Goal: Task Accomplishment & Management: Manage account settings

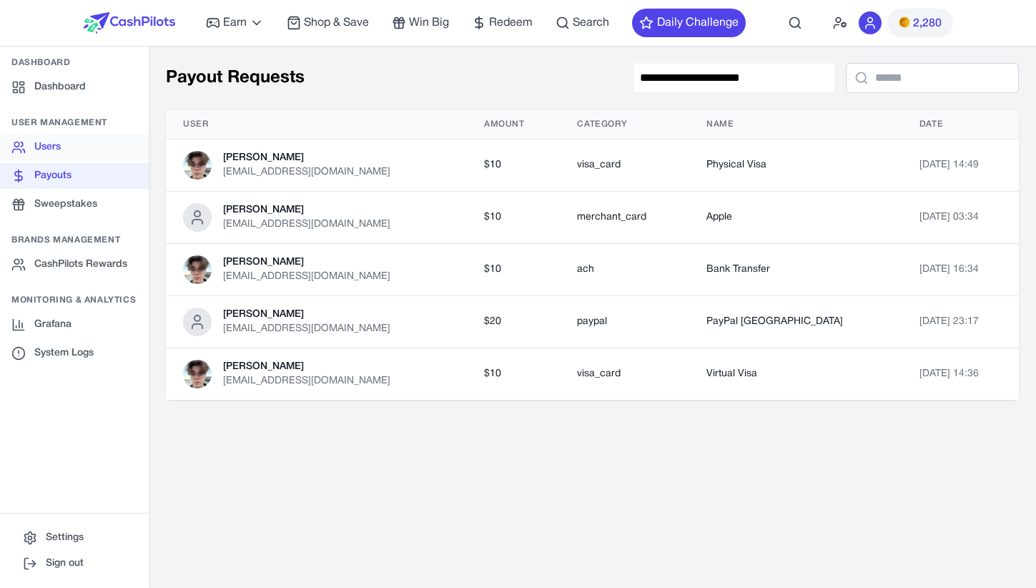
click at [61, 134] on link "Users" at bounding box center [74, 147] width 149 height 26
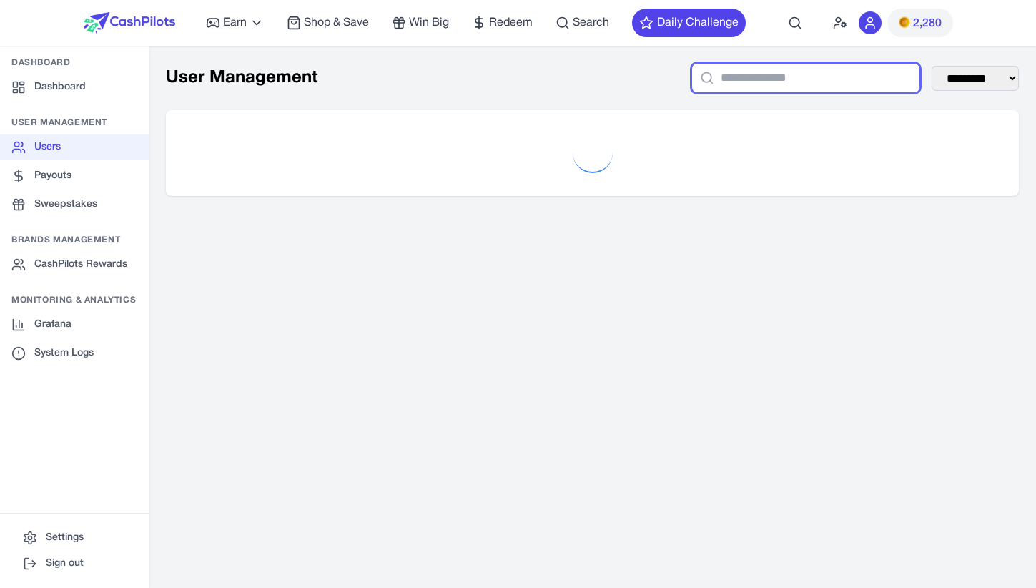
click at [740, 82] on input "text" at bounding box center [805, 78] width 229 height 30
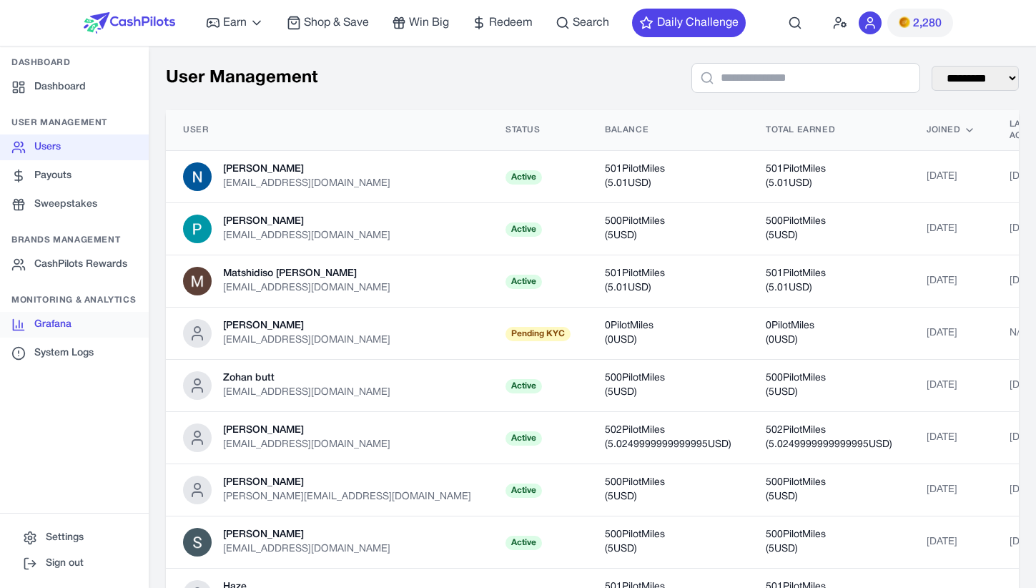
click at [86, 329] on link "Grafana" at bounding box center [74, 325] width 149 height 26
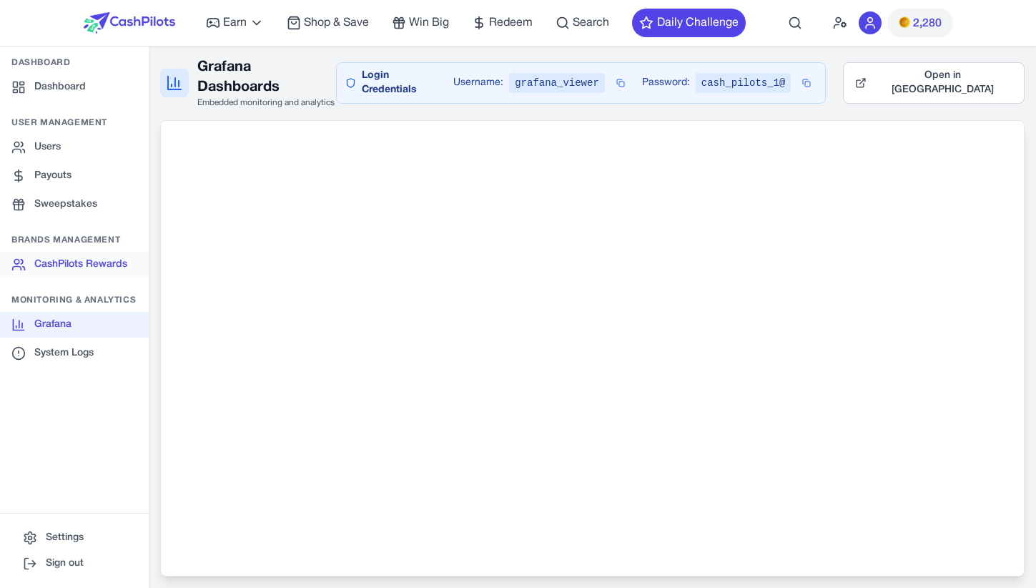
click at [120, 261] on link "CashPilots Rewards" at bounding box center [74, 265] width 149 height 26
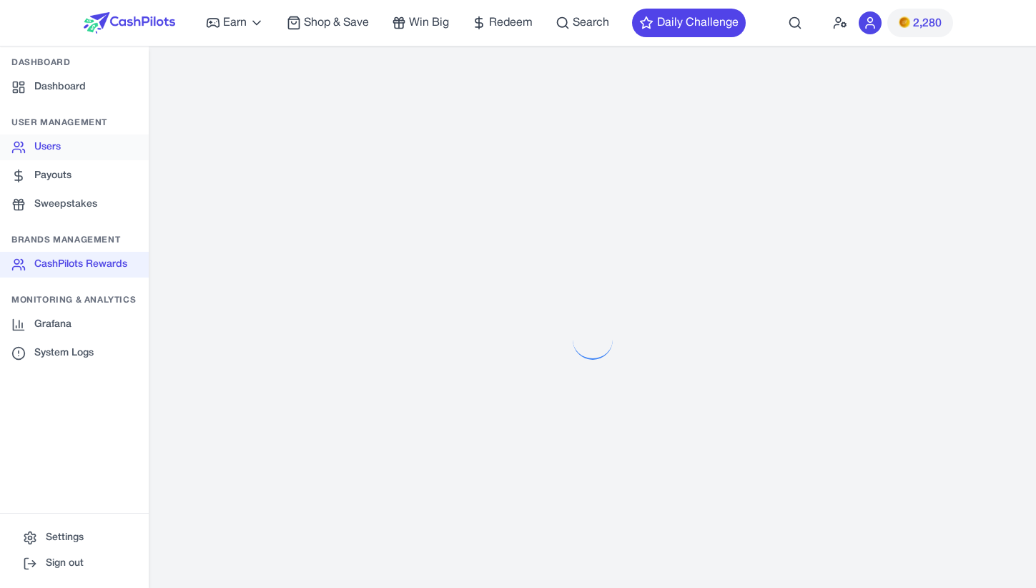
select select "**********"
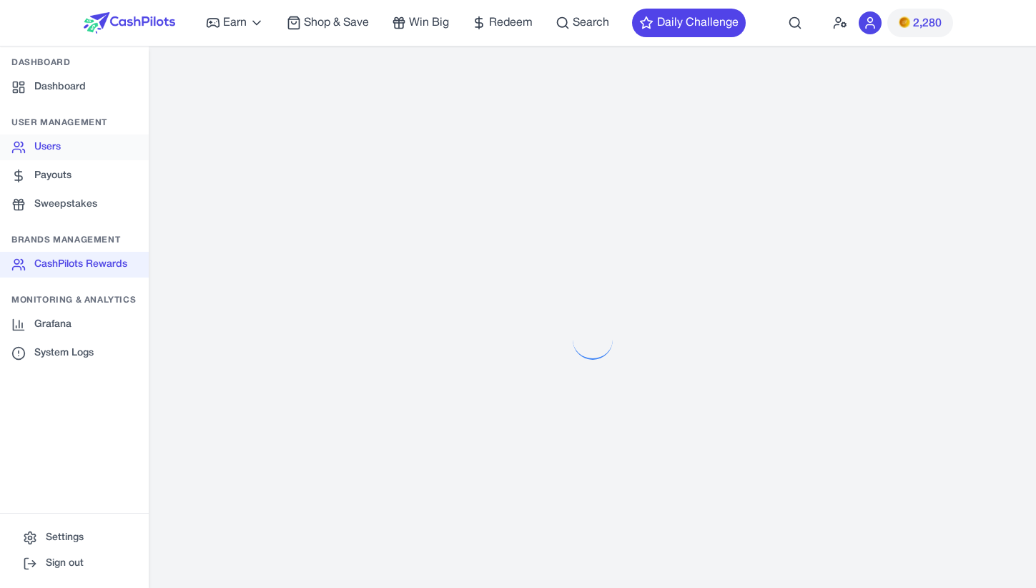
select select "**********"
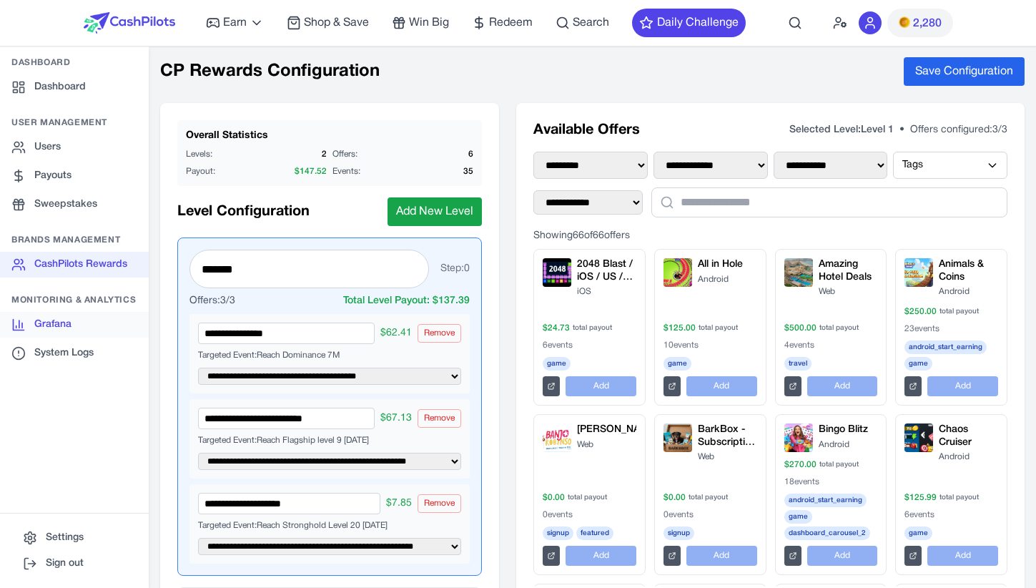
click at [112, 312] on link "Grafana" at bounding box center [74, 325] width 149 height 26
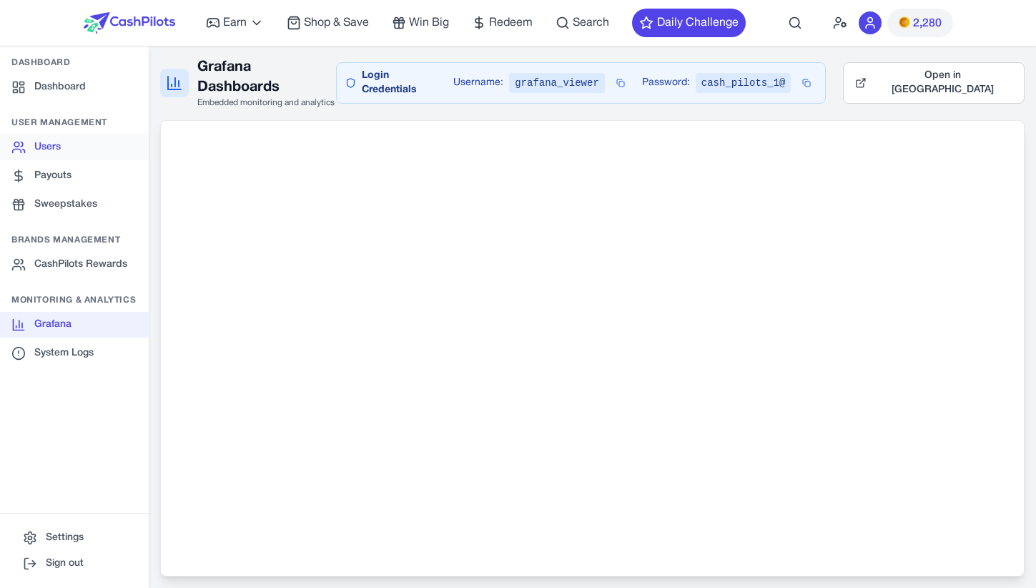
click at [100, 142] on link "Users" at bounding box center [74, 147] width 149 height 26
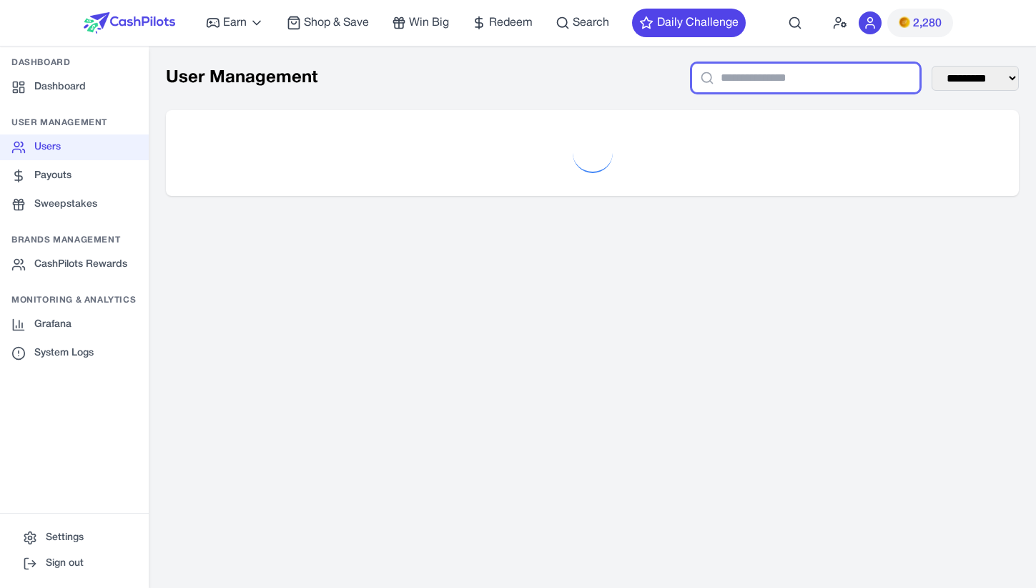
click at [854, 75] on input "text" at bounding box center [805, 78] width 229 height 30
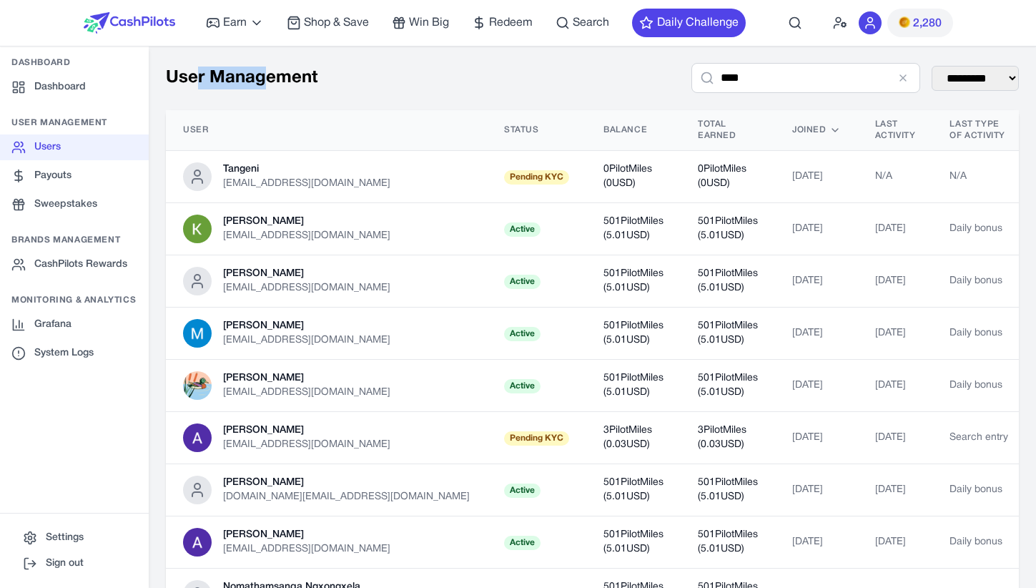
drag, startPoint x: 269, startPoint y: 82, endPoint x: 193, endPoint y: 79, distance: 75.8
click at [194, 79] on h1 "User Management" at bounding box center [242, 77] width 152 height 23
click at [193, 79] on h1 "User Management" at bounding box center [242, 77] width 152 height 23
click at [787, 85] on input "****" at bounding box center [805, 78] width 229 height 30
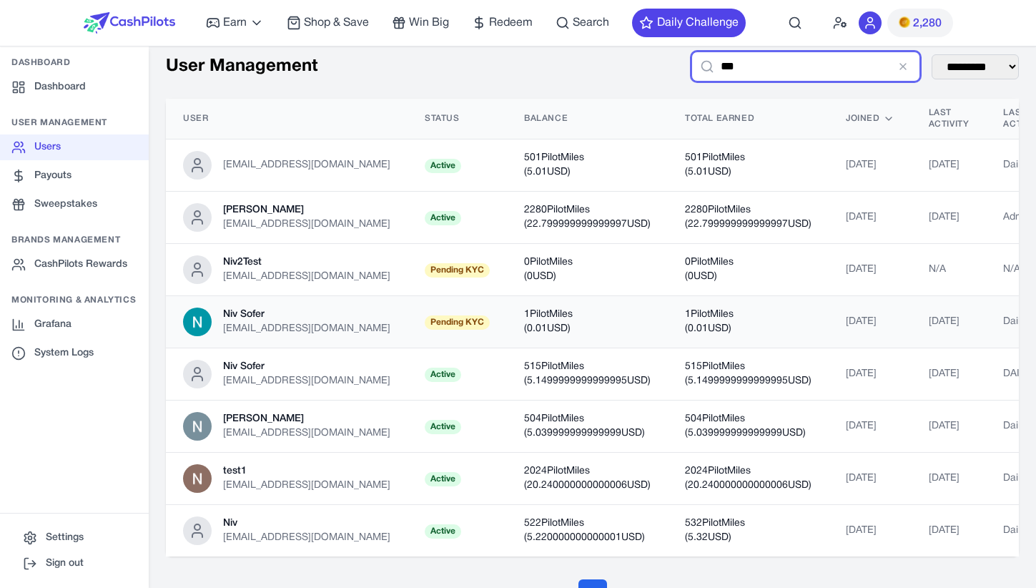
scroll to position [23, 0]
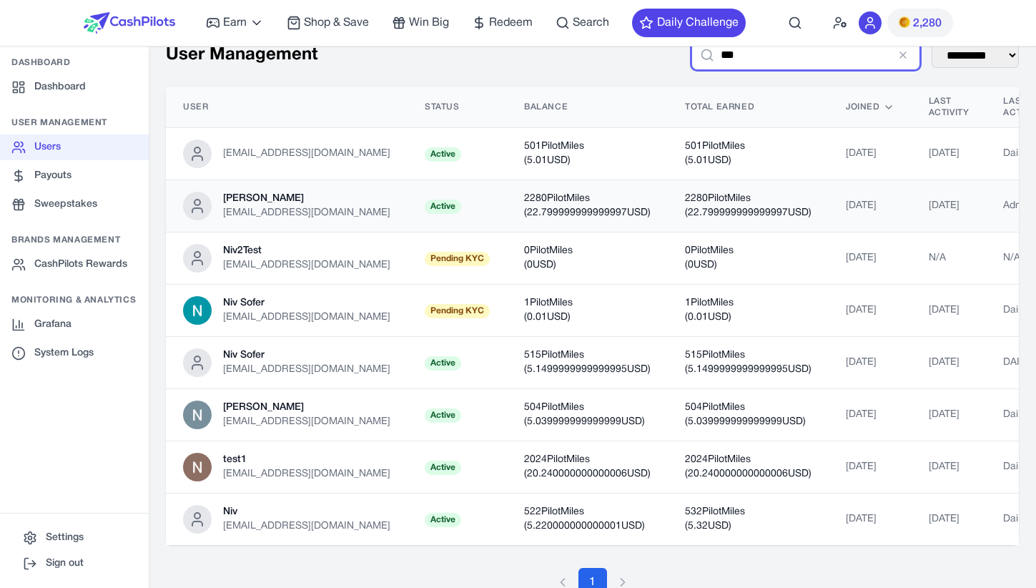
type input "***"
click at [320, 194] on div "Niv Leibovici" at bounding box center [306, 199] width 167 height 14
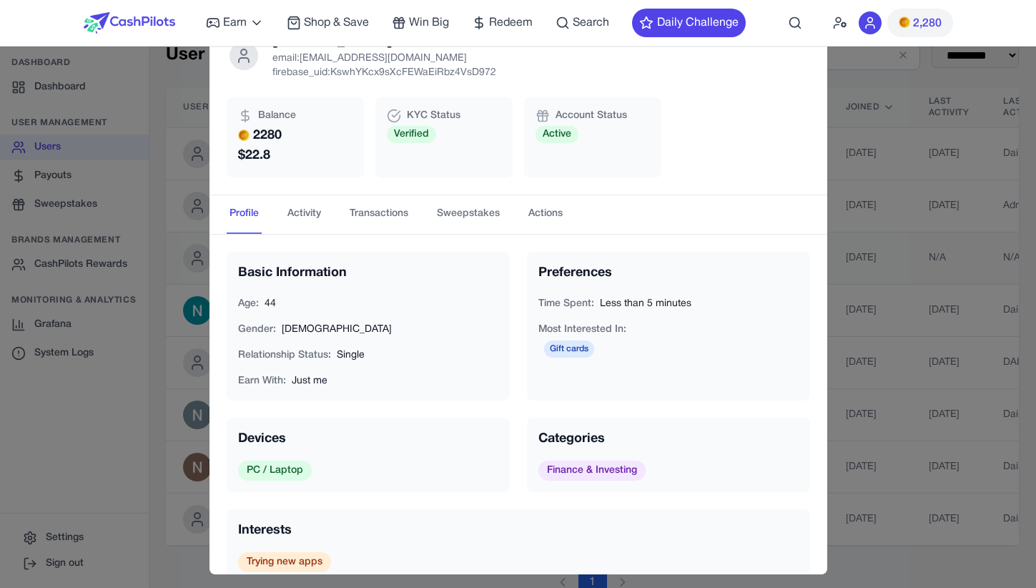
click at [949, 237] on div "Niv Leibovici email: awagucwbgjrmhmrtdc@fxavaj.com firebase_uid: KswhYKcx9sXcFE…" at bounding box center [518, 294] width 1036 height 588
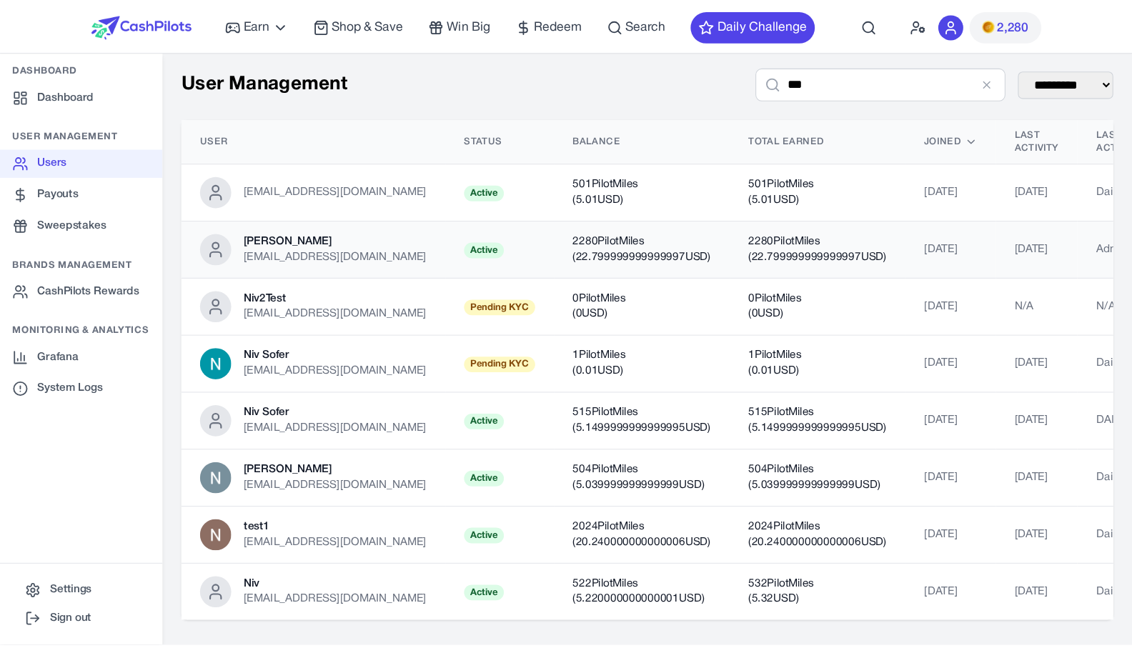
scroll to position [0, 0]
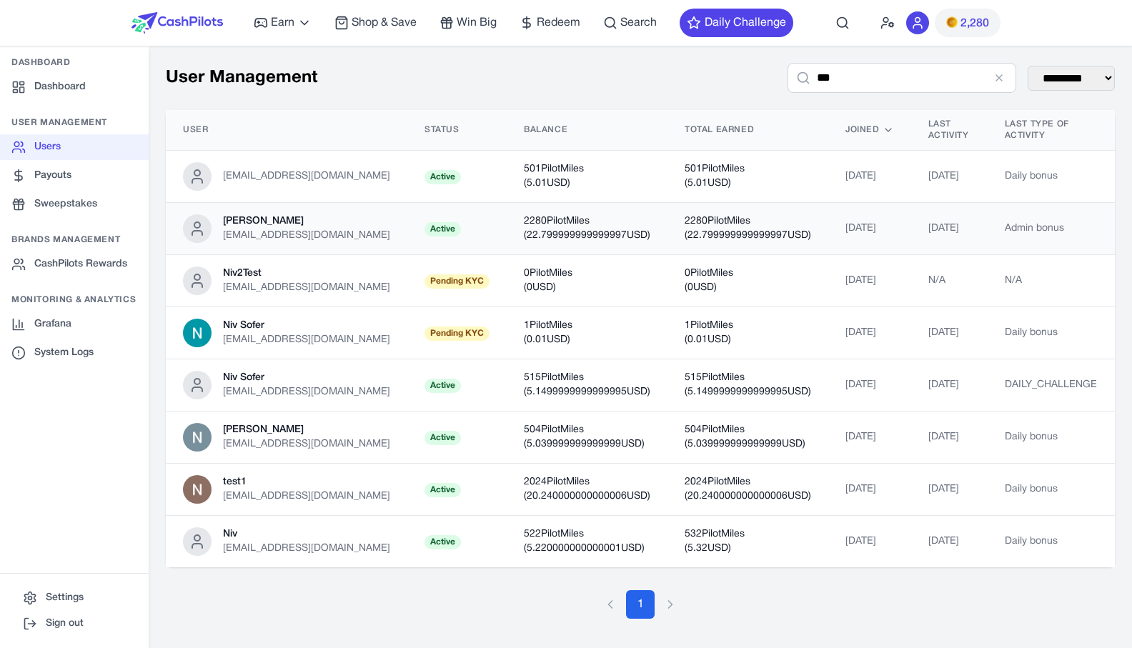
click at [526, 243] on td "2280 PilotMiles ( 22.799999999999997 USD)" at bounding box center [587, 229] width 161 height 52
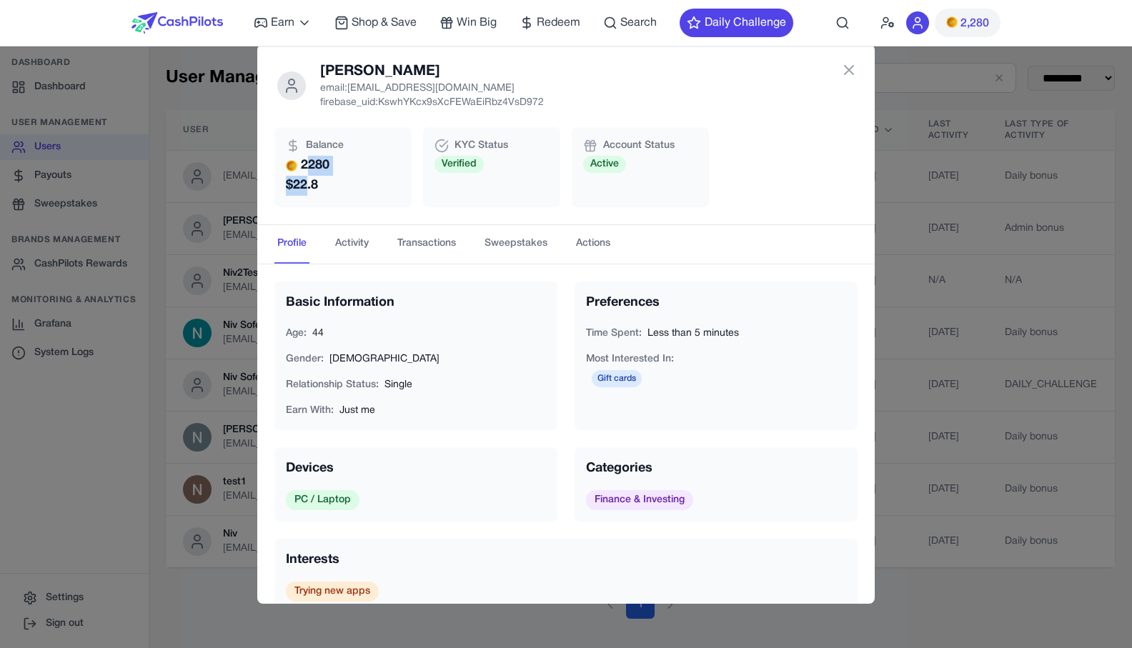
drag, startPoint x: 310, startPoint y: 167, endPoint x: 315, endPoint y: 184, distance: 17.7
click at [315, 184] on p "2280 $ 22.8" at bounding box center [343, 176] width 114 height 40
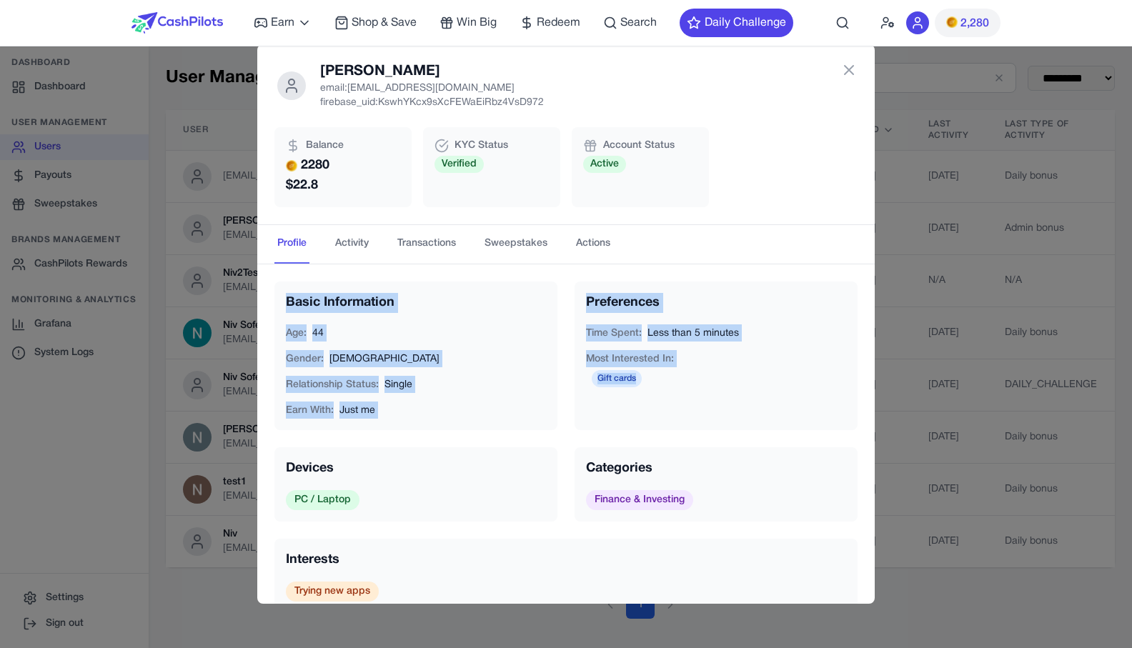
drag, startPoint x: 653, startPoint y: 390, endPoint x: 686, endPoint y: 432, distance: 53.9
click at [685, 432] on div "Basic Information Age: 44 Gender: Female Relationship Status: Single Earn With:…" at bounding box center [566, 434] width 618 height 340
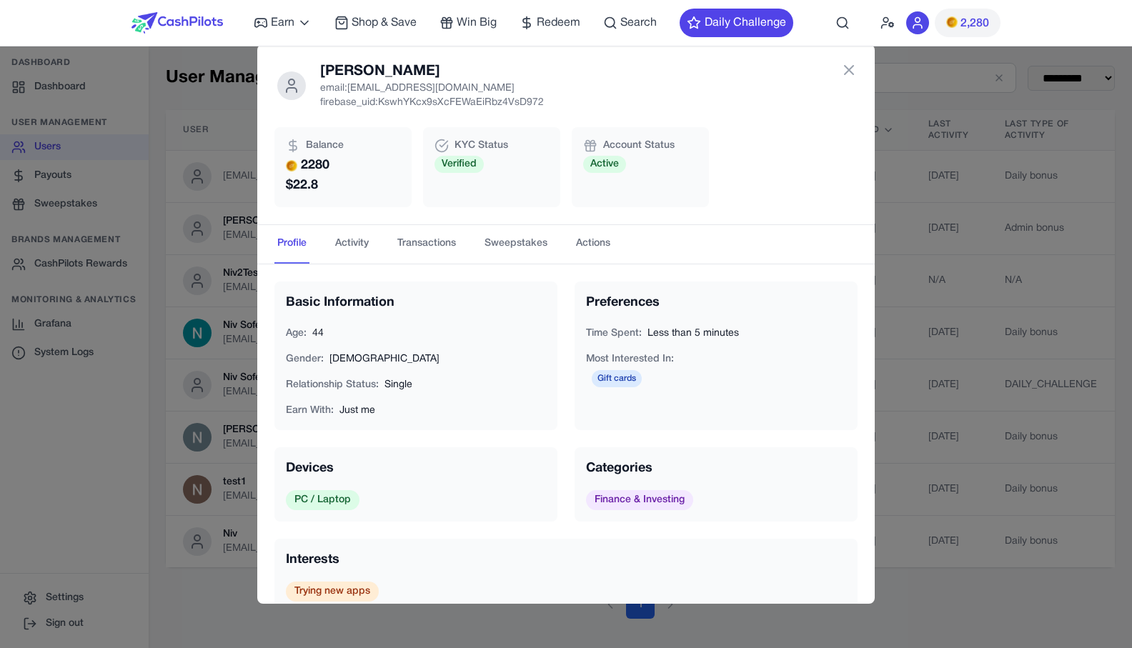
click at [686, 432] on div "Basic Information Age: 44 Gender: Female Relationship Status: Single Earn With:…" at bounding box center [565, 448] width 583 height 332
click at [342, 245] on button "Activity" at bounding box center [351, 244] width 39 height 39
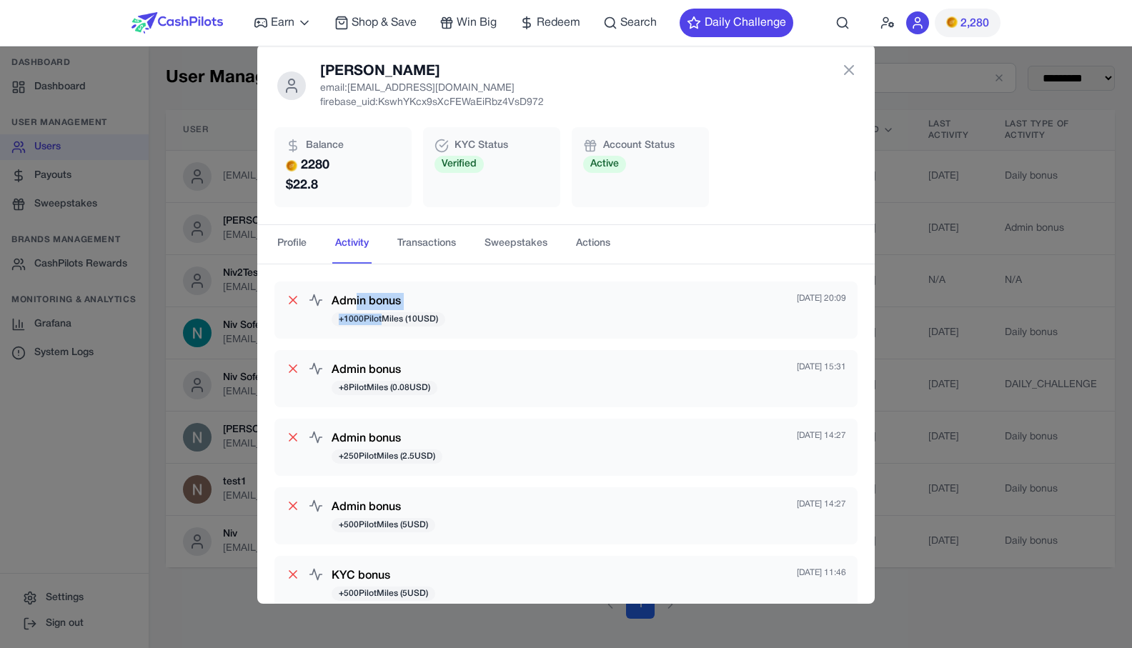
drag, startPoint x: 357, startPoint y: 299, endPoint x: 378, endPoint y: 324, distance: 31.9
click at [378, 324] on div "Admin bonus + 1000 PilotMiles ( 10 USD)" at bounding box center [389, 310] width 114 height 34
click at [378, 324] on span "+ 1000 PilotMiles ( 10 USD)" at bounding box center [389, 319] width 114 height 14
click at [369, 324] on div "Admin bonus + 1000 PilotMiles ( 10 USD)" at bounding box center [389, 310] width 114 height 34
click at [370, 323] on span "+ 1000 PilotMiles ( 10 USD)" at bounding box center [389, 319] width 114 height 14
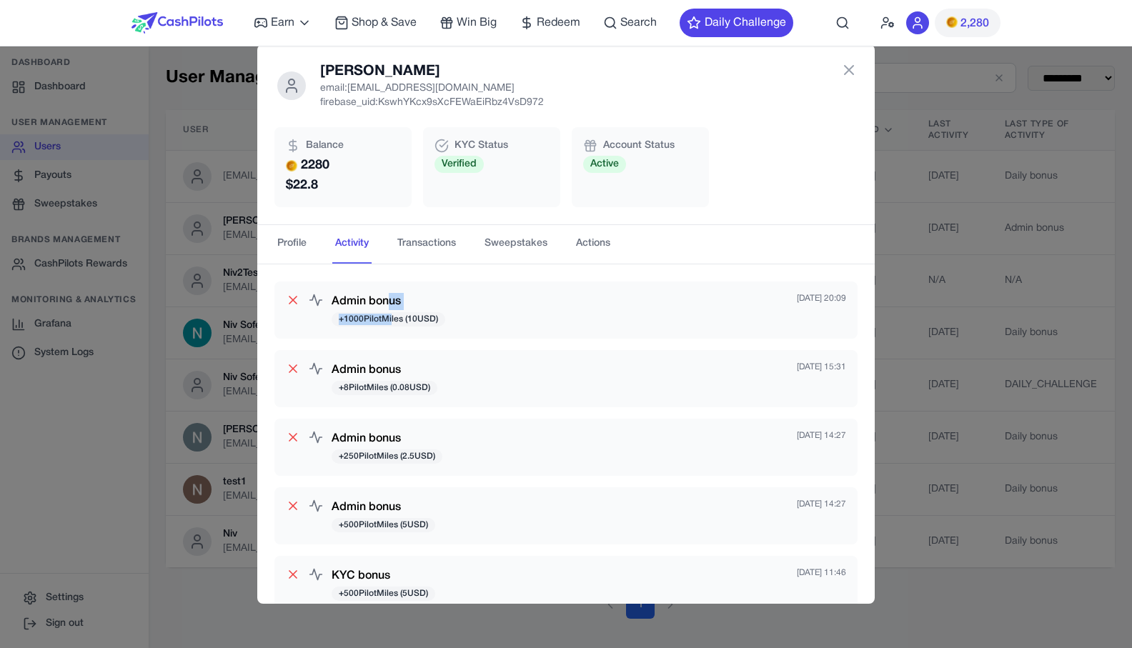
drag, startPoint x: 391, startPoint y: 315, endPoint x: 391, endPoint y: 297, distance: 18.6
click at [391, 297] on div "Admin bonus + 1000 PilotMiles ( 10 USD)" at bounding box center [389, 310] width 114 height 34
drag, startPoint x: 391, startPoint y: 297, endPoint x: 387, endPoint y: 305, distance: 8.6
click at [391, 297] on h3 "Admin bonus" at bounding box center [389, 301] width 114 height 17
click at [600, 248] on button "Actions" at bounding box center [593, 244] width 40 height 39
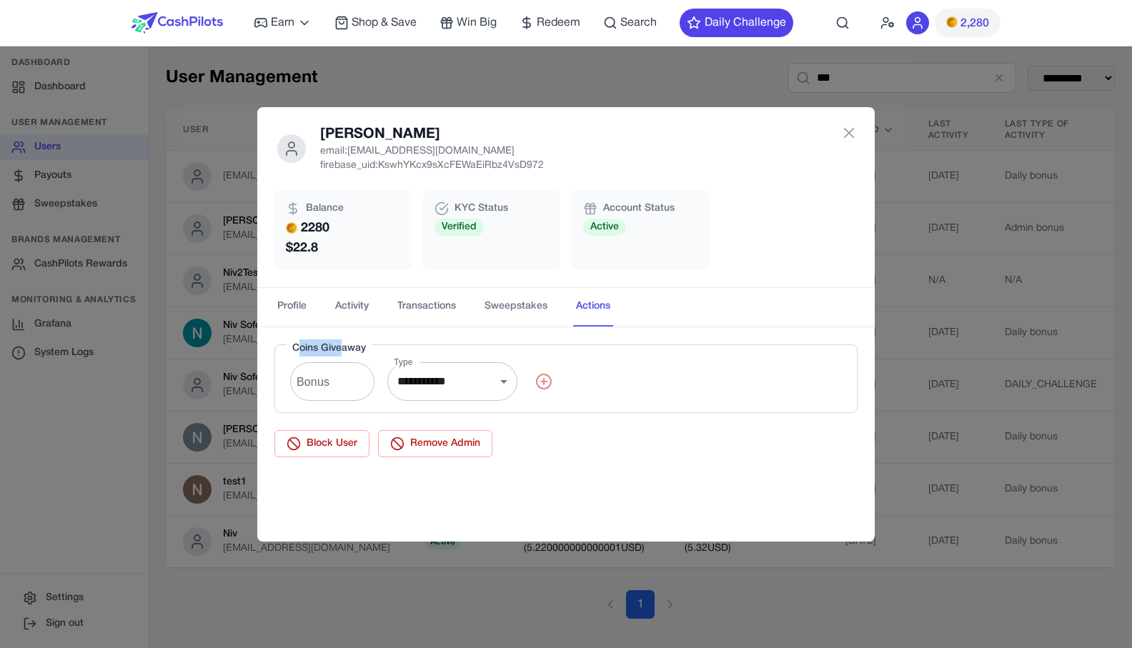
drag, startPoint x: 340, startPoint y: 352, endPoint x: 300, endPoint y: 350, distance: 40.1
click at [300, 350] on span "Coins Giveaway" at bounding box center [329, 348] width 74 height 9
drag, startPoint x: 300, startPoint y: 350, endPoint x: 312, endPoint y: 349, distance: 12.2
click at [302, 349] on span "Coins Giveaway" at bounding box center [329, 348] width 74 height 9
drag, startPoint x: 317, startPoint y: 348, endPoint x: 365, endPoint y: 341, distance: 48.4
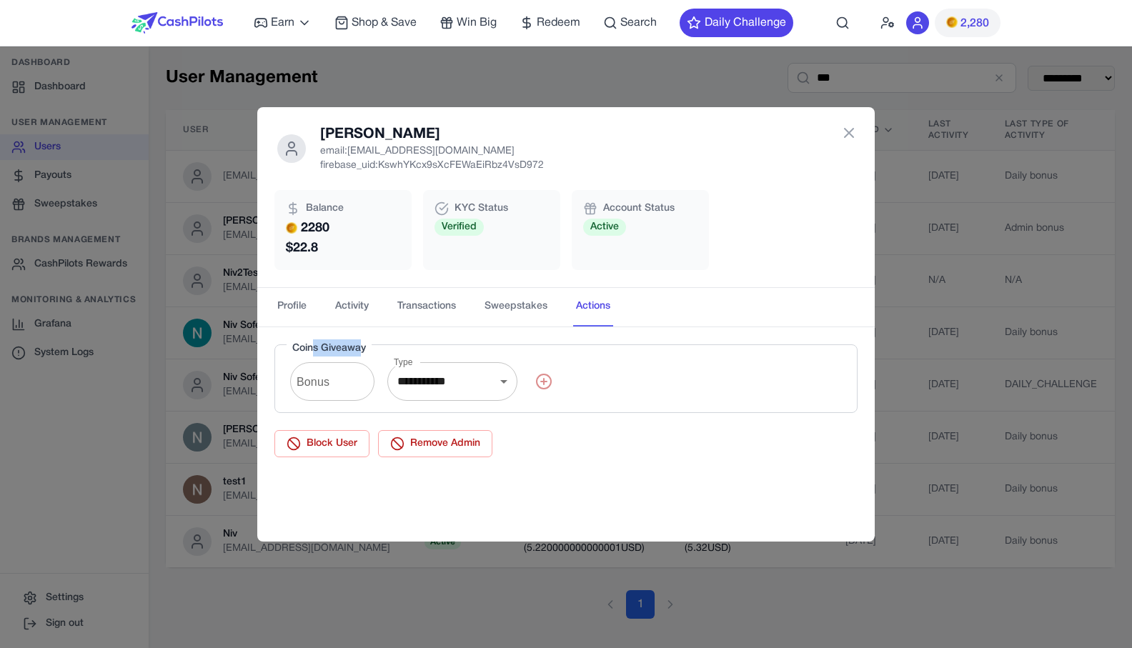
click at [365, 341] on div "Coins Giveaway" at bounding box center [329, 348] width 85 height 17
click at [357, 342] on div "Coins Giveaway" at bounding box center [329, 348] width 85 height 17
drag, startPoint x: 312, startPoint y: 339, endPoint x: 350, endPoint y: 346, distance: 38.6
click at [350, 346] on div "**********" at bounding box center [566, 434] width 618 height 214
click at [350, 346] on span "Coins Giveaway" at bounding box center [329, 348] width 74 height 9
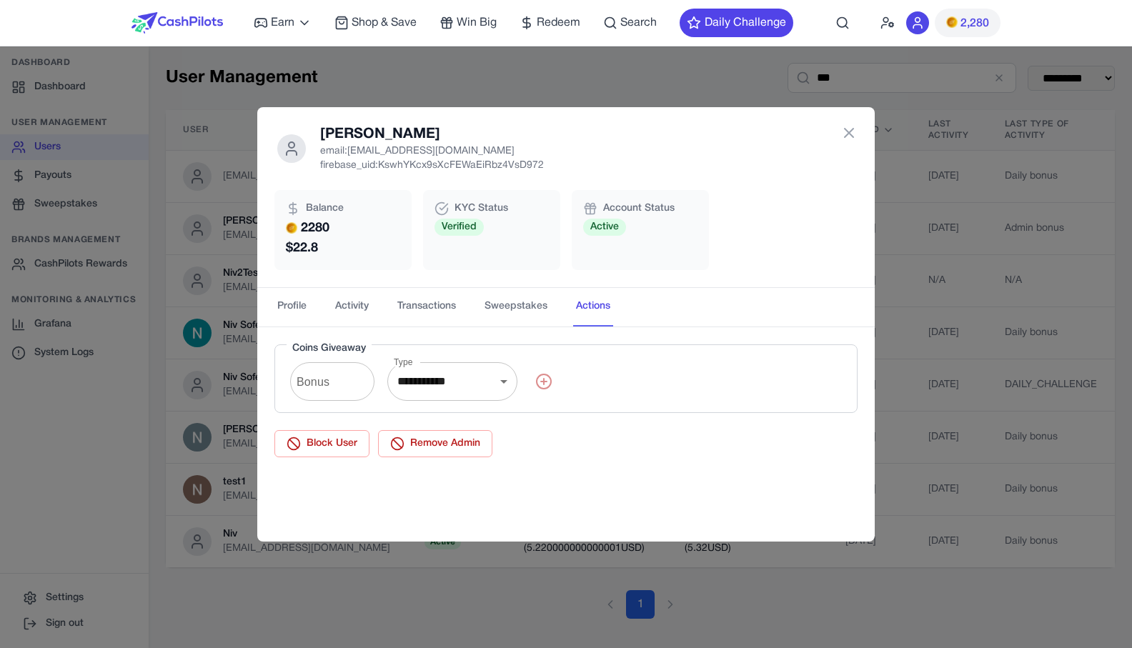
click at [365, 347] on span "Coins Giveaway" at bounding box center [329, 348] width 74 height 9
drag, startPoint x: 365, startPoint y: 347, endPoint x: 292, endPoint y: 353, distance: 73.2
click at [294, 353] on div "Coins Giveaway" at bounding box center [329, 348] width 85 height 17
click at [292, 353] on div "Coins Giveaway" at bounding box center [329, 348] width 85 height 17
drag, startPoint x: 292, startPoint y: 353, endPoint x: 782, endPoint y: 455, distance: 500.2
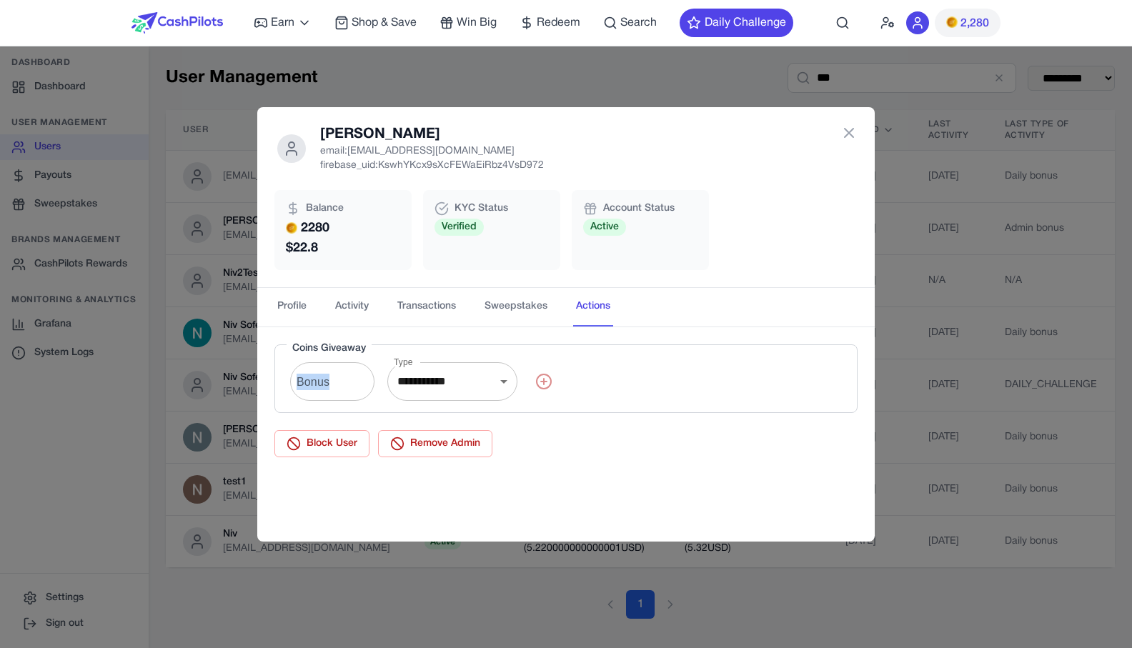
click at [784, 455] on div "**********" at bounding box center [565, 401] width 583 height 113
click at [759, 474] on div "**********" at bounding box center [566, 434] width 618 height 214
drag, startPoint x: 733, startPoint y: 486, endPoint x: 320, endPoint y: 179, distance: 513.9
click at [318, 327] on div "**********" at bounding box center [566, 434] width 618 height 214
click at [320, 179] on div "Niv Leibovici email: awagucwbgjrmhmrtdc@fxavaj.com firebase_uid: KswhYKcx9sXcFE…" at bounding box center [566, 197] width 618 height 181
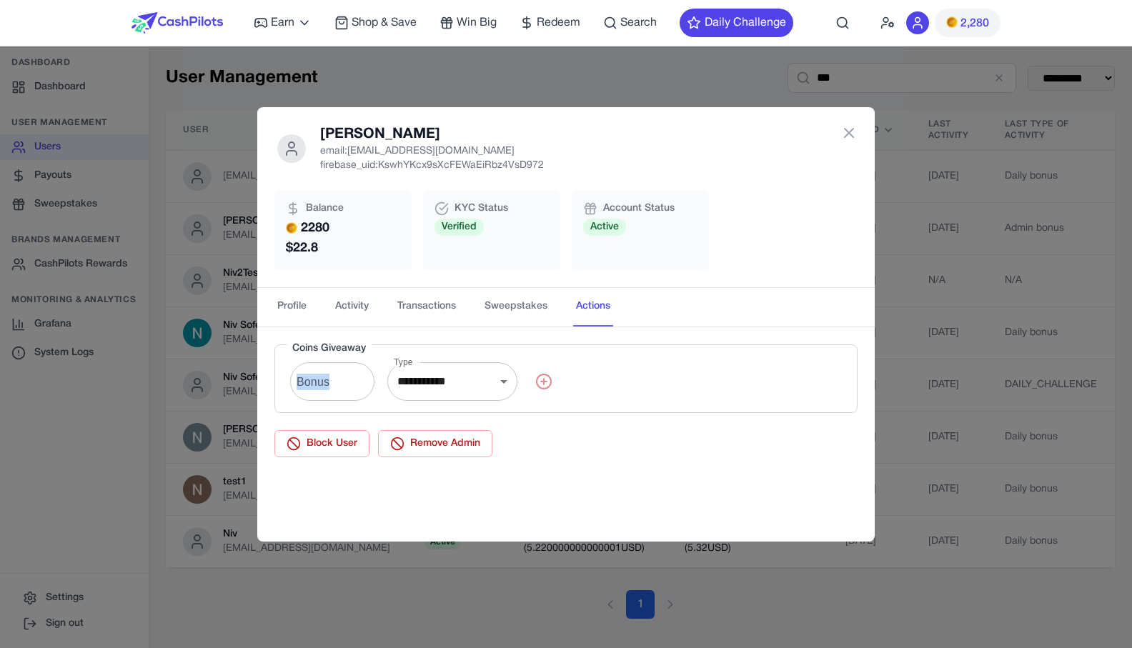
drag, startPoint x: 320, startPoint y: 179, endPoint x: 642, endPoint y: 527, distance: 473.4
click at [644, 528] on div "**********" at bounding box center [566, 324] width 618 height 435
click at [642, 526] on div "**********" at bounding box center [566, 434] width 618 height 214
click at [301, 311] on button "Profile" at bounding box center [291, 307] width 35 height 39
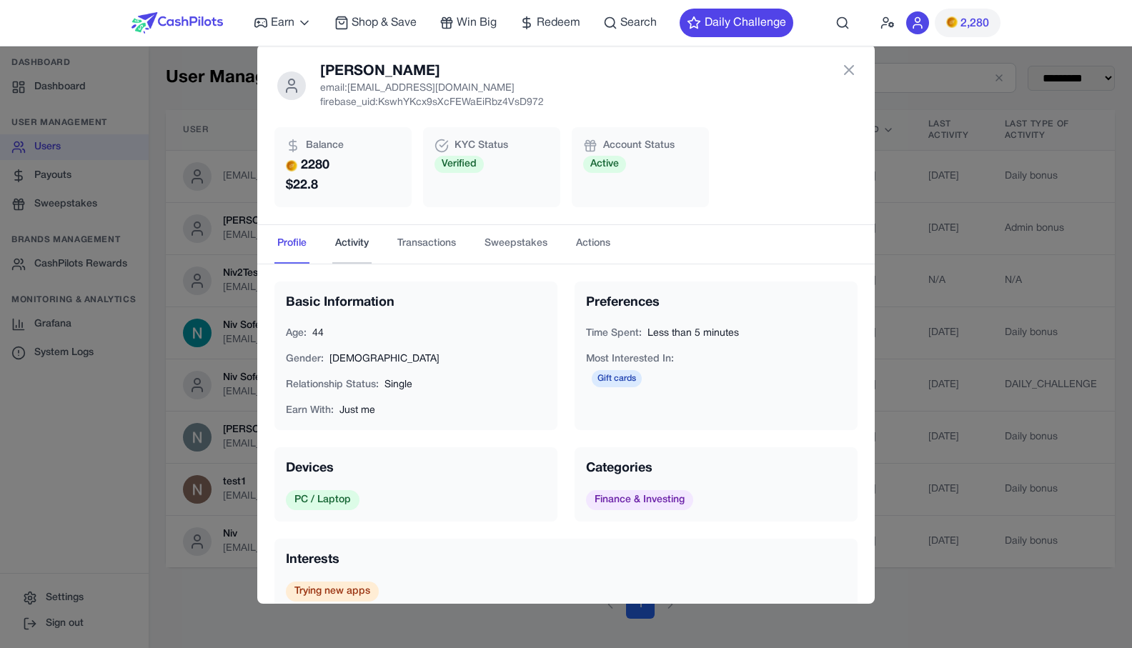
click at [350, 253] on button "Activity" at bounding box center [351, 244] width 39 height 39
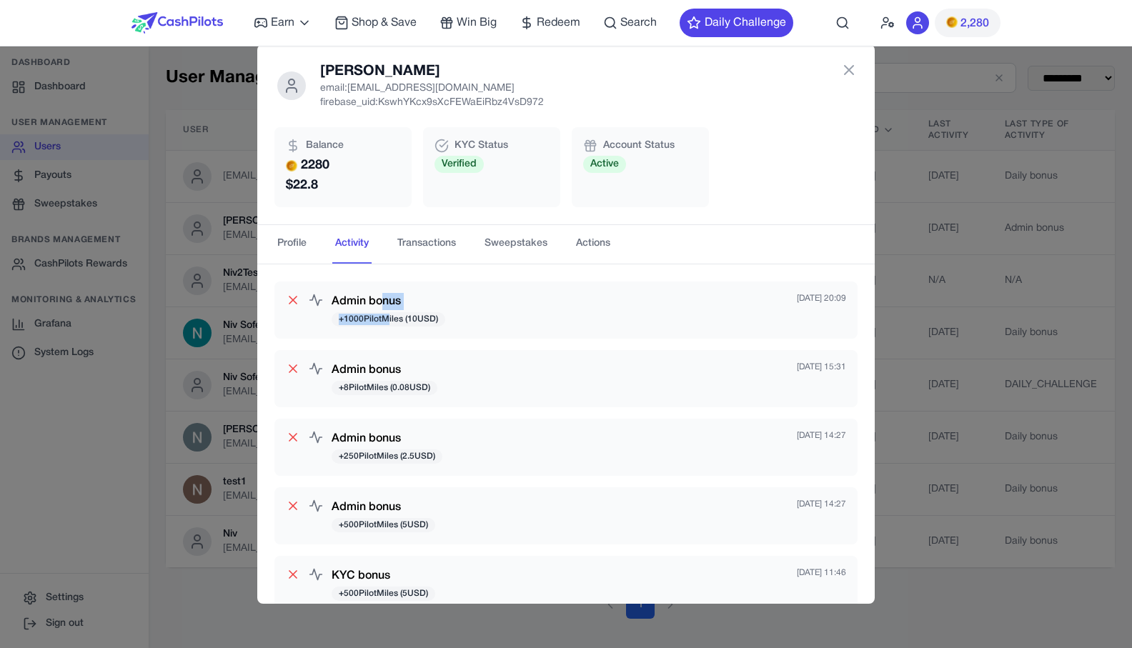
click at [385, 297] on div "Admin bonus + 1000 PilotMiles ( 10 USD)" at bounding box center [389, 310] width 114 height 34
click at [385, 297] on h3 "Admin bonus" at bounding box center [389, 301] width 114 height 17
click at [439, 246] on button "Transactions" at bounding box center [427, 244] width 64 height 39
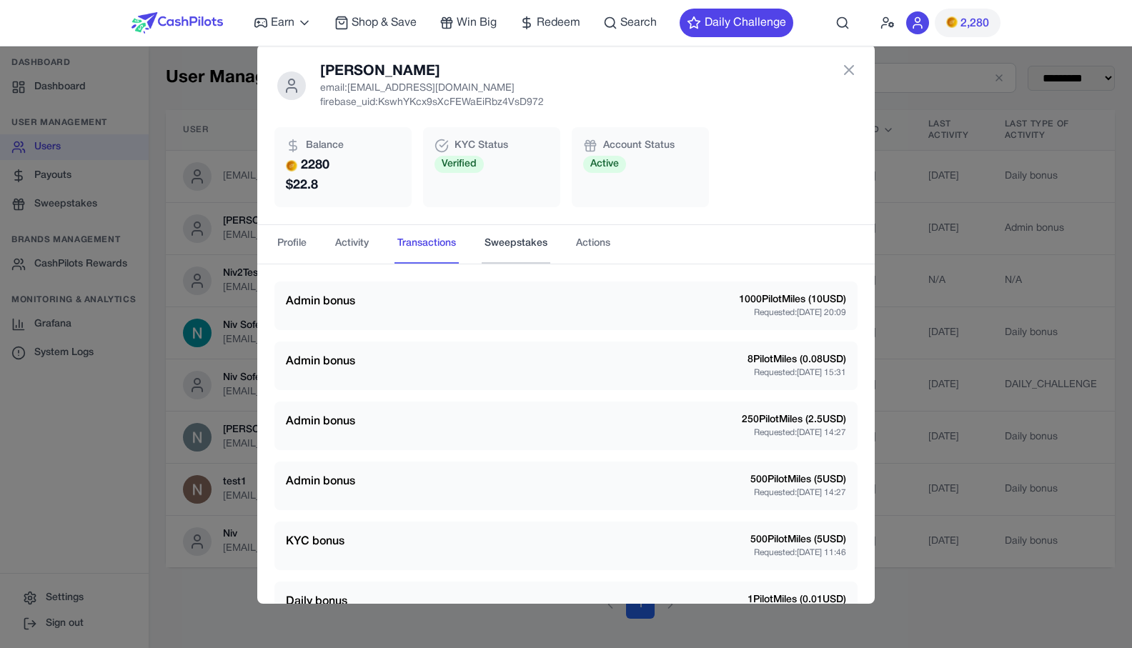
click at [510, 251] on button "Sweepstakes" at bounding box center [516, 244] width 69 height 39
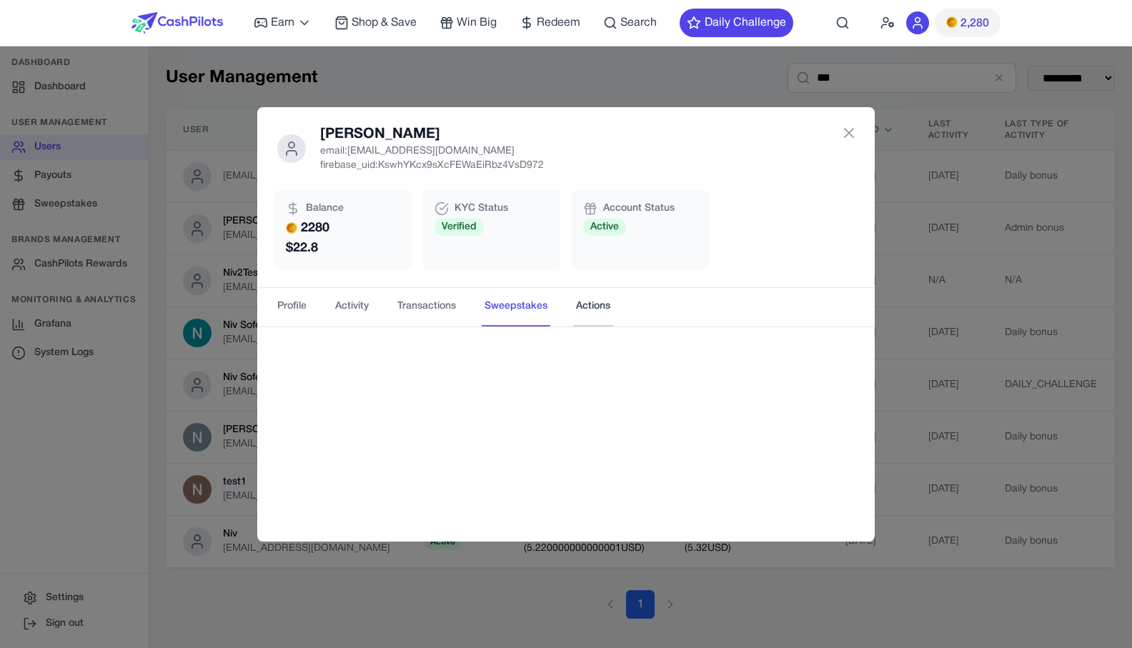
click at [613, 311] on button "Actions" at bounding box center [593, 307] width 40 height 39
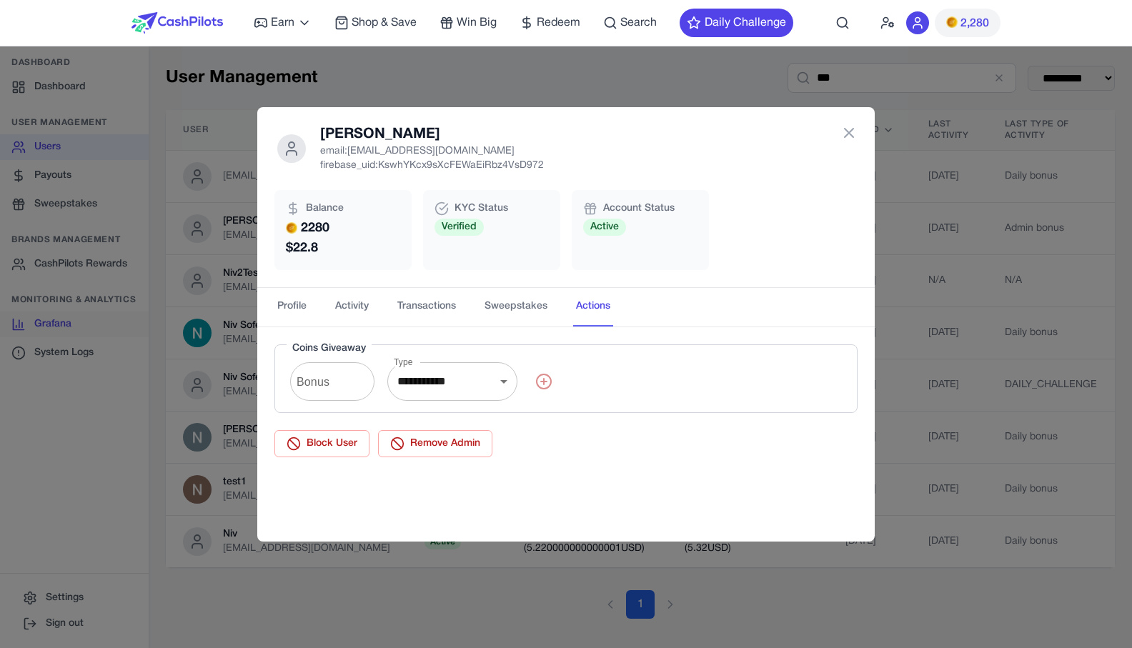
click at [134, 320] on div "**********" at bounding box center [566, 324] width 1132 height 648
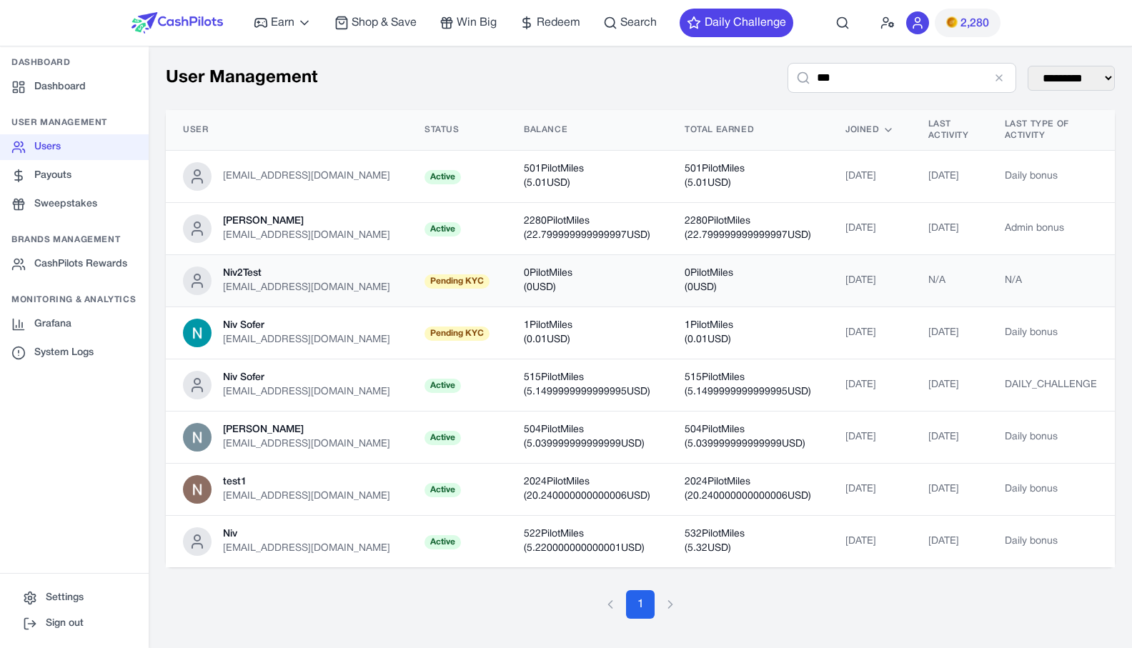
click at [623, 261] on td "0 PilotMiles ( 0 USD)" at bounding box center [587, 281] width 161 height 52
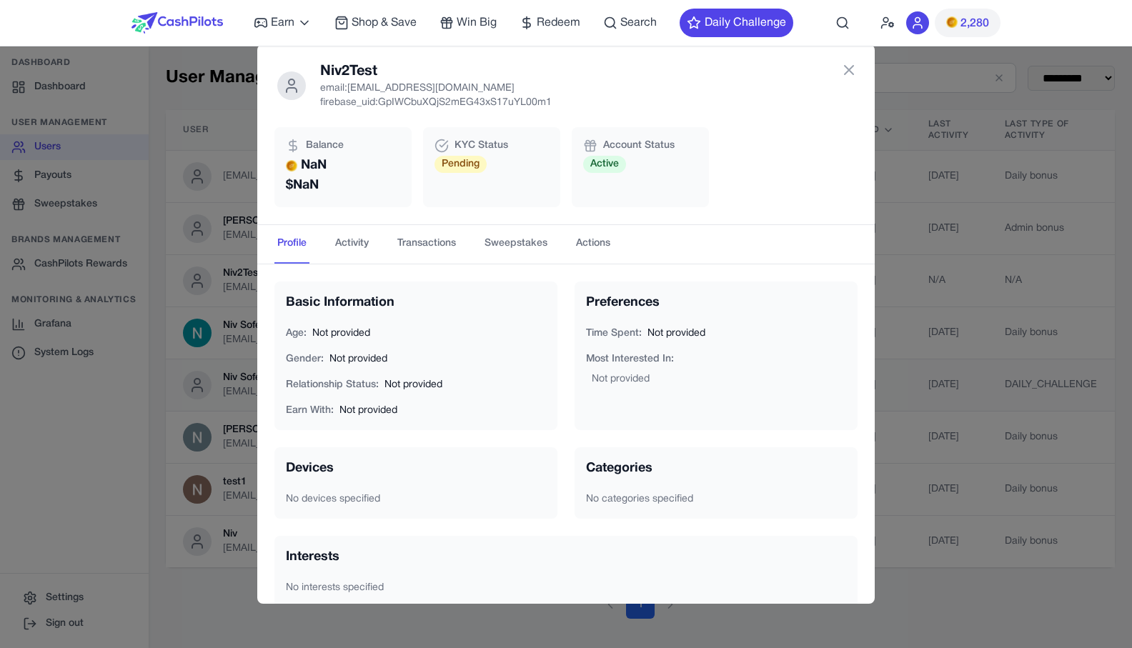
drag, startPoint x: 137, startPoint y: 419, endPoint x: 178, endPoint y: 405, distance: 42.9
click at [138, 419] on div "Niv2Test email: fhwqkwfxpmvhspelej@nespj.com firebase_uid: GpIWCbuXQjS2mEG43xS1…" at bounding box center [566, 324] width 1132 height 648
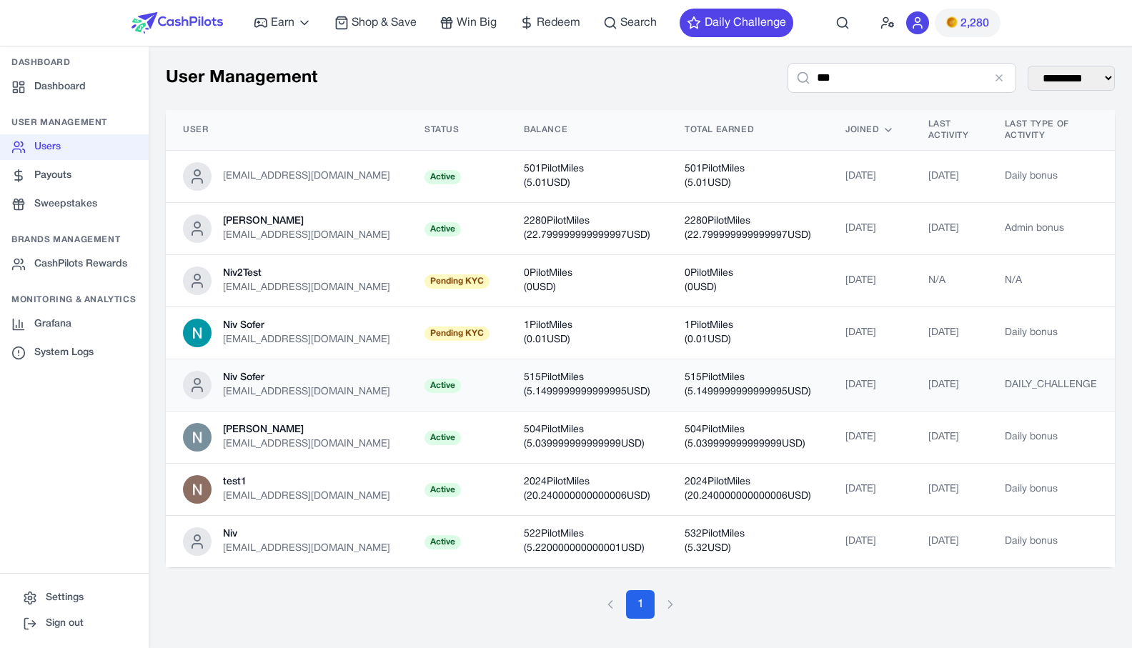
click at [384, 366] on td "Niv Sofer niv@cashpilots.com" at bounding box center [287, 386] width 242 height 52
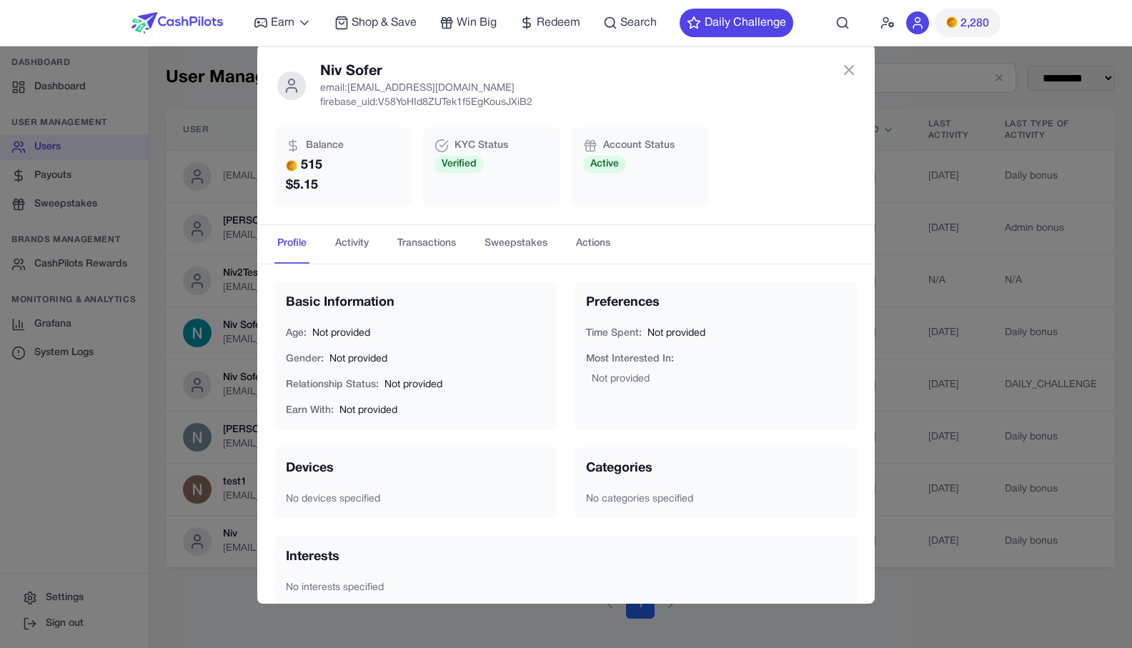
click at [447, 189] on div "KYC Status Verified" at bounding box center [491, 167] width 137 height 80
click at [418, 239] on button "Transactions" at bounding box center [427, 244] width 64 height 39
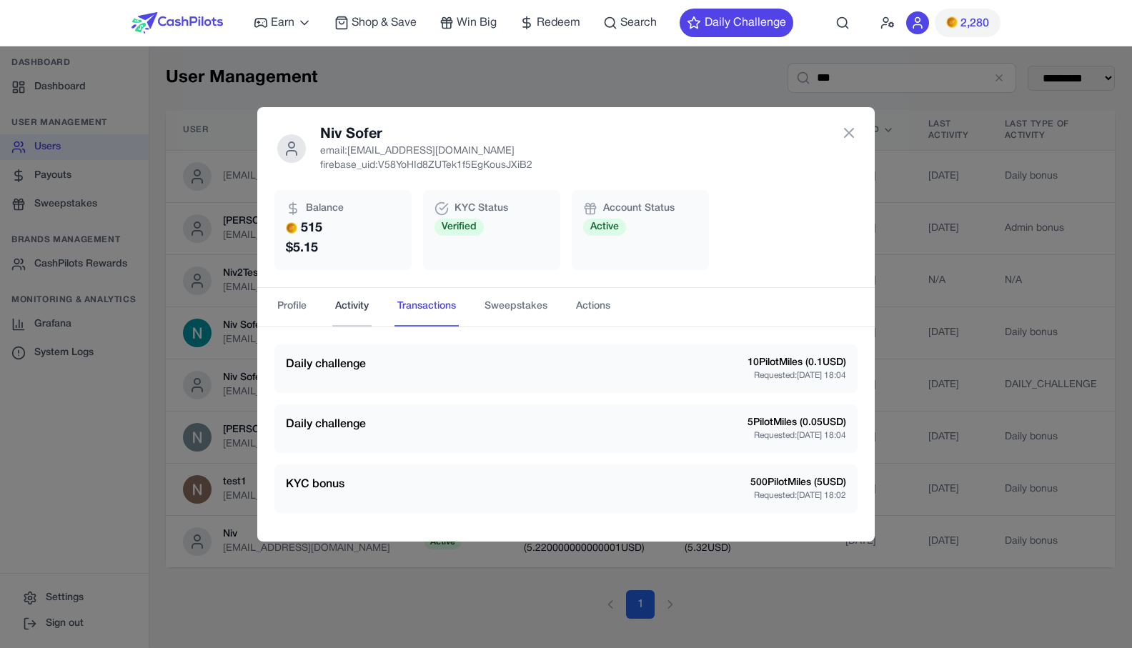
click at [366, 298] on button "Activity" at bounding box center [351, 307] width 39 height 39
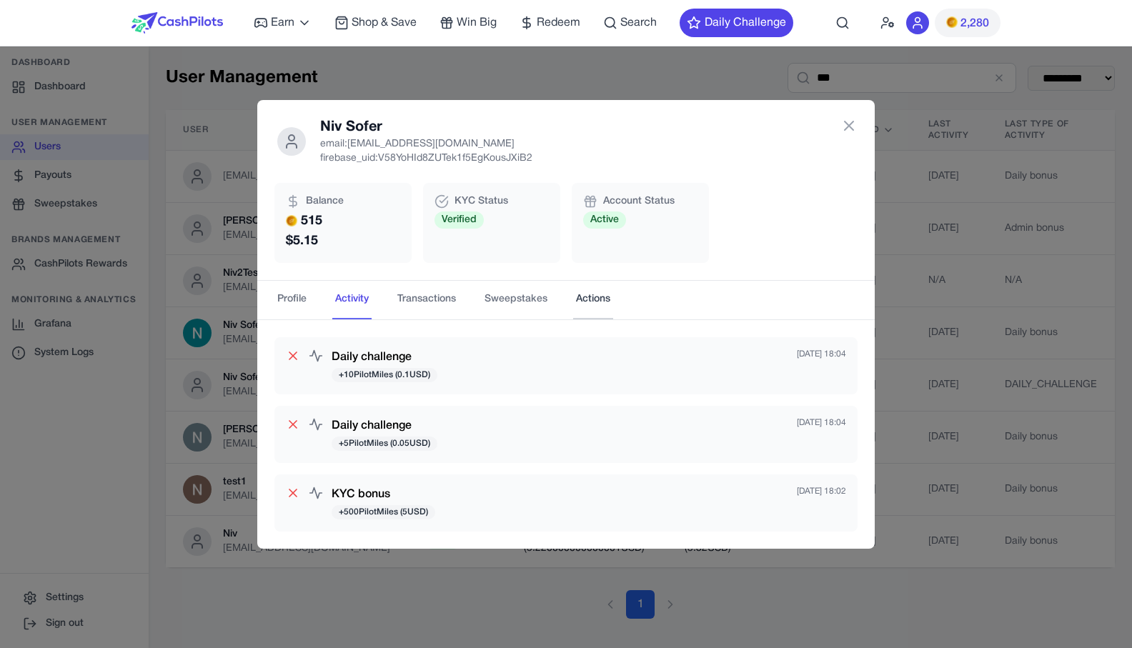
click at [608, 299] on button "Actions" at bounding box center [593, 300] width 40 height 39
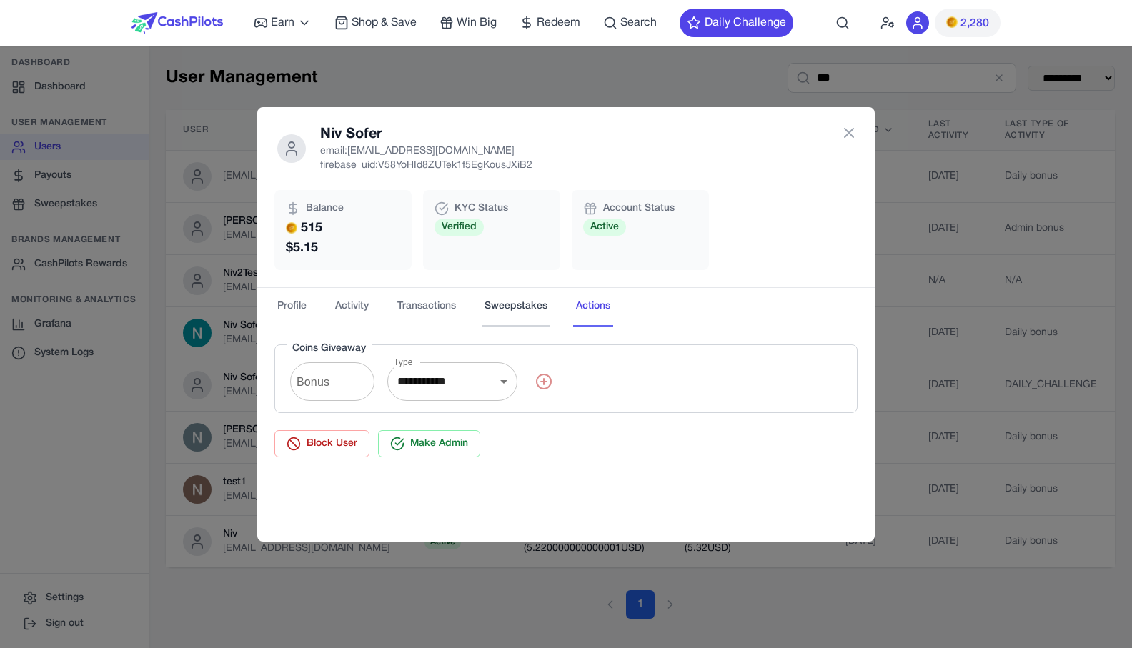
click at [539, 311] on button "Sweepstakes" at bounding box center [516, 307] width 69 height 39
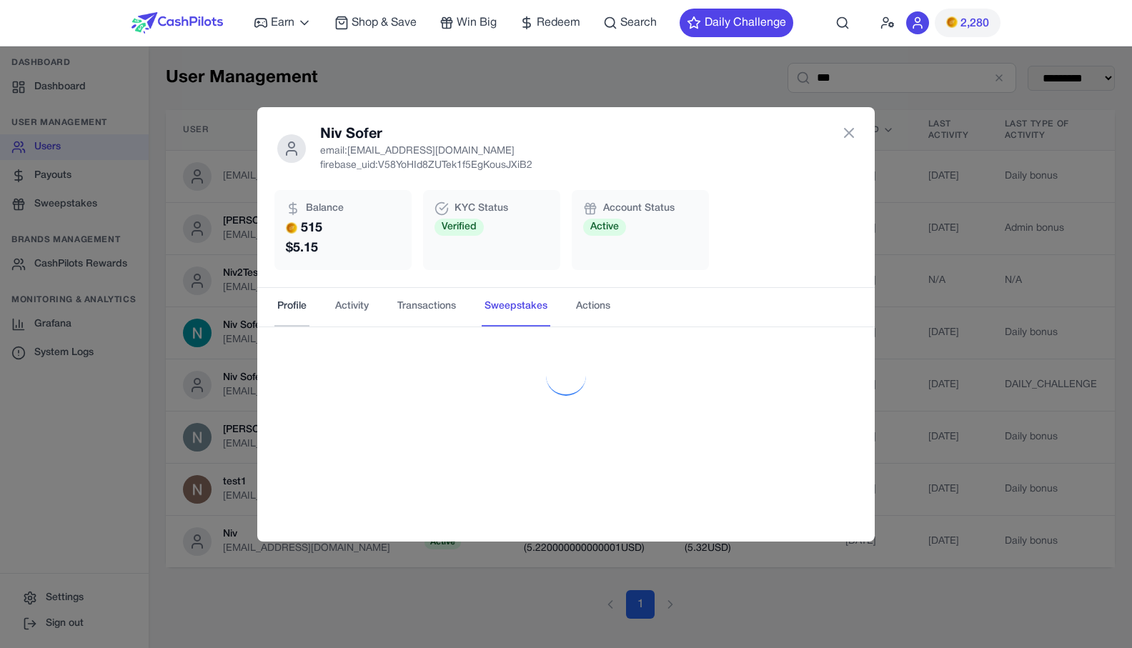
click at [299, 315] on button "Profile" at bounding box center [291, 307] width 35 height 39
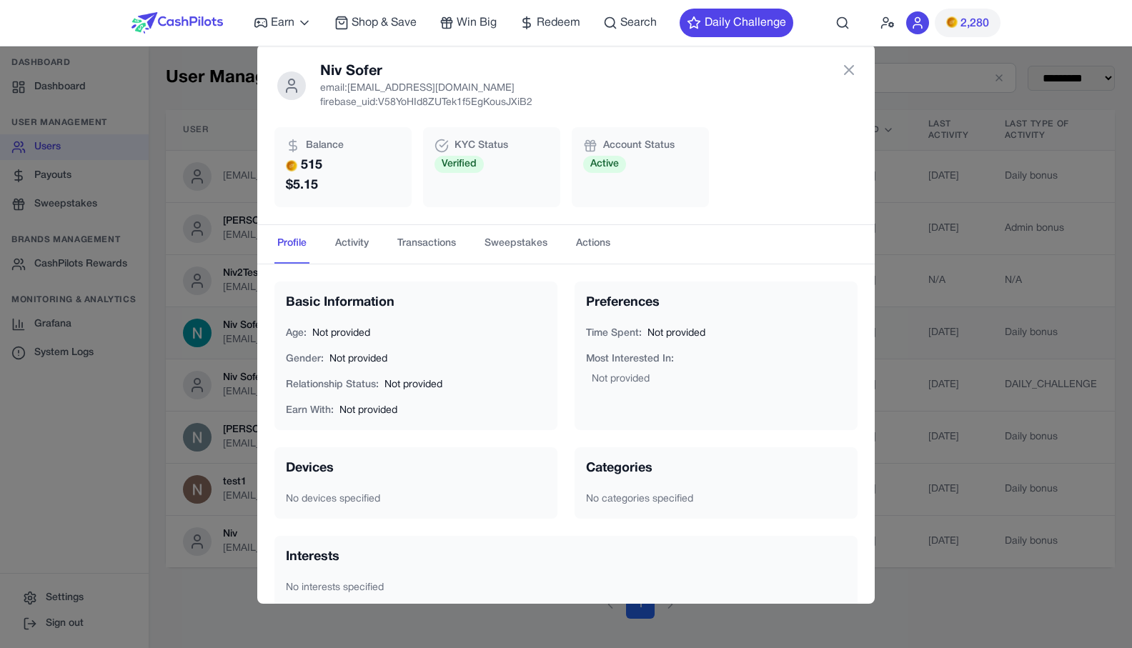
click at [209, 310] on div "Niv Sofer email: niv@cashpilots.com firebase_uid: V58YoHId8ZUTek1f5EgKousJXiB2 …" at bounding box center [566, 324] width 1132 height 648
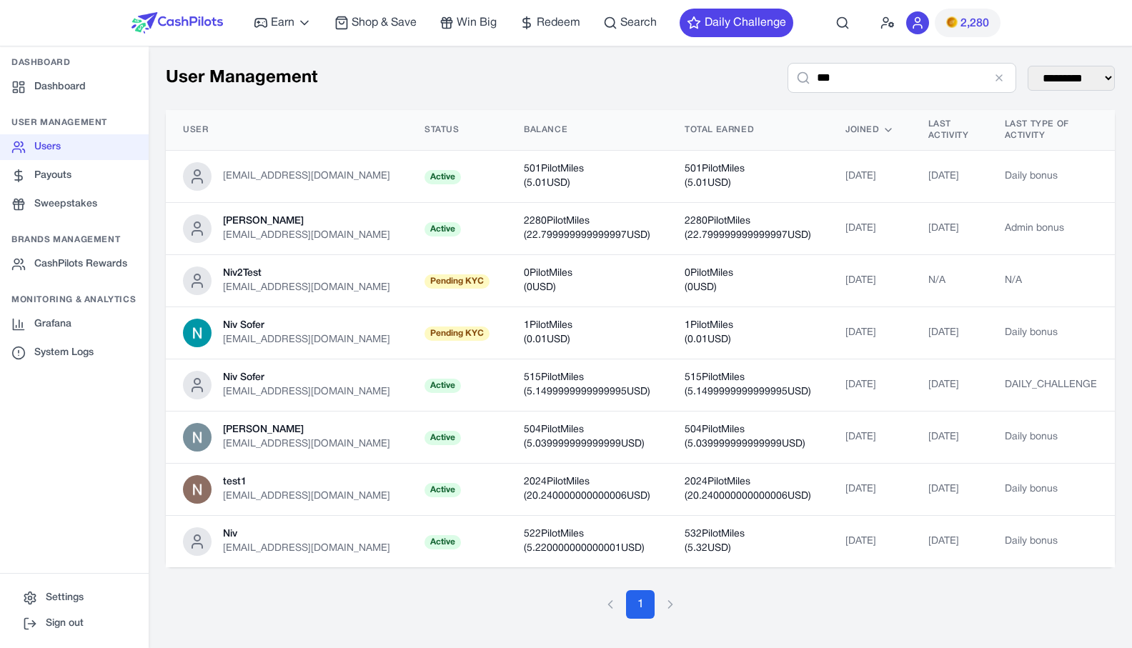
click at [159, 288] on div "**********" at bounding box center [641, 341] width 984 height 590
click at [157, 280] on div "**********" at bounding box center [641, 341] width 984 height 590
click at [114, 256] on link "CashPilots Rewards" at bounding box center [74, 265] width 149 height 26
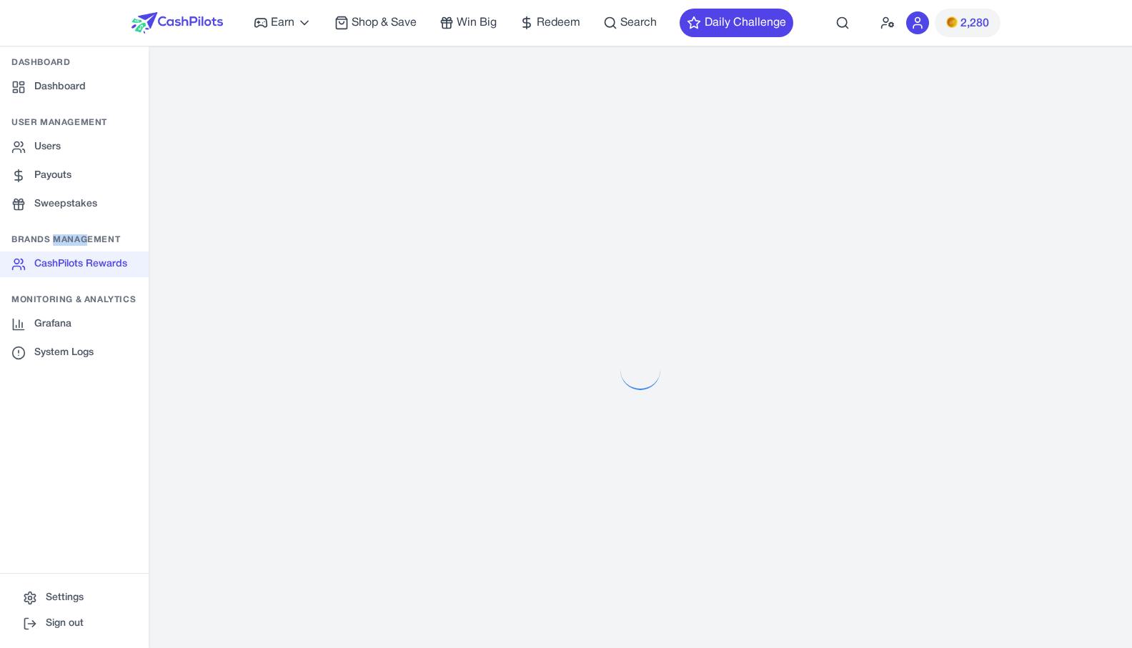
drag, startPoint x: 86, startPoint y: 241, endPoint x: 53, endPoint y: 237, distance: 33.2
click at [54, 237] on h3 "Brands Management" at bounding box center [74, 239] width 149 height 11
click at [53, 237] on h3 "Brands Management" at bounding box center [74, 239] width 149 height 11
select select "**********"
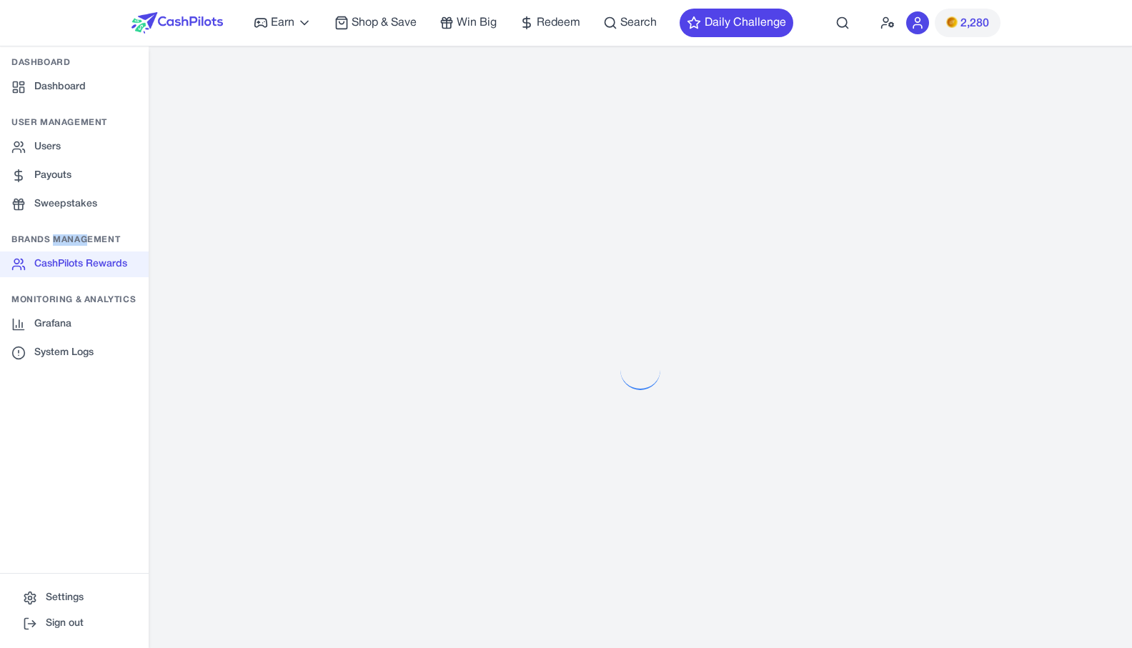
select select "**********"
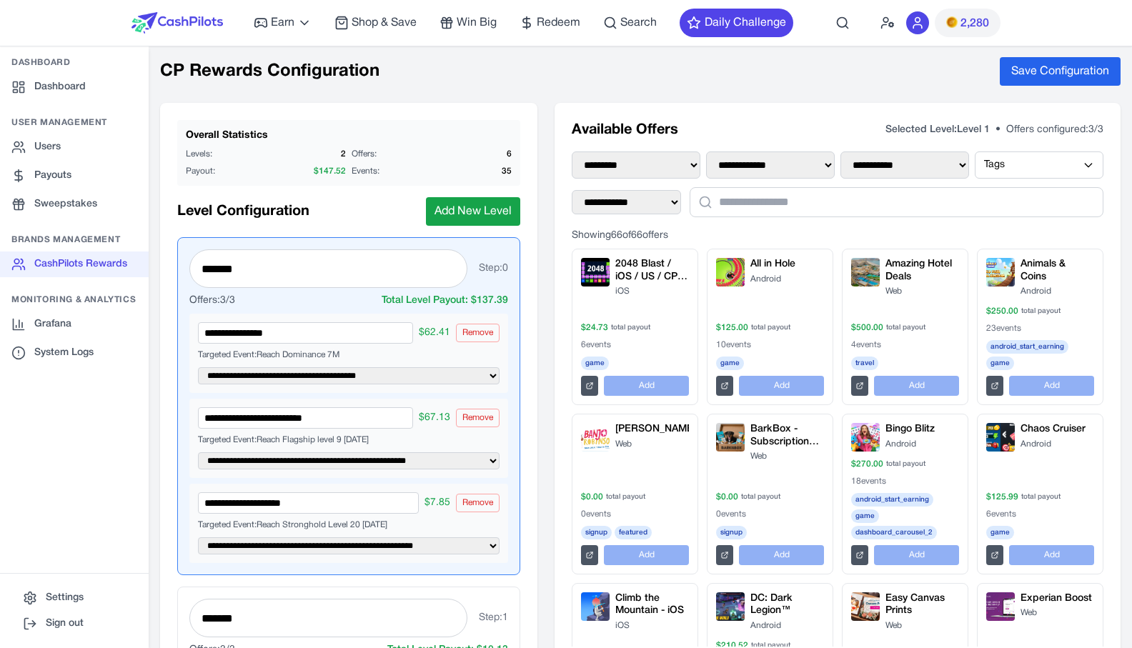
click at [44, 242] on h3 "Brands Management" at bounding box center [74, 239] width 149 height 11
drag, startPoint x: 44, startPoint y: 242, endPoint x: 67, endPoint y: 239, distance: 23.1
click at [67, 239] on h3 "Brands Management" at bounding box center [74, 239] width 149 height 11
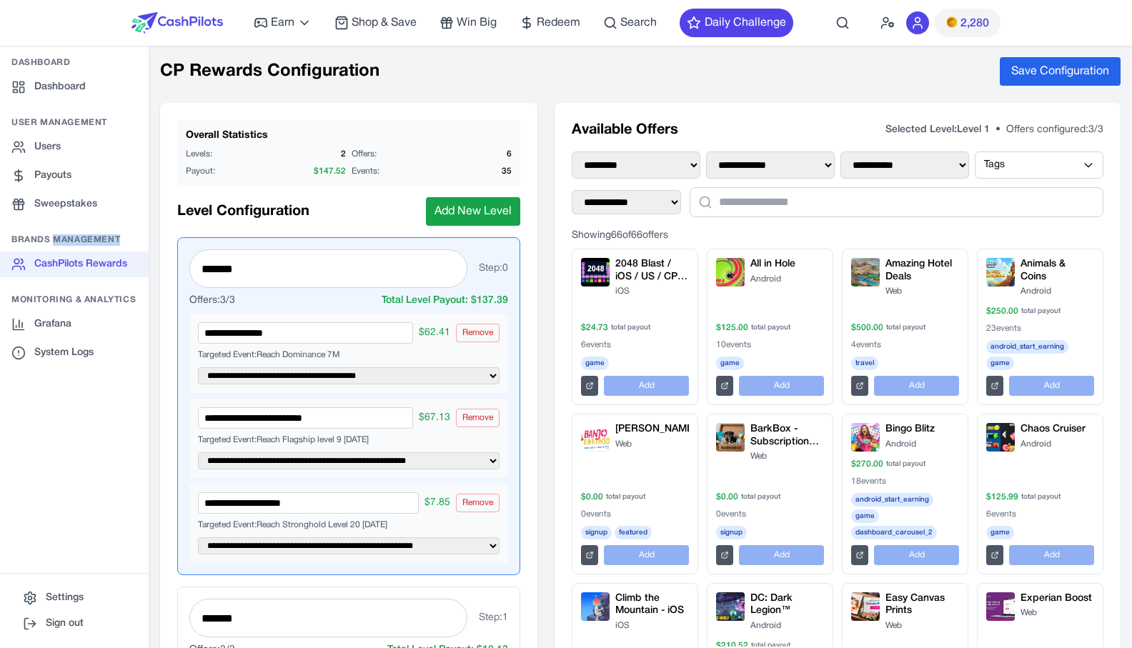
click at [67, 239] on h3 "Brands Management" at bounding box center [74, 239] width 149 height 11
click at [125, 239] on h3 "Brands Management" at bounding box center [74, 239] width 149 height 11
click at [540, 310] on div "**********" at bounding box center [640, 522] width 961 height 839
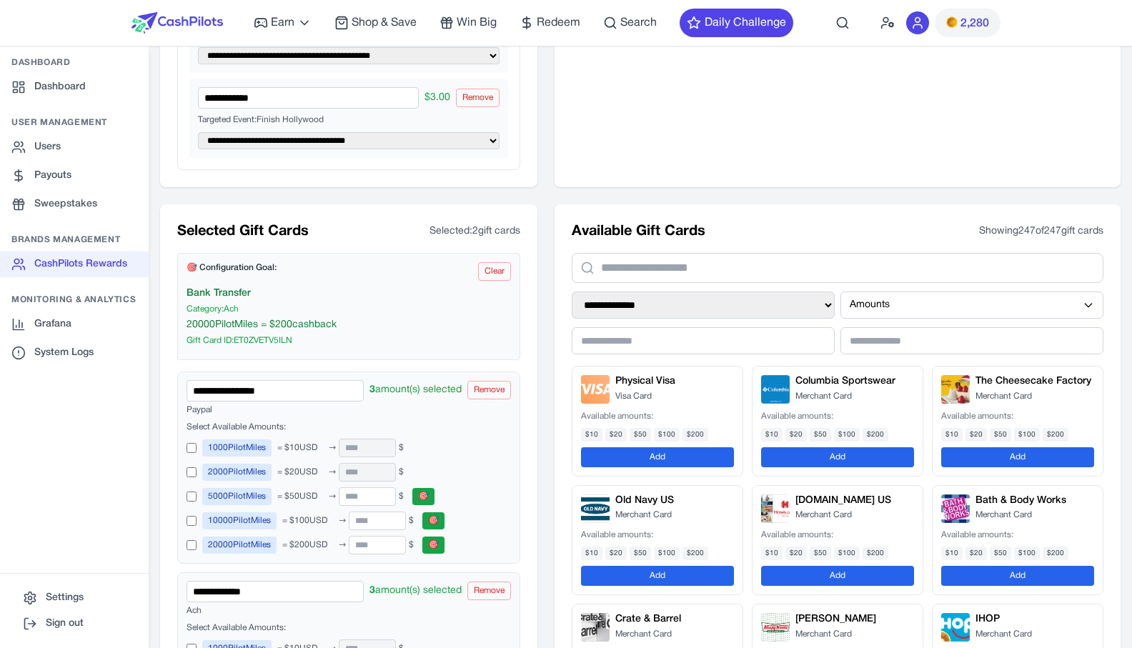
scroll to position [904, 0]
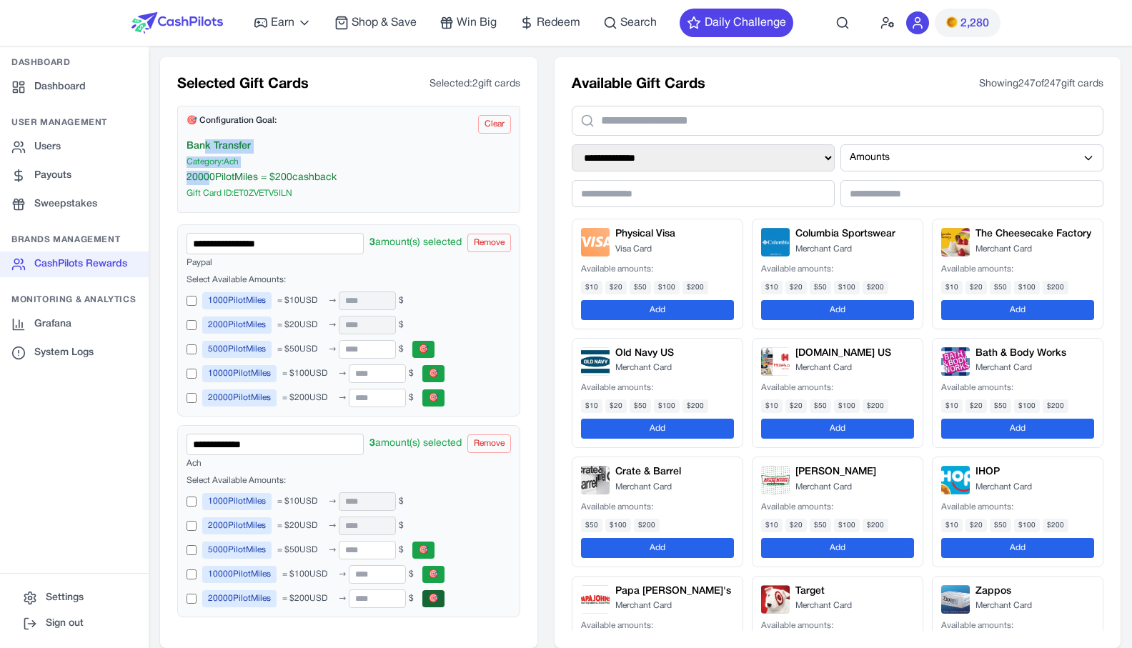
drag, startPoint x: 207, startPoint y: 147, endPoint x: 210, endPoint y: 174, distance: 28.1
click at [210, 174] on div "Bank Transfer Category: Ach 20000 PilotMiles = $ 200 cashback Gift Card ID: ET0…" at bounding box center [349, 169] width 325 height 60
click at [210, 174] on div "20000 PilotMiles = $ 200 cashback" at bounding box center [349, 178] width 325 height 14
drag, startPoint x: 217, startPoint y: 181, endPoint x: 232, endPoint y: 171, distance: 17.5
click at [232, 171] on div "20000 PilotMiles = $ 200 cashback" at bounding box center [349, 178] width 325 height 14
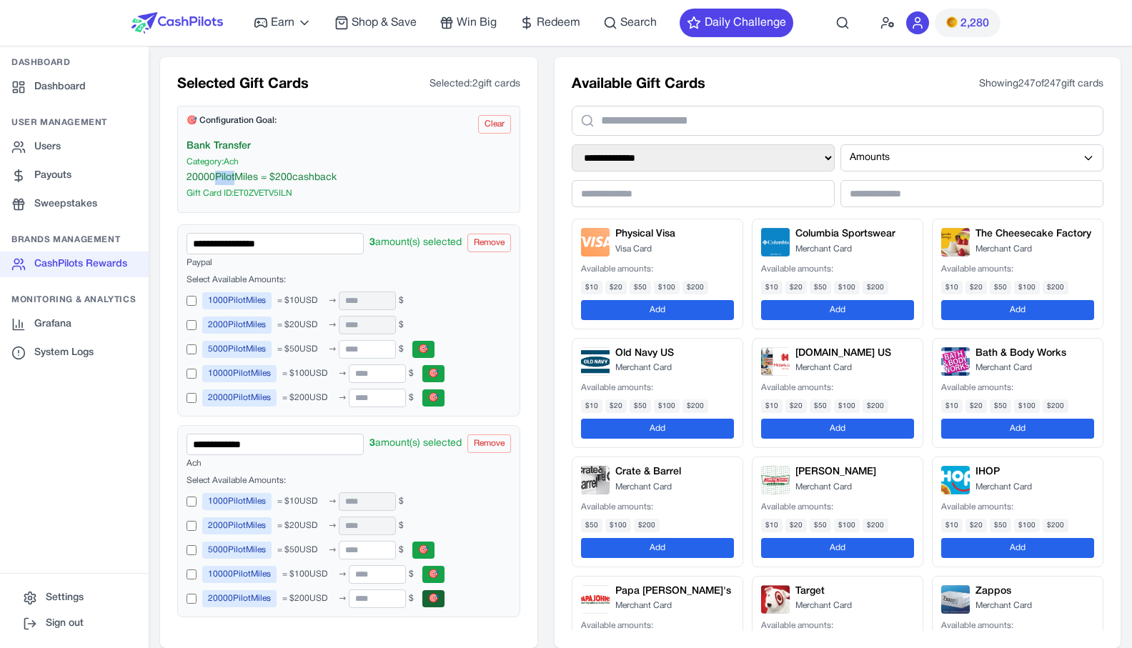
click at [232, 171] on div "20000 PilotMiles = $ 200 cashback" at bounding box center [349, 178] width 325 height 14
drag, startPoint x: 256, startPoint y: 175, endPoint x: 242, endPoint y: 195, distance: 24.6
click at [242, 195] on div "Bank Transfer Category: Ach 20000 PilotMiles = $ 200 cashback Gift Card ID: ET0…" at bounding box center [349, 169] width 325 height 60
click at [242, 195] on div "Gift Card ID: ET0ZVETV5ILN" at bounding box center [349, 193] width 325 height 11
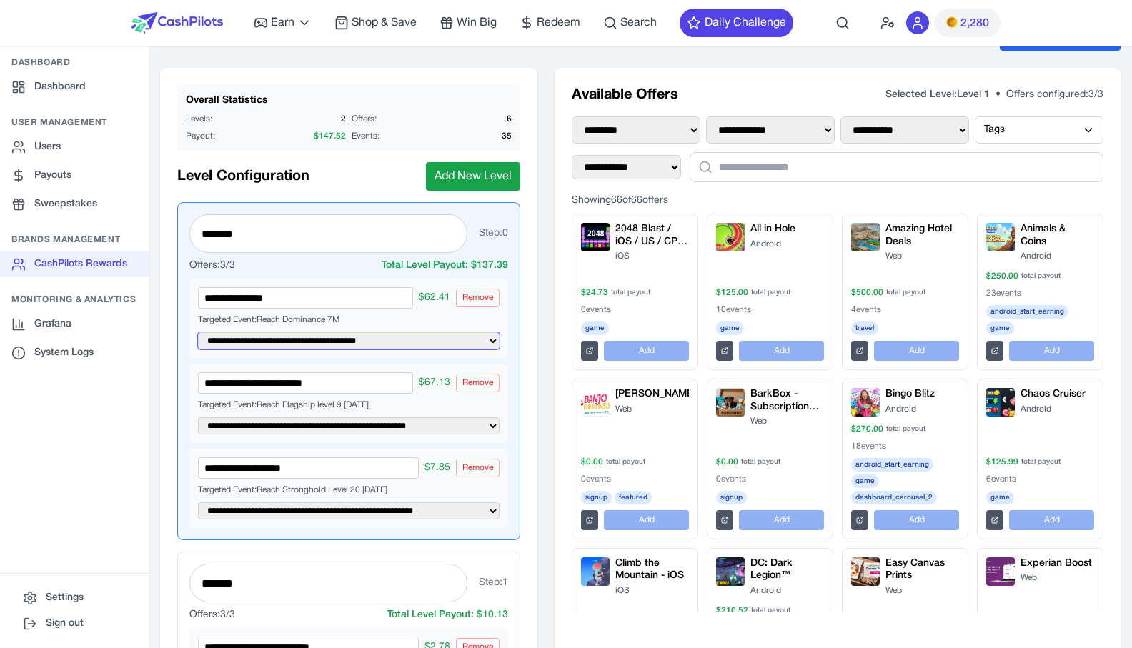
scroll to position [0, 0]
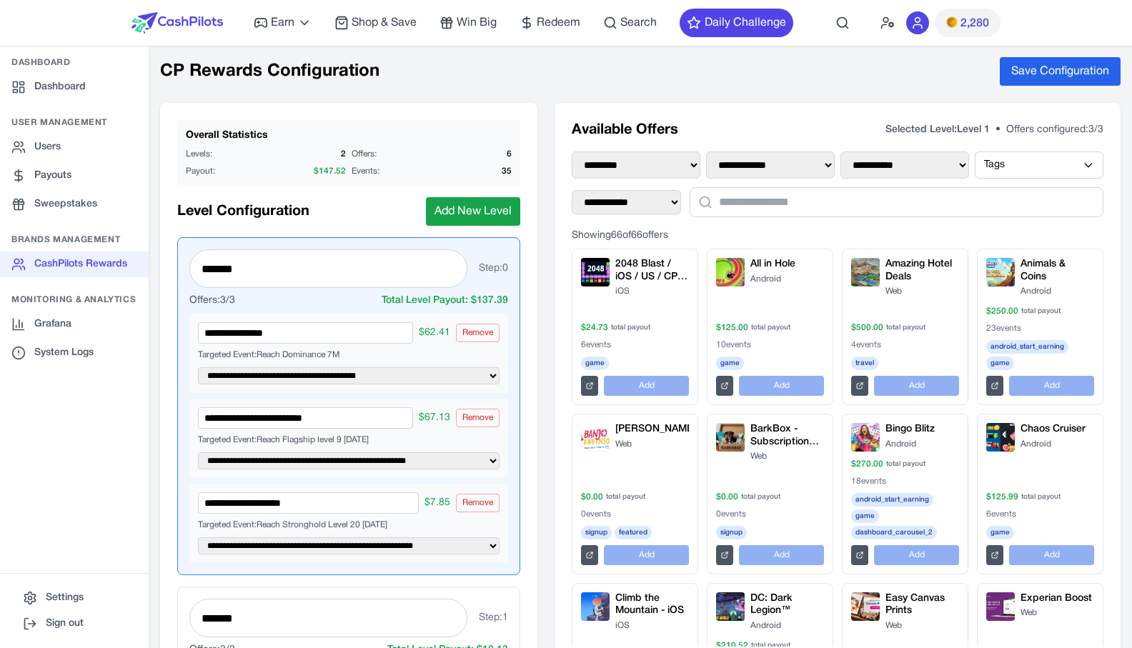
click at [531, 160] on div "**********" at bounding box center [348, 522] width 377 height 839
drag, startPoint x: 929, startPoint y: 129, endPoint x: 1111, endPoint y: 134, distance: 181.6
click at [1035, 134] on div "**********" at bounding box center [641, 347] width 984 height 603
click at [1035, 130] on div "**********" at bounding box center [838, 522] width 566 height 839
drag, startPoint x: 1096, startPoint y: 130, endPoint x: 563, endPoint y: 128, distance: 532.5
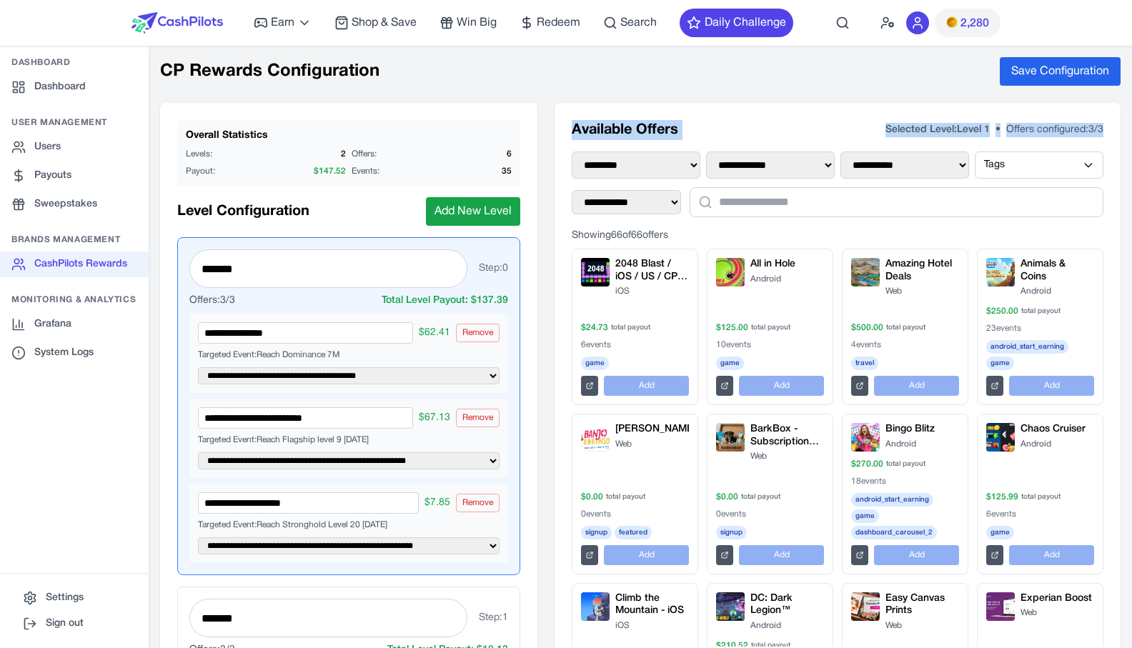
click at [563, 128] on div "**********" at bounding box center [838, 522] width 566 height 839
drag, startPoint x: 563, startPoint y: 128, endPoint x: 1087, endPoint y: 135, distance: 524.0
click at [1035, 135] on div "**********" at bounding box center [838, 522] width 566 height 839
click at [1035, 135] on div "Selected Level: Level 1 • Offers configured: 3 /3" at bounding box center [995, 130] width 218 height 14
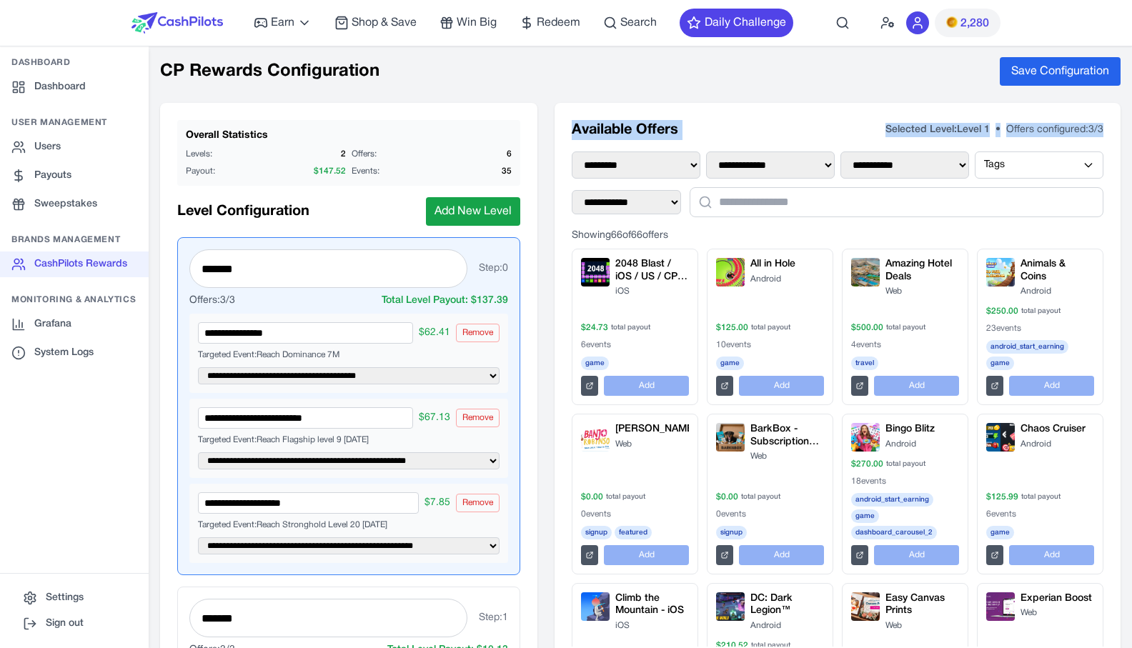
drag, startPoint x: 1087, startPoint y: 135, endPoint x: 580, endPoint y: 135, distance: 507.5
click at [580, 135] on div "Available Offers Selected Level: Level 1 • Offers configured: 3 /3" at bounding box center [838, 130] width 532 height 20
click at [580, 135] on h2 "Available Offers" at bounding box center [625, 130] width 107 height 20
drag, startPoint x: 580, startPoint y: 135, endPoint x: 1084, endPoint y: 127, distance: 504.7
click at [1035, 127] on div "Available Offers Selected Level: Level 1 • Offers configured: 3 /3" at bounding box center [838, 130] width 532 height 20
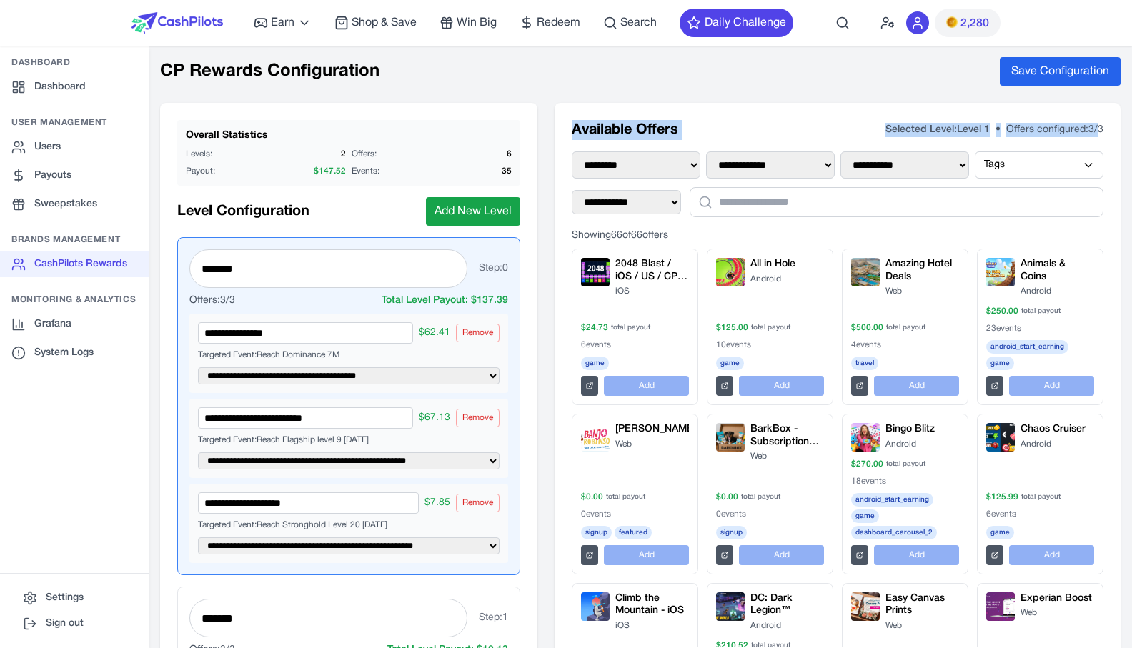
click at [1035, 127] on span "Offers configured: 3 /3" at bounding box center [1054, 129] width 97 height 9
drag, startPoint x: 1084, startPoint y: 127, endPoint x: 688, endPoint y: 141, distance: 396.9
click at [688, 141] on div "**********" at bounding box center [838, 522] width 566 height 839
drag, startPoint x: 688, startPoint y: 141, endPoint x: 691, endPoint y: 130, distance: 11.3
click at [688, 138] on div "**********" at bounding box center [838, 522] width 566 height 839
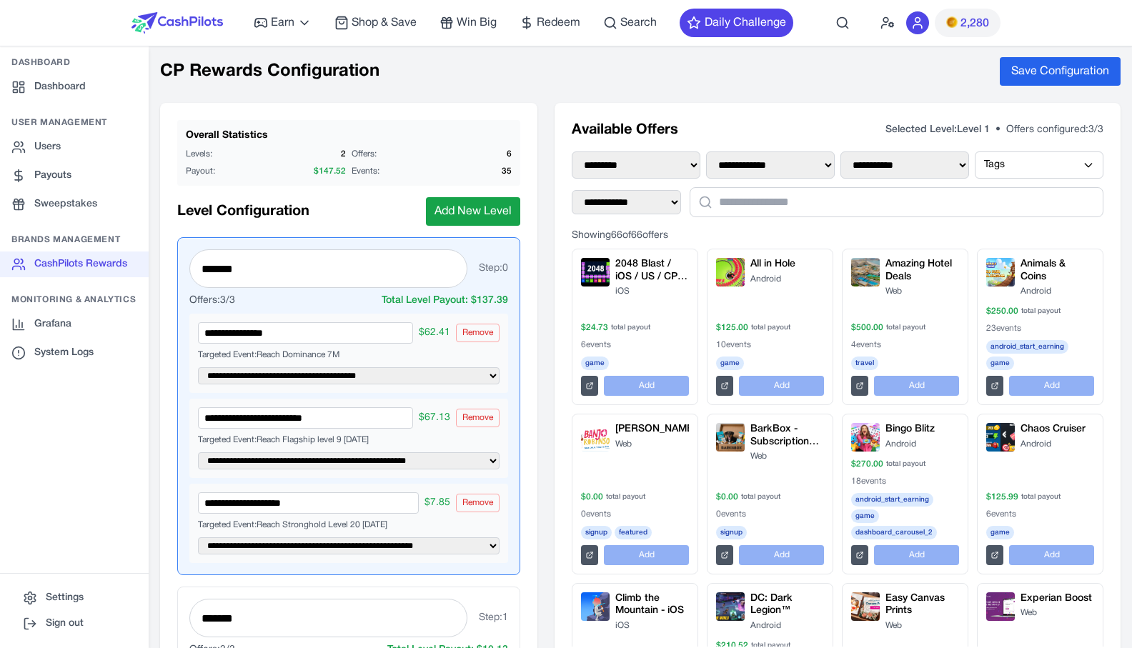
click at [610, 72] on div "CP Rewards Configuration Save Configuration" at bounding box center [640, 71] width 961 height 29
drag, startPoint x: 643, startPoint y: 132, endPoint x: 618, endPoint y: 133, distance: 25.8
click at [617, 134] on h2 "Available Offers" at bounding box center [625, 130] width 107 height 20
click at [618, 133] on h2 "Available Offers" at bounding box center [625, 130] width 107 height 20
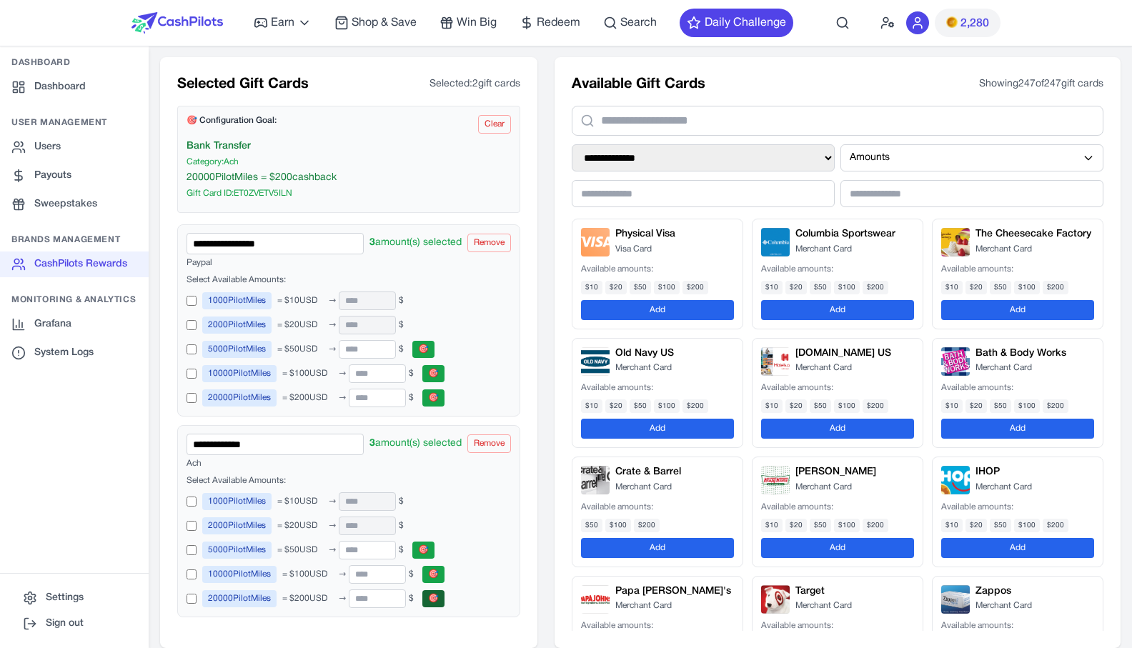
scroll to position [904, 0]
drag, startPoint x: 716, startPoint y: 82, endPoint x: 555, endPoint y: 85, distance: 160.9
click at [555, 85] on div "**********" at bounding box center [838, 352] width 566 height 591
drag, startPoint x: 569, startPoint y: 81, endPoint x: 674, endPoint y: 82, distance: 105.1
click at [674, 82] on h2 "Available Gift Cards" at bounding box center [639, 84] width 134 height 20
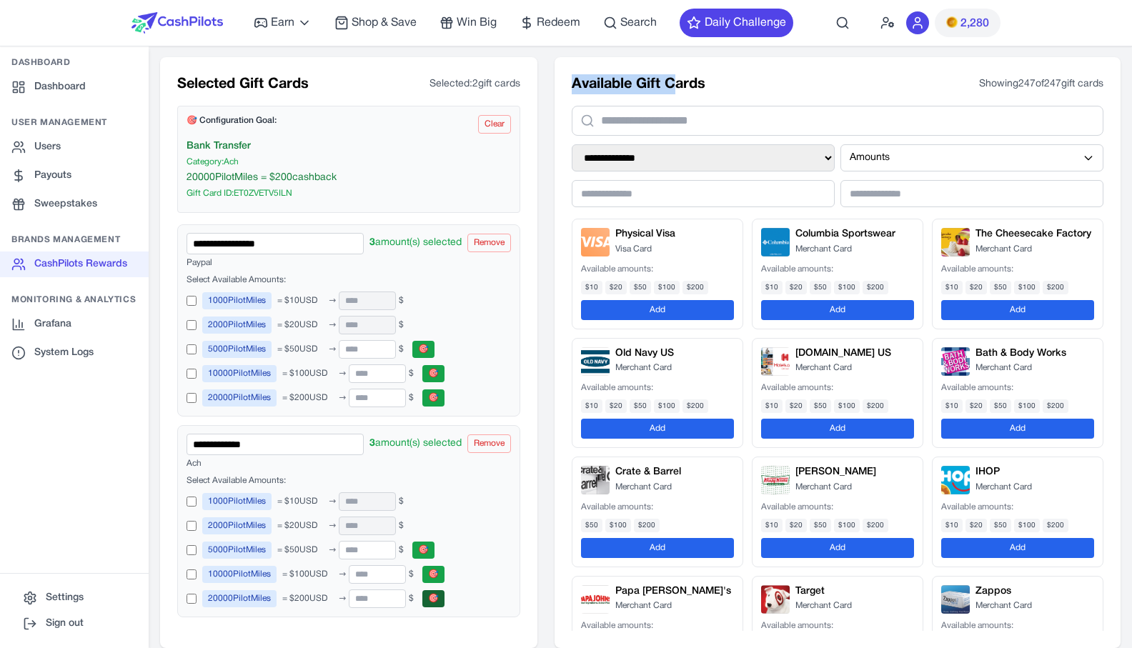
click at [674, 82] on h2 "Available Gift Cards" at bounding box center [639, 84] width 134 height 20
click at [753, 99] on div "**********" at bounding box center [838, 352] width 566 height 591
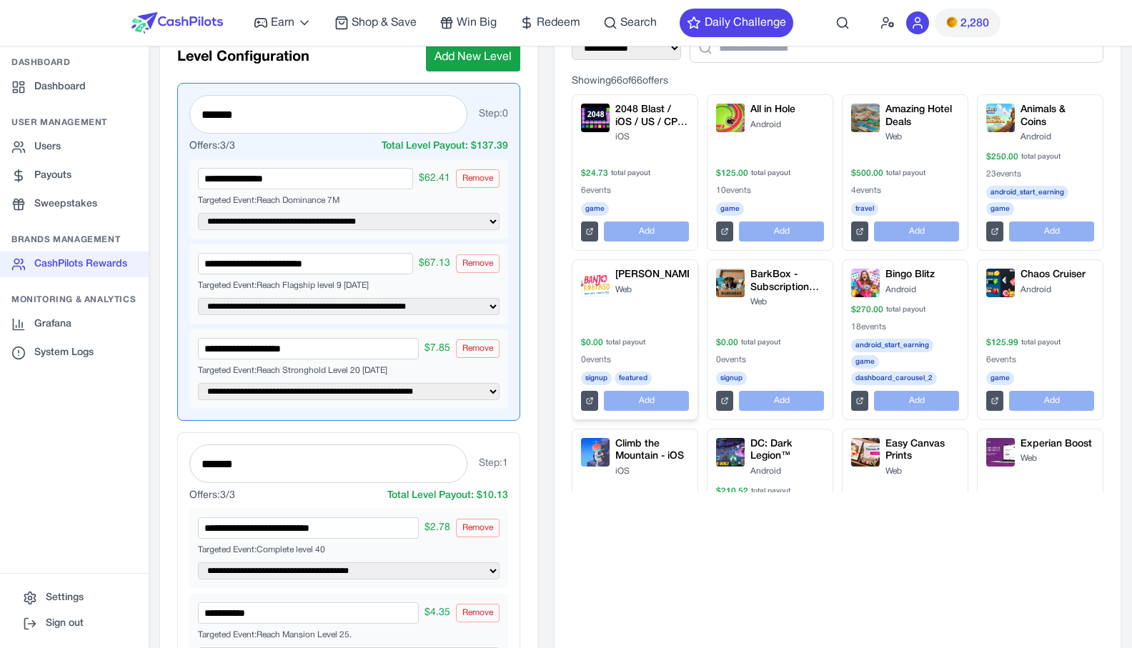
scroll to position [114, 0]
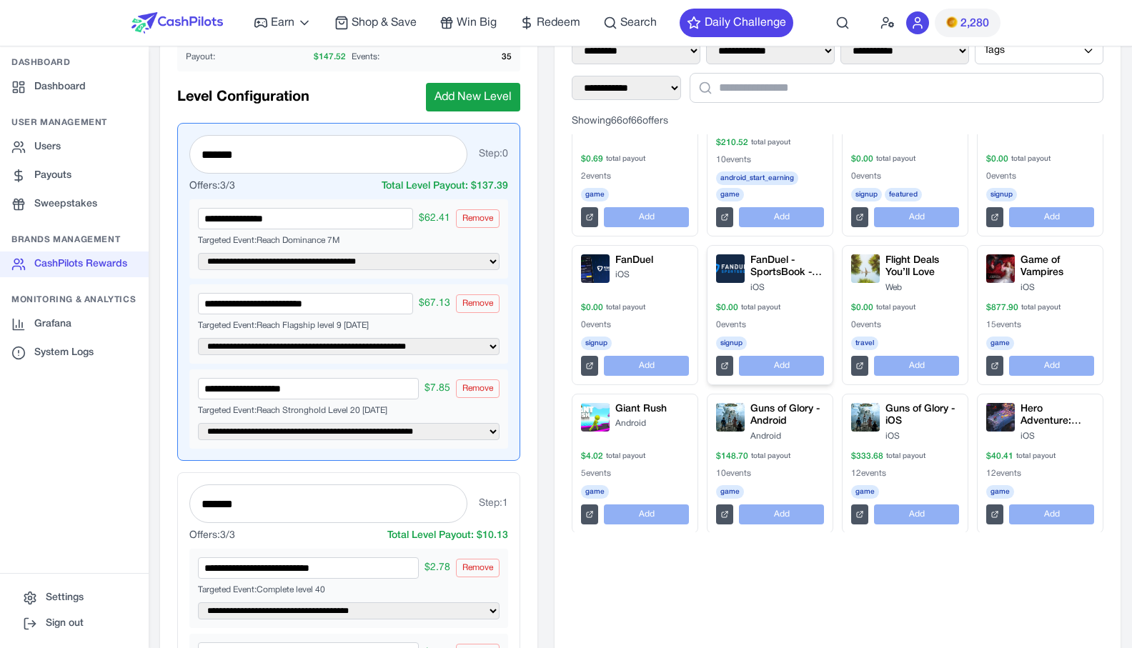
click at [724, 297] on div "FanDuel - SportsBook - Wager $10 iOS $ 0.00 total payout 0 events signup Add" at bounding box center [770, 315] width 108 height 122
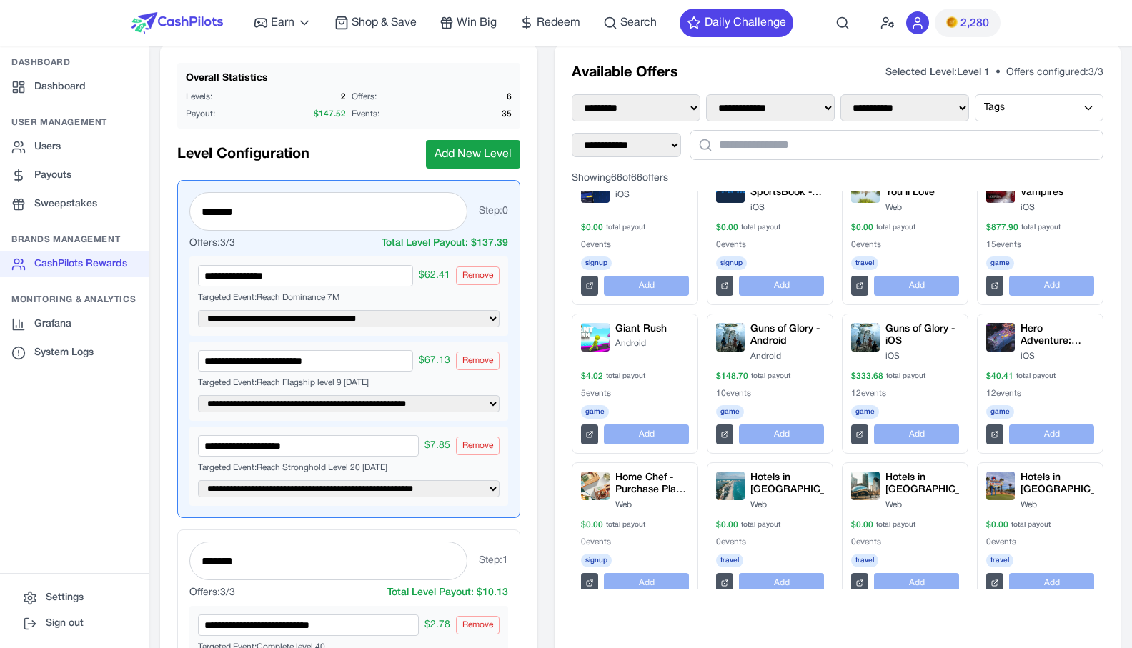
scroll to position [566, 0]
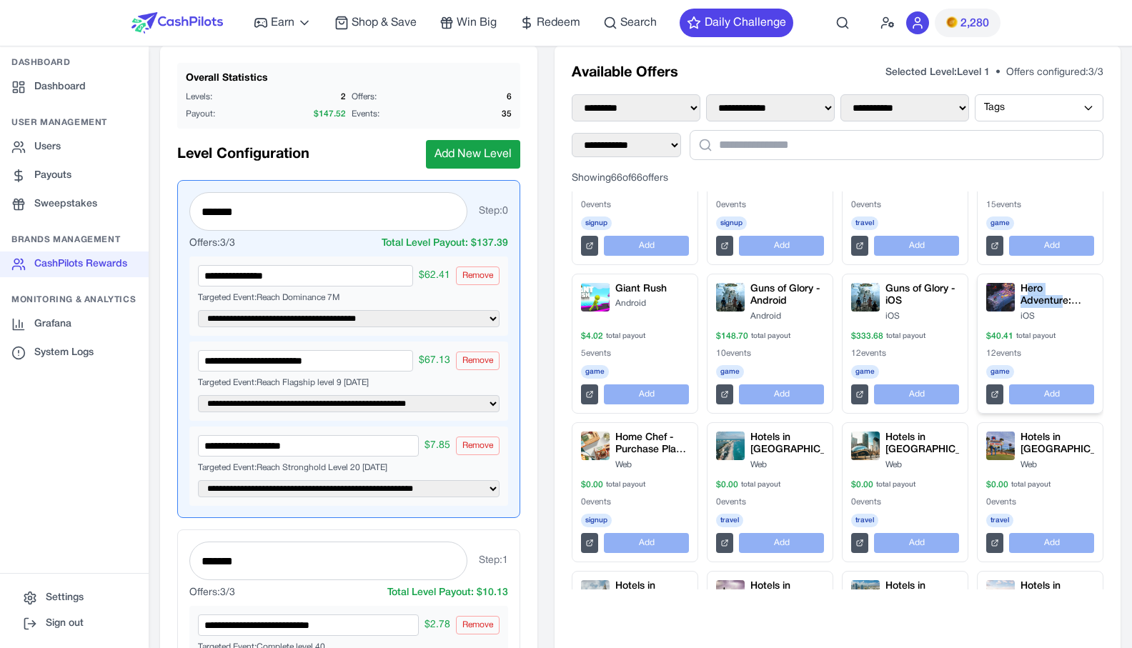
drag, startPoint x: 1046, startPoint y: 305, endPoint x: 1011, endPoint y: 291, distance: 37.2
click at [1021, 291] on h4 "Hero Adventure: Survivor RPG / IOS / T1 / CPE" at bounding box center [1058, 295] width 74 height 25
click at [991, 394] on icon at bounding box center [995, 394] width 9 height 9
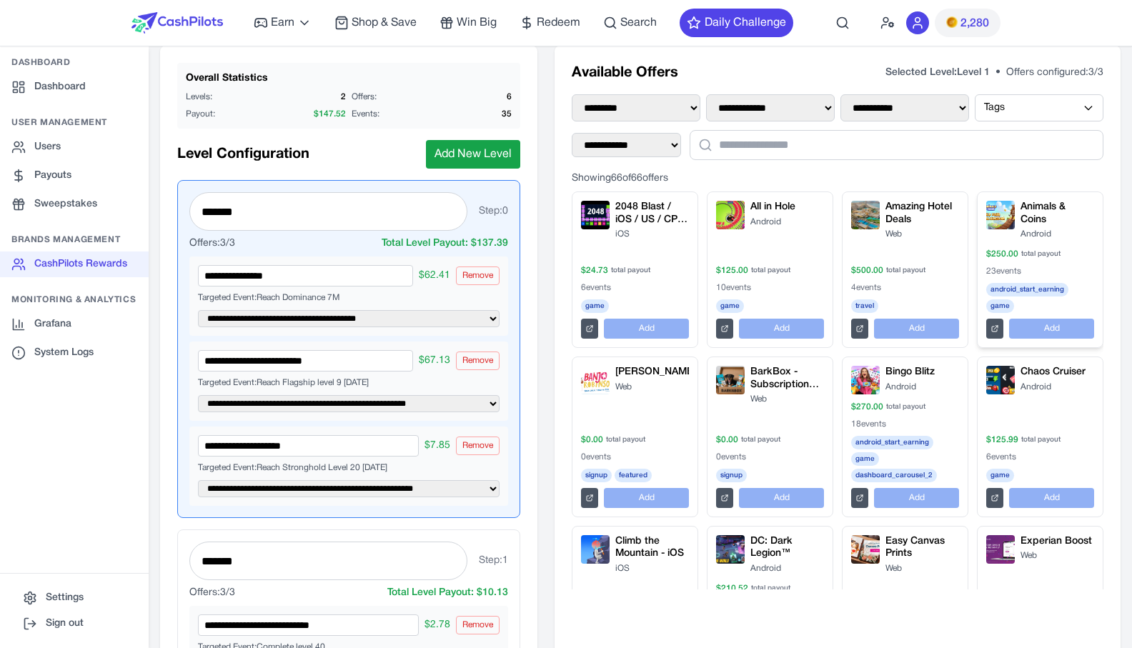
scroll to position [0, 0]
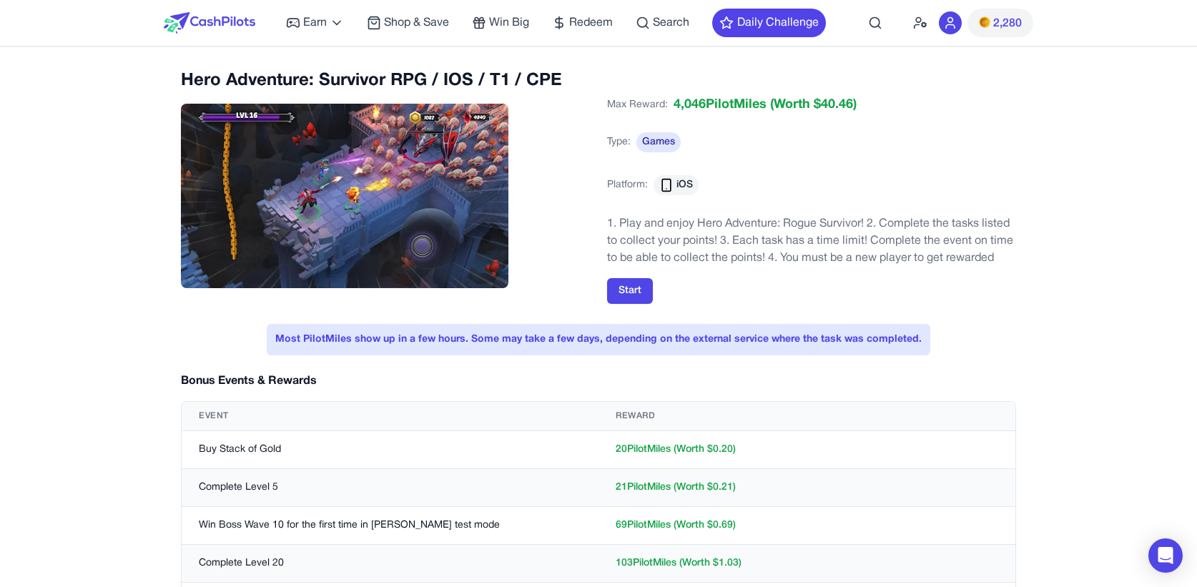
click at [931, 195] on div "Max Reward: 4,046 PilotMiles (Worth $ 40.46 ) Type: Games Platform: iOS" at bounding box center [811, 153] width 409 height 117
click at [914, 184] on div "Max Reward: 4,046 PilotMiles (Worth $ 40.46 ) Type: Games Platform: iOS" at bounding box center [811, 153] width 409 height 117
click at [926, 149] on div "Max Reward: 4,046 PilotMiles (Worth $ 40.46 ) Type: Games Platform: iOS" at bounding box center [811, 153] width 409 height 117
click at [921, 112] on div "Max Reward: 4,046 PilotMiles (Worth $ 40.46 ) Type: Games Platform: iOS" at bounding box center [811, 153] width 409 height 117
drag, startPoint x: 841, startPoint y: 105, endPoint x: 605, endPoint y: 106, distance: 235.2
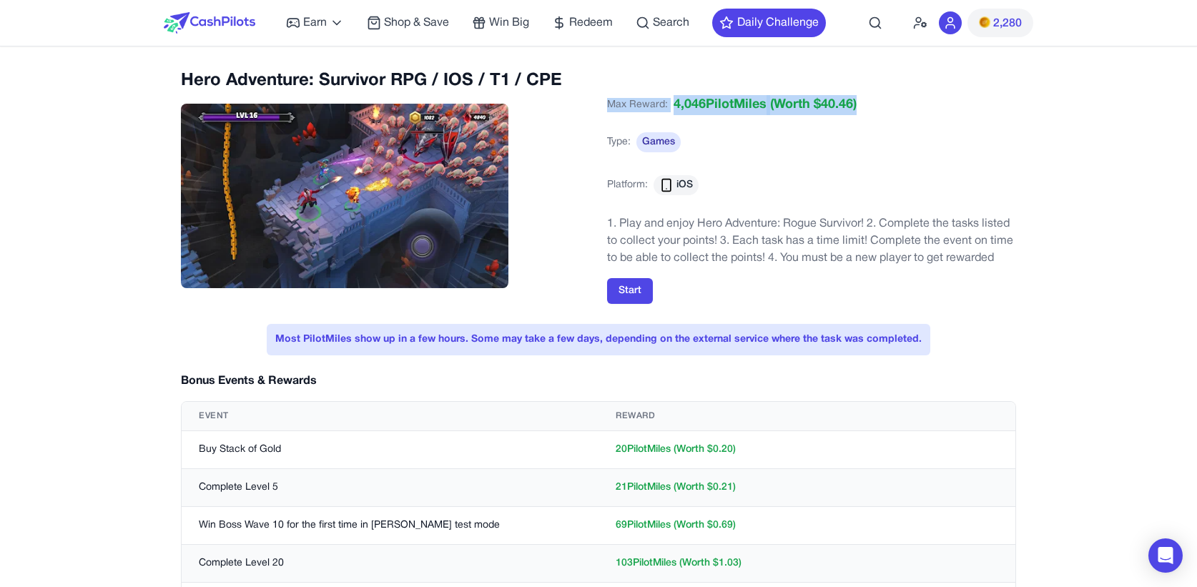
click at [605, 106] on div "Hero Adventure: Survivor RPG / IOS / T1 / CPE Max Reward: 4,046 PilotMiles (Wor…" at bounding box center [598, 190] width 835 height 243
click at [605, 105] on div "Hero Adventure: Survivor RPG / IOS / T1 / CPE Max Reward: 4,046 PilotMiles (Wor…" at bounding box center [598, 190] width 835 height 243
drag, startPoint x: 605, startPoint y: 105, endPoint x: 949, endPoint y: 105, distance: 343.8
click at [949, 105] on div "Hero Adventure: Survivor RPG / IOS / T1 / CPE Max Reward: 4,046 PilotMiles (Wor…" at bounding box center [598, 190] width 835 height 243
click at [949, 105] on div "Max Reward: 4,046 PilotMiles (Worth $ 40.46 ) Type: Games Platform: iOS" at bounding box center [811, 153] width 409 height 117
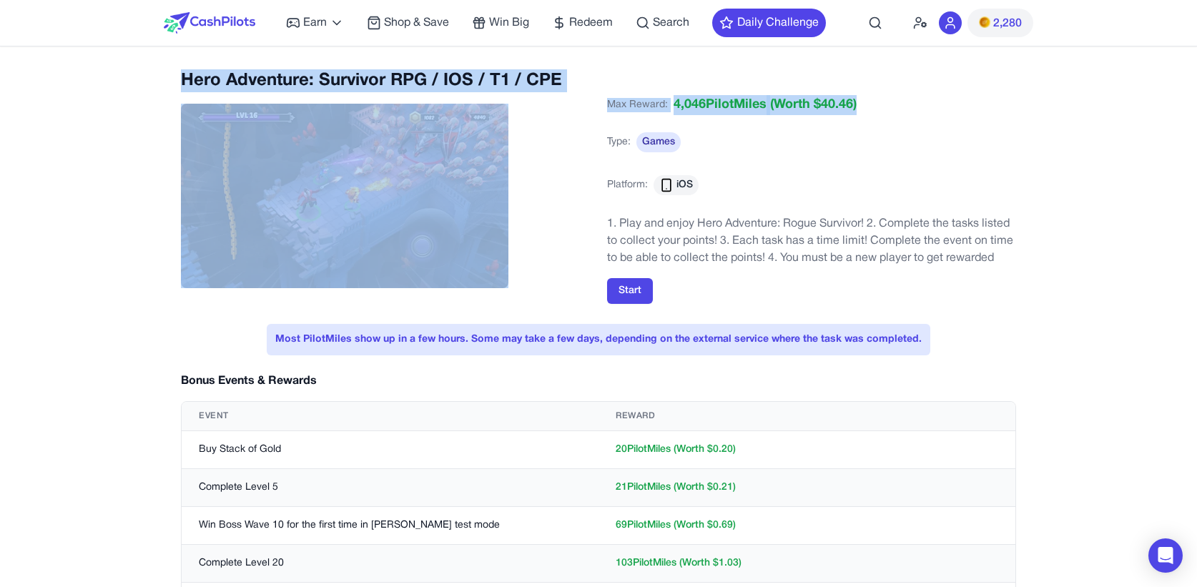
drag, startPoint x: 949, startPoint y: 105, endPoint x: 184, endPoint y: 84, distance: 765.1
click at [184, 84] on div "Hero Adventure: Survivor RPG / IOS / T1 / CPE Max Reward: 4,046 PilotMiles (Wor…" at bounding box center [598, 190] width 835 height 243
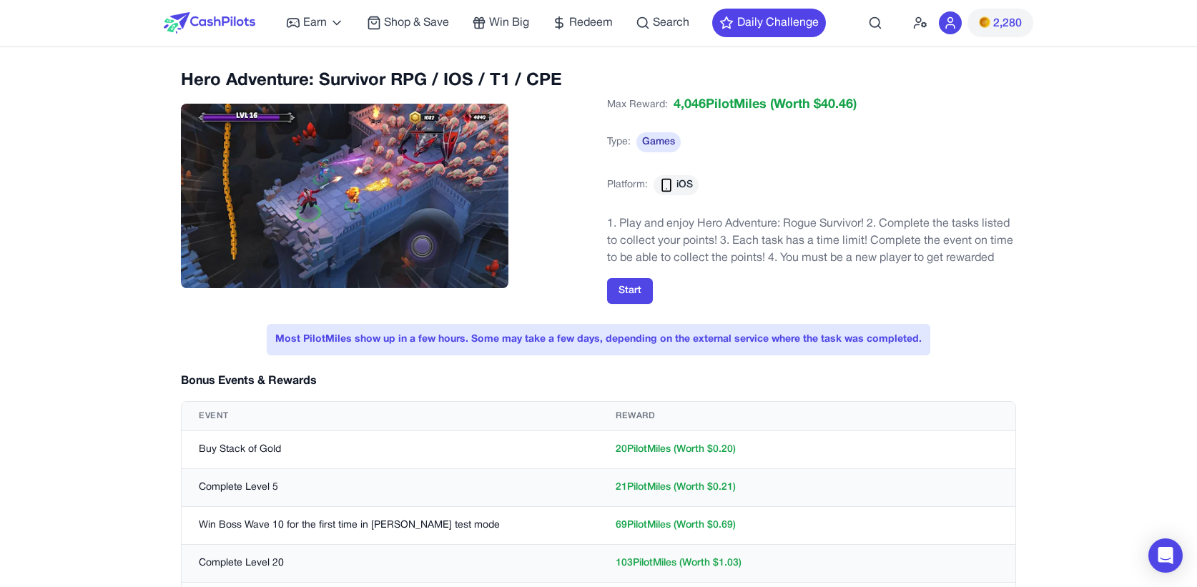
click at [184, 84] on h2 "Hero Adventure: Survivor RPG / IOS / T1 / CPE" at bounding box center [385, 80] width 409 height 23
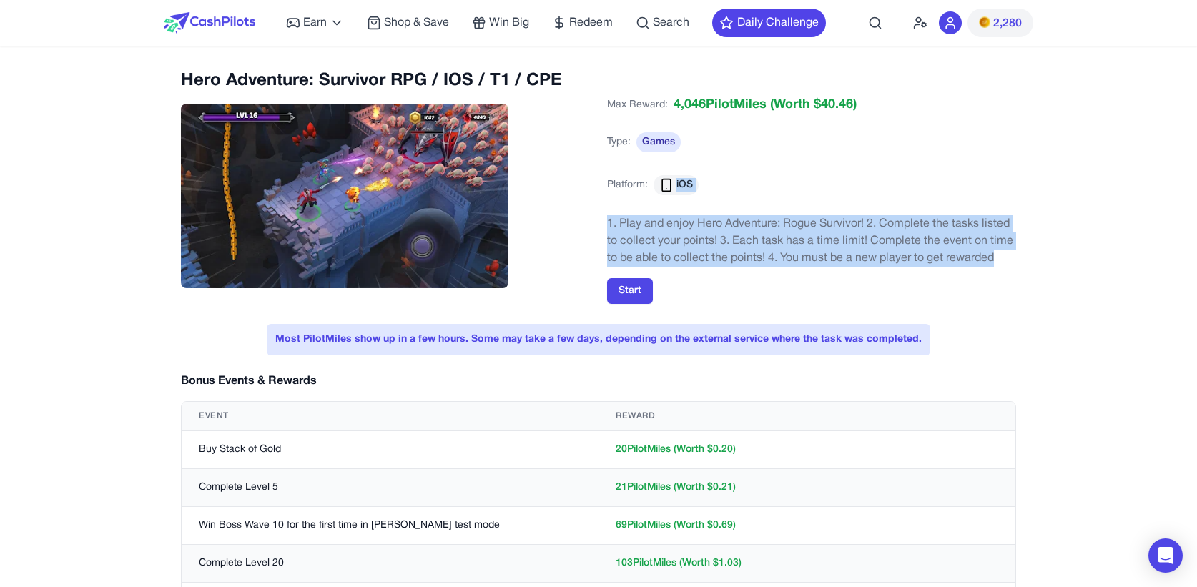
drag, startPoint x: 184, startPoint y: 84, endPoint x: 1073, endPoint y: 254, distance: 904.8
click at [1033, 254] on div "Hero Adventure: Survivor RPG / IOS / T1 / CPE Max Reward: 4,046 PilotMiles (Wor…" at bounding box center [598, 485] width 869 height 833
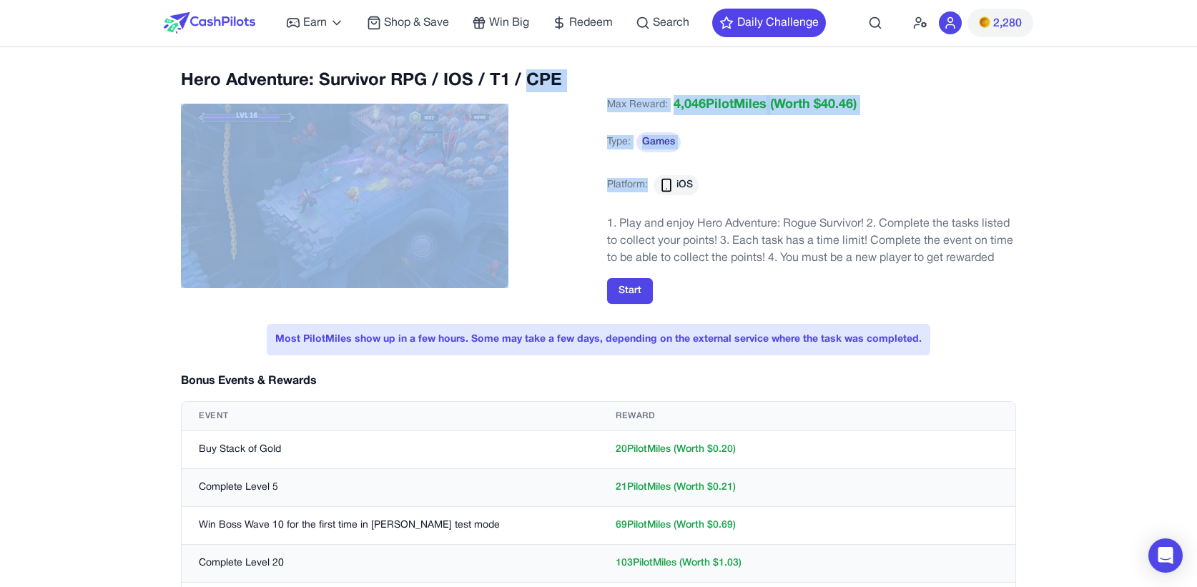
drag, startPoint x: 1073, startPoint y: 254, endPoint x: 598, endPoint y: 96, distance: 500.2
click at [598, 96] on div "Hero Adventure: Survivor RPG / IOS / T1 / CPE Max Reward: 4,046 PilotMiles (Wor…" at bounding box center [598, 190] width 835 height 243
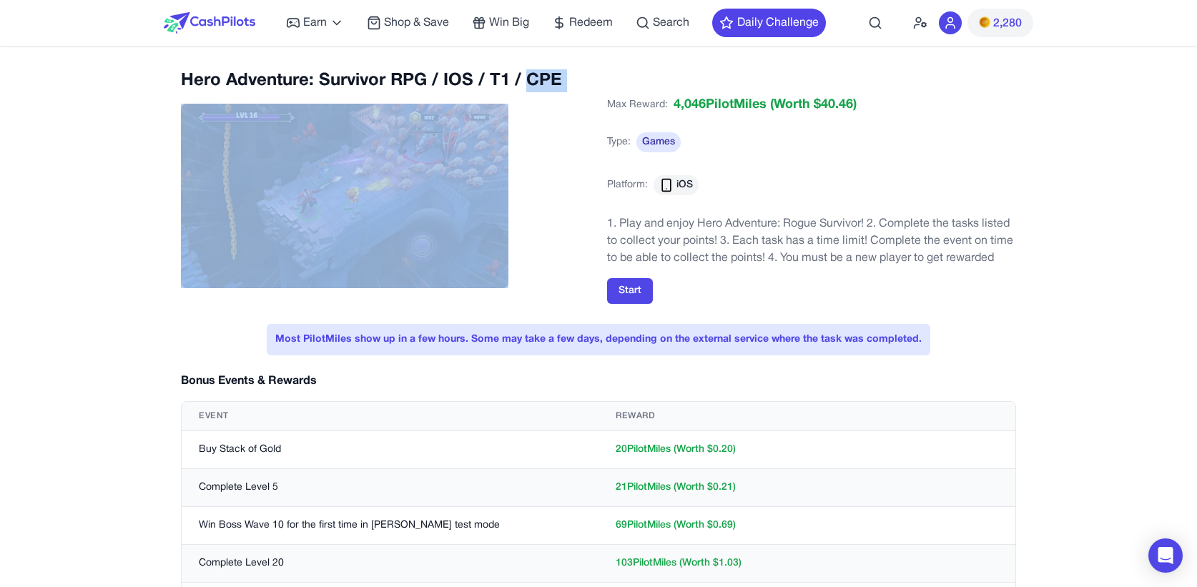
drag, startPoint x: 598, startPoint y: 96, endPoint x: 192, endPoint y: 205, distance: 420.5
click at [200, 126] on div "Hero Adventure: Survivor RPG / IOS / T1 / CPE Max Reward: 4,046 PilotMiles (Wor…" at bounding box center [598, 190] width 835 height 243
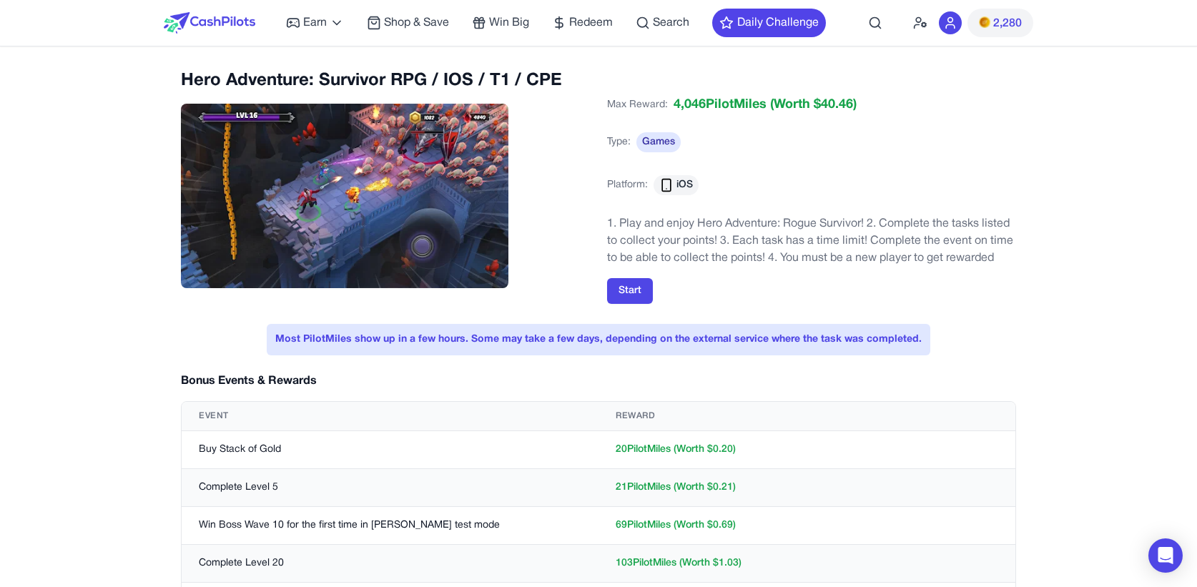
click at [289, 74] on h2 "Hero Adventure: Survivor RPG / IOS / T1 / CPE" at bounding box center [385, 80] width 409 height 23
click at [290, 74] on h2 "Hero Adventure: Survivor RPG / IOS / T1 / CPE" at bounding box center [385, 80] width 409 height 23
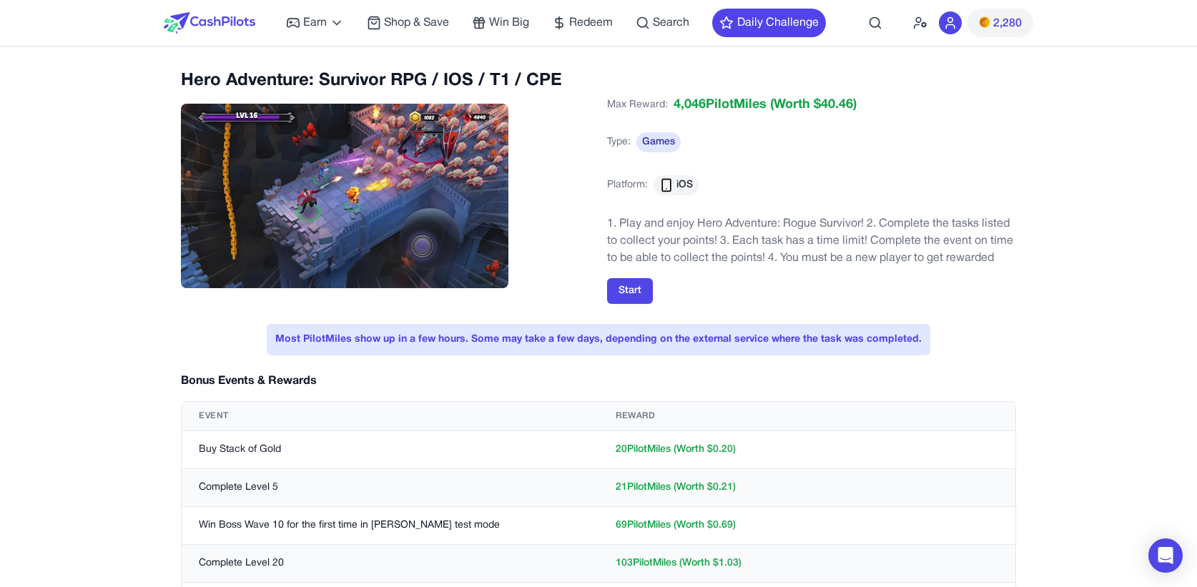
click at [290, 74] on h2 "Hero Adventure: Survivor RPG / IOS / T1 / CPE" at bounding box center [385, 80] width 409 height 23
click at [402, 81] on h2 "Hero Adventure: Survivor RPG / IOS / T1 / CPE" at bounding box center [385, 80] width 409 height 23
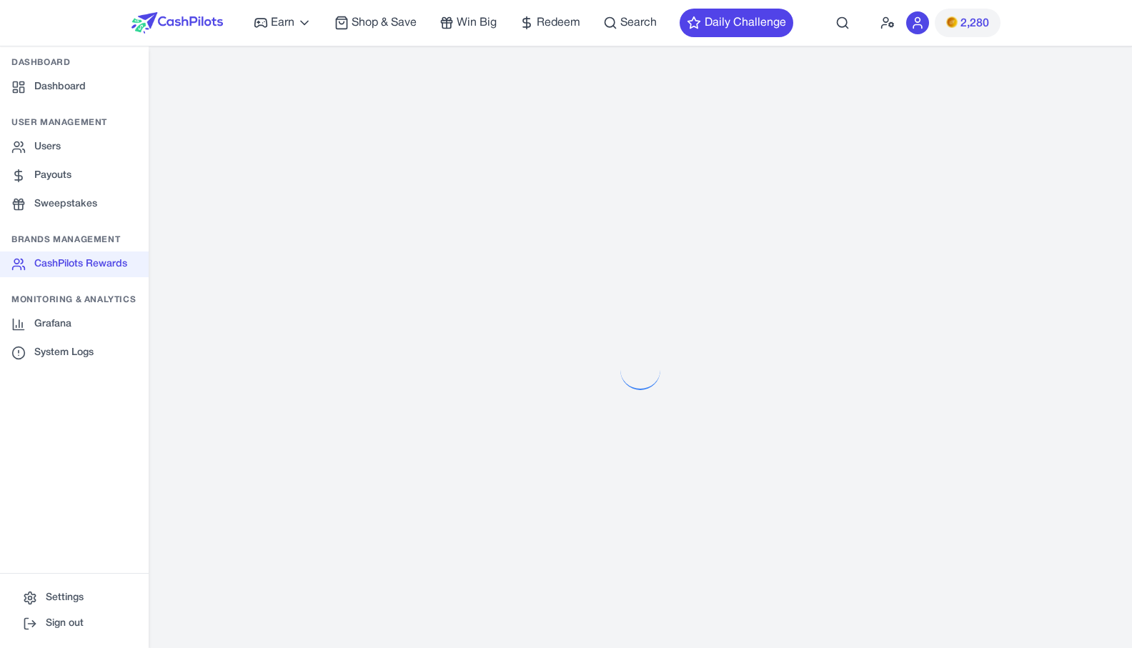
select select "**********"
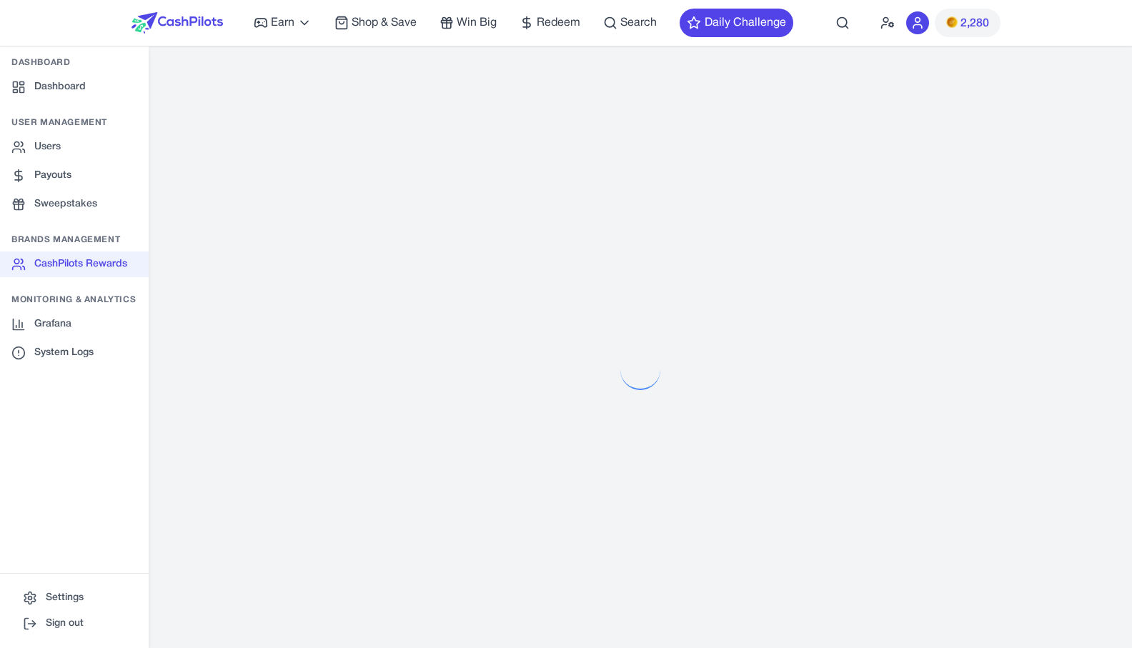
select select "**********"
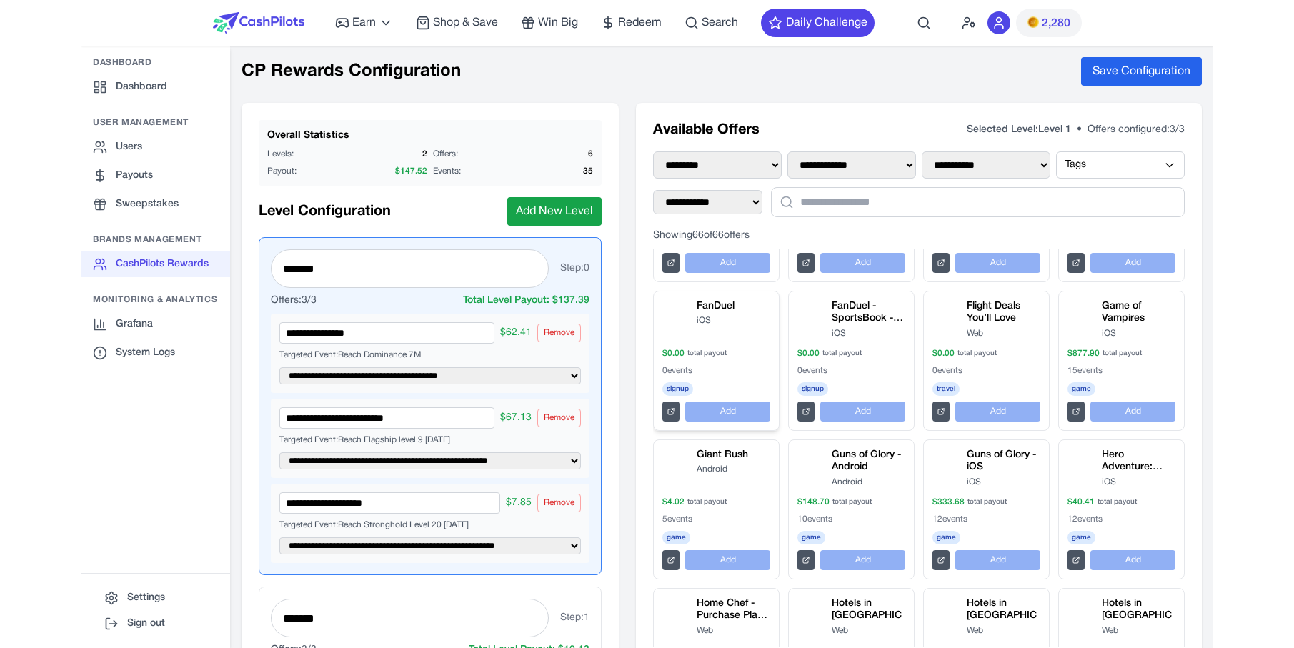
scroll to position [538, 0]
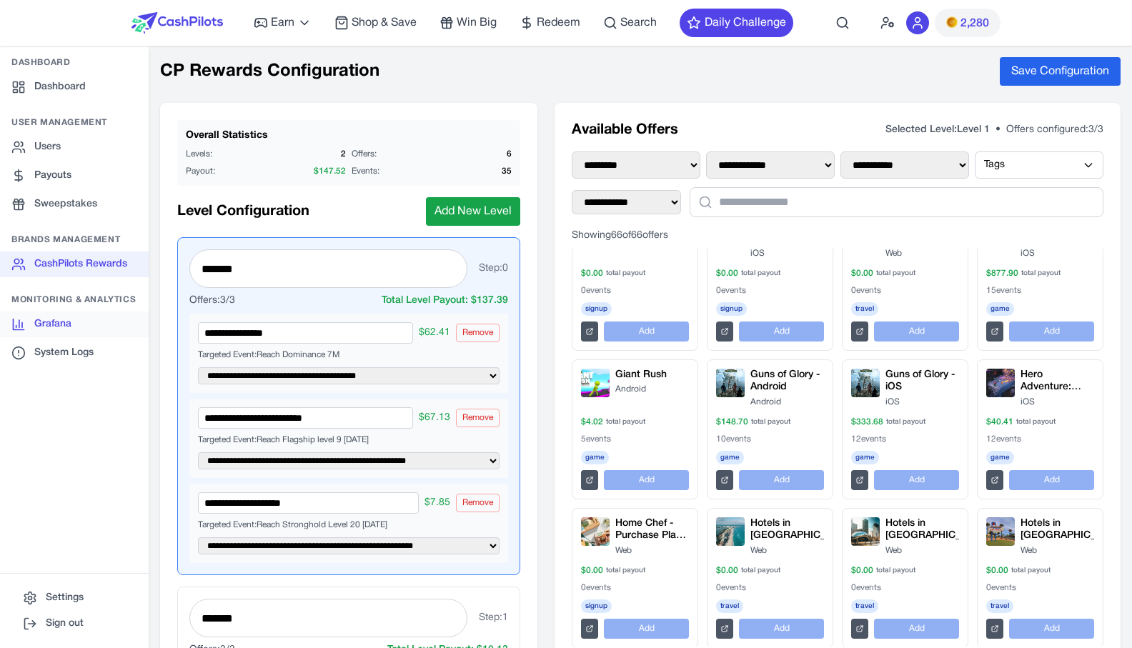
click at [61, 334] on link "Grafana" at bounding box center [74, 325] width 149 height 26
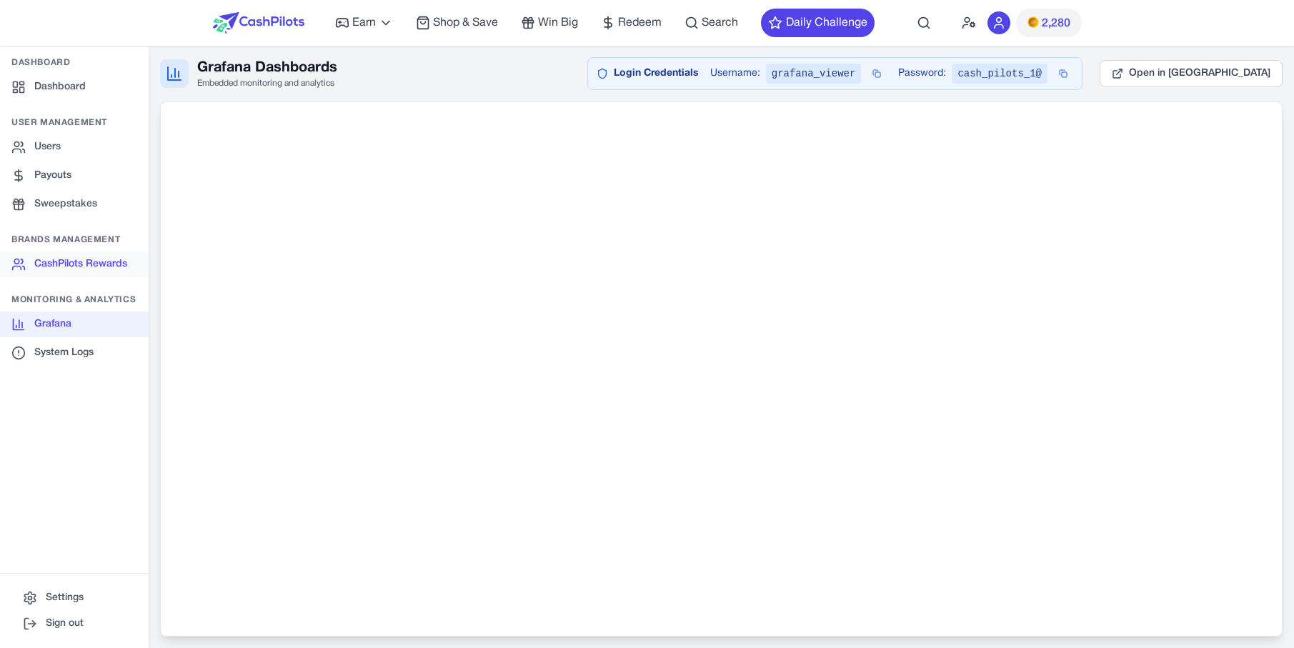
click at [89, 257] on link "CashPilots Rewards" at bounding box center [74, 265] width 149 height 26
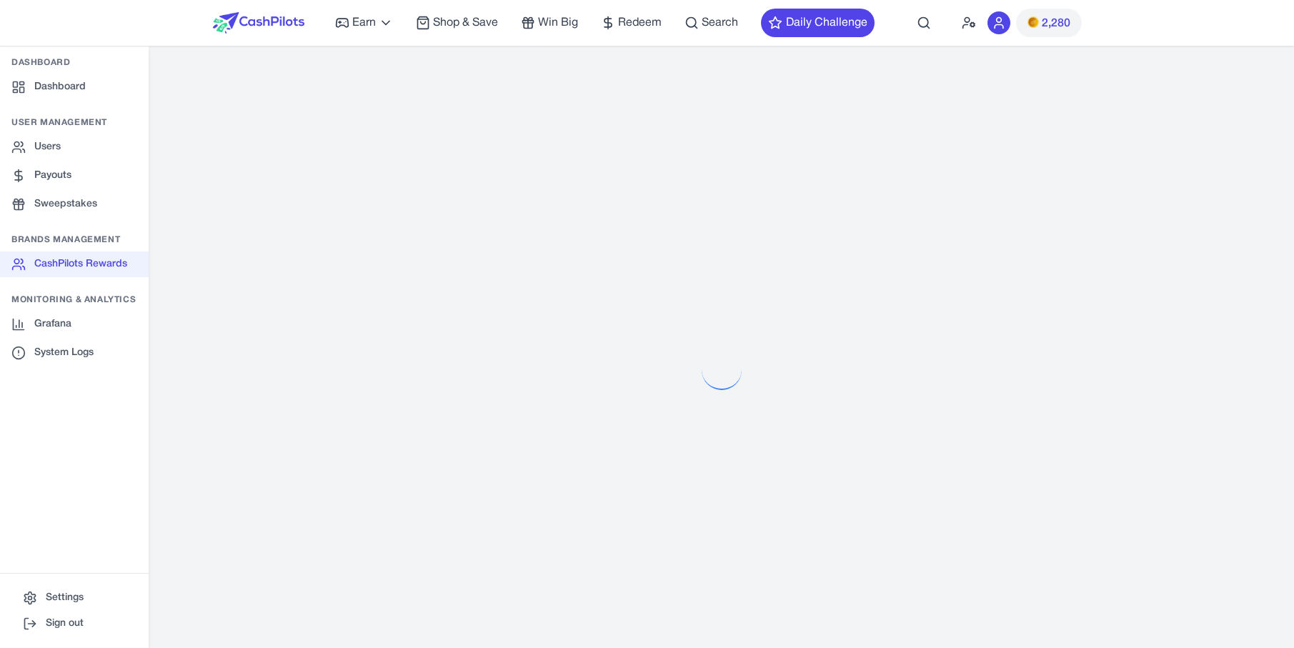
select select "**********"
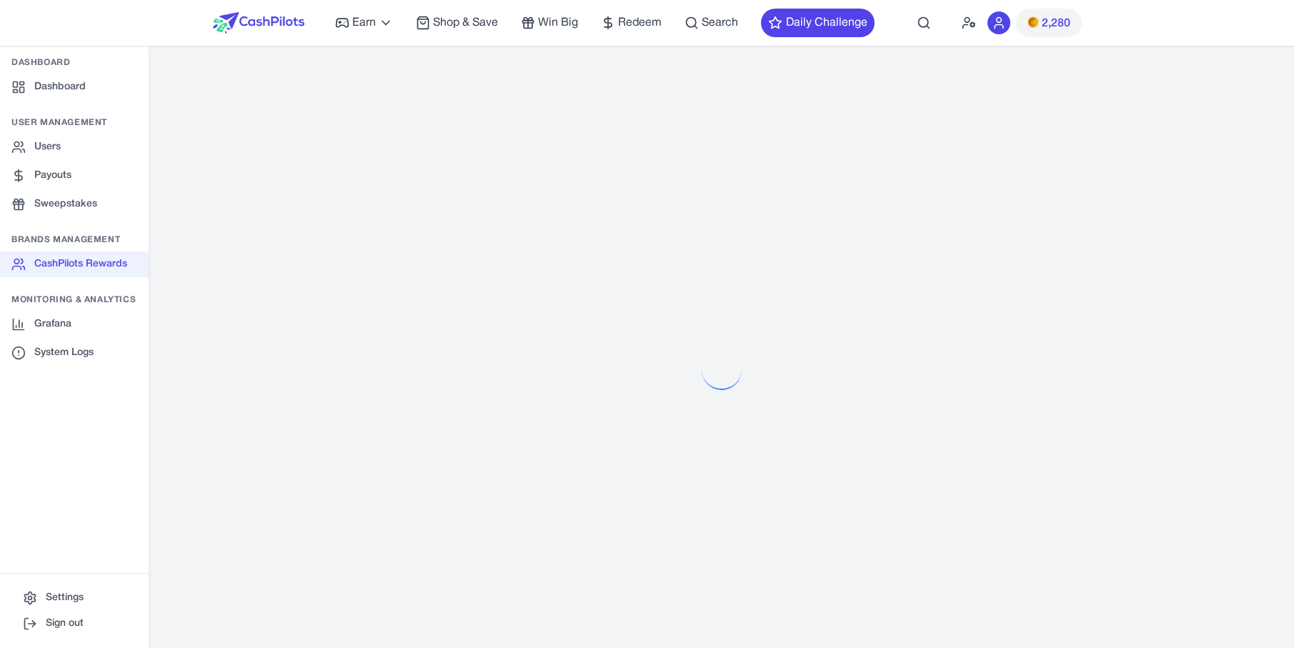
select select "**********"
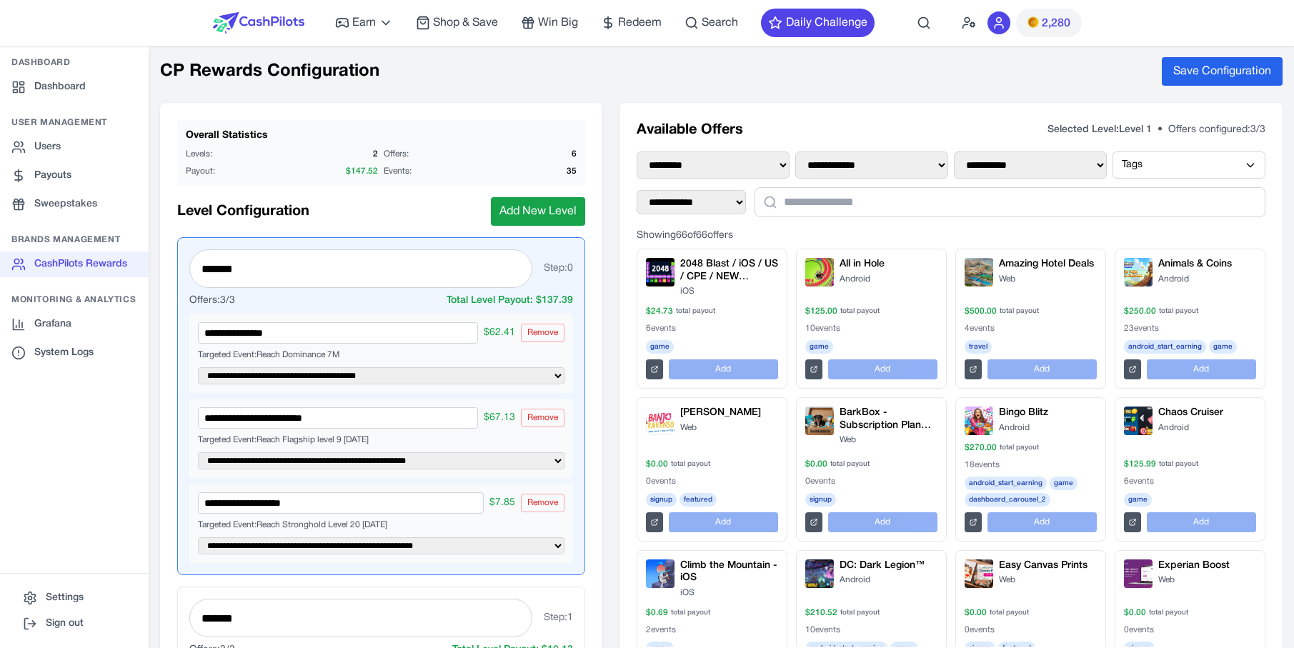
scroll to position [538, 0]
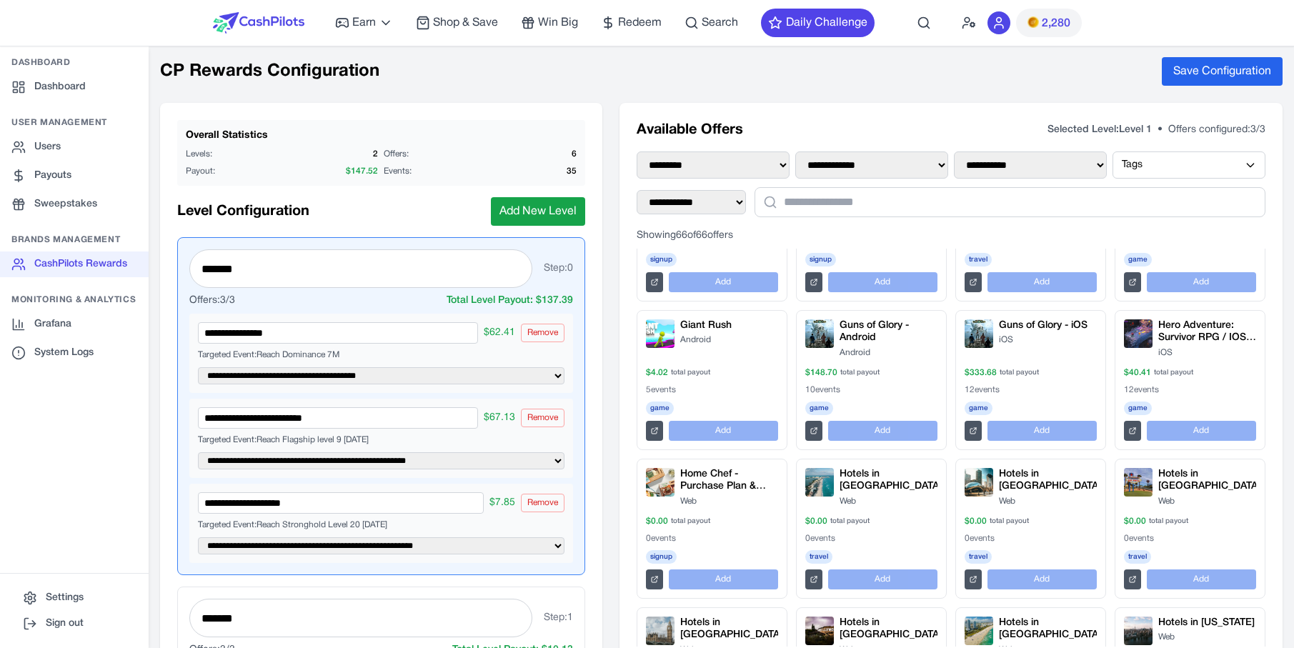
click at [334, 573] on div "**********" at bounding box center [381, 406] width 408 height 338
click at [335, 555] on div "**********" at bounding box center [381, 523] width 384 height 79
click at [198, 538] on select "**********" at bounding box center [381, 546] width 367 height 17
drag, startPoint x: 337, startPoint y: 545, endPoint x: 71, endPoint y: 299, distance: 362.2
click at [71, 299] on h3 "Monitoring & Analytics" at bounding box center [74, 299] width 149 height 11
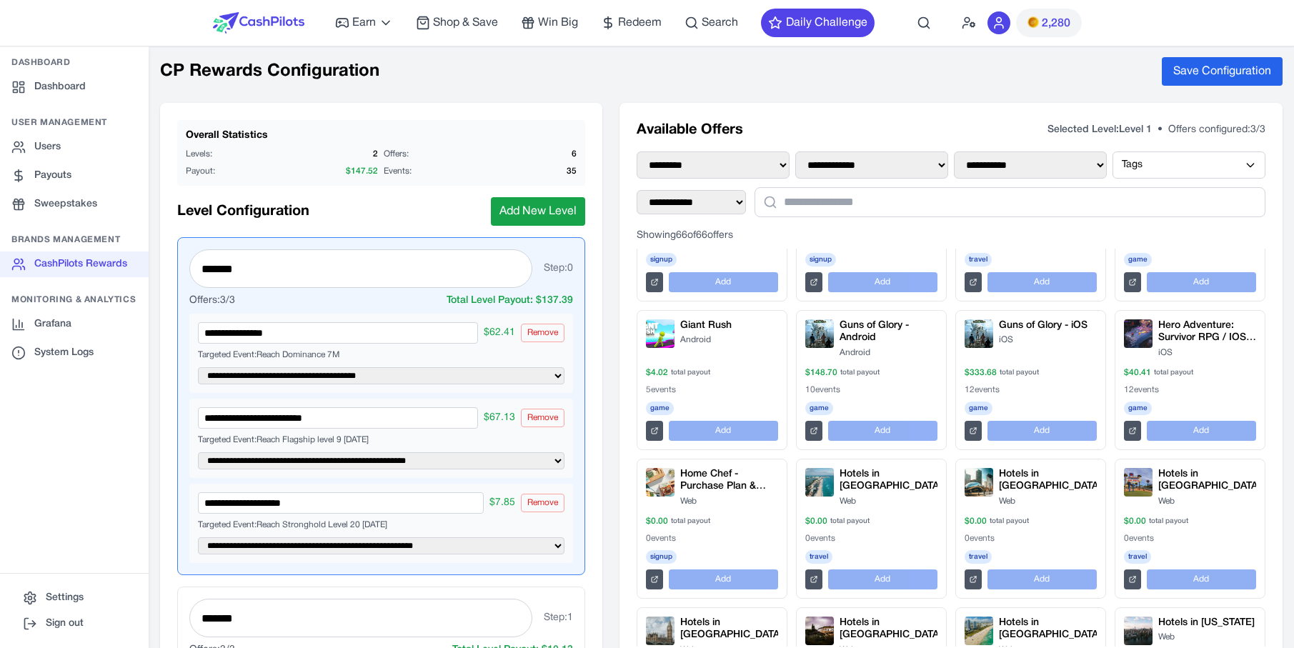
click at [71, 299] on h3 "Monitoring & Analytics" at bounding box center [74, 299] width 149 height 11
click at [198, 538] on select "**********" at bounding box center [381, 546] width 367 height 17
click at [499, 213] on button "Add New Level" at bounding box center [538, 211] width 94 height 29
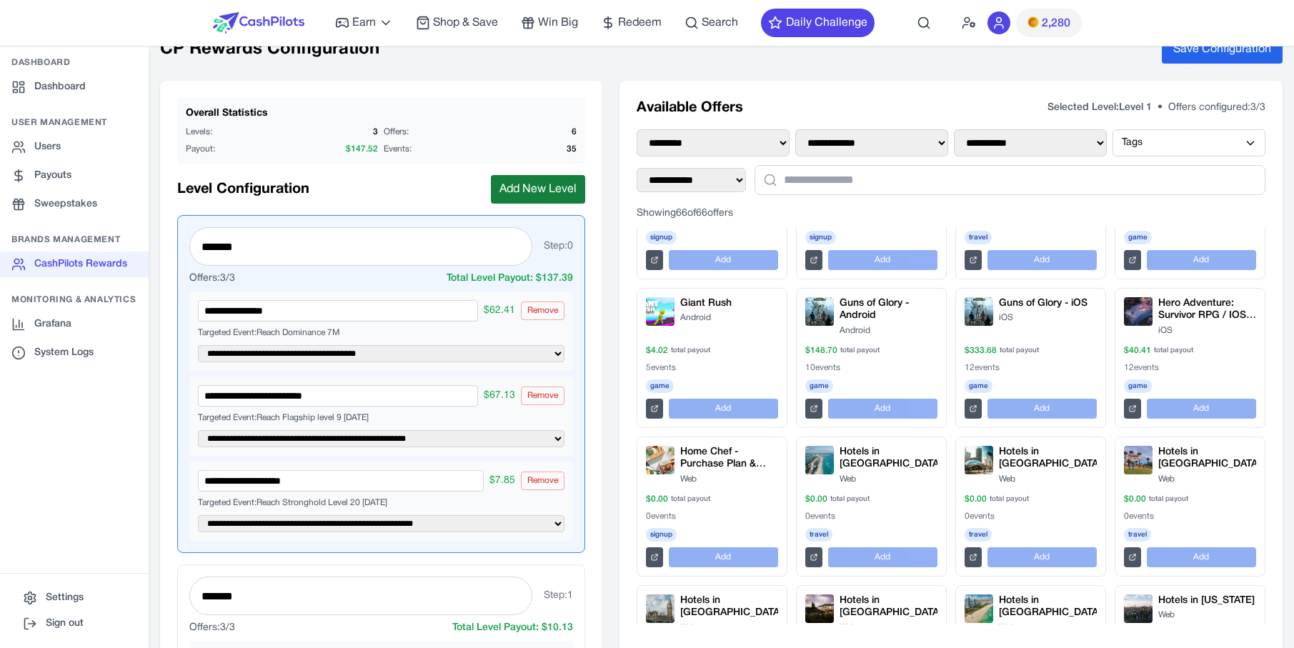
scroll to position [11, 0]
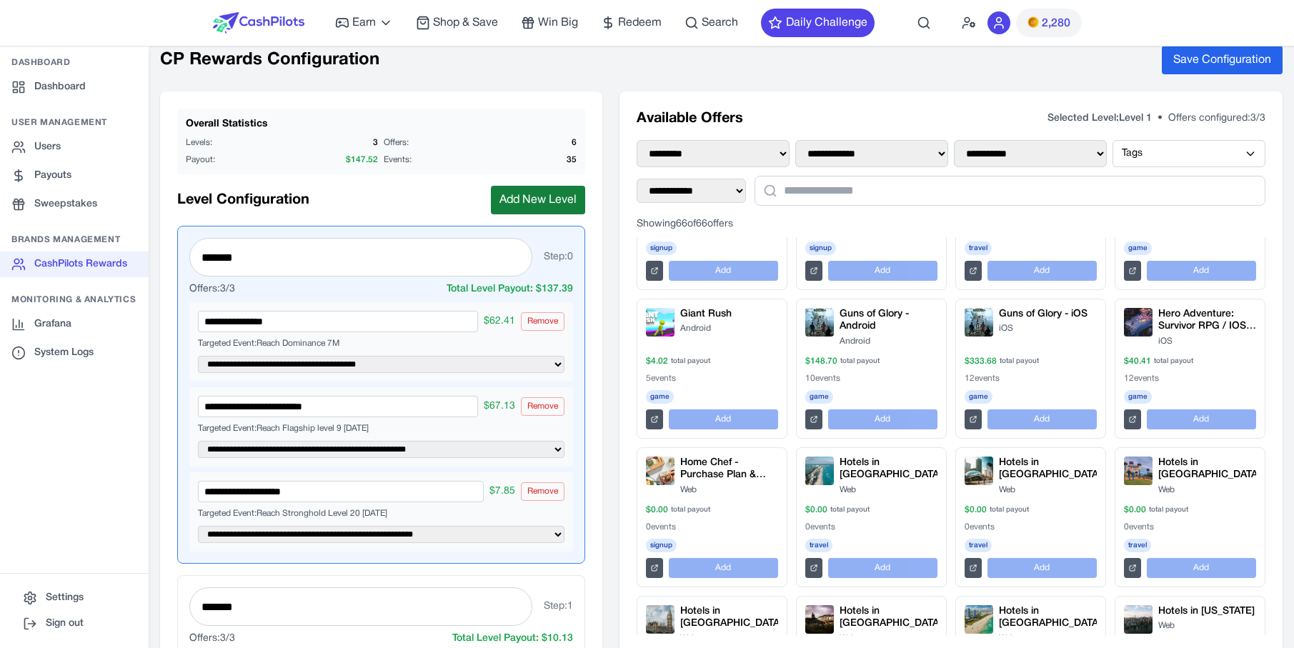
click at [543, 194] on button "Add New Level" at bounding box center [538, 200] width 94 height 29
click at [543, 193] on button "Add New Level" at bounding box center [538, 200] width 94 height 29
click at [543, 192] on button "Add New Level" at bounding box center [538, 200] width 94 height 29
click at [542, 192] on button "Add New Level" at bounding box center [538, 200] width 94 height 29
click at [542, 191] on button "Add New Level" at bounding box center [538, 200] width 94 height 29
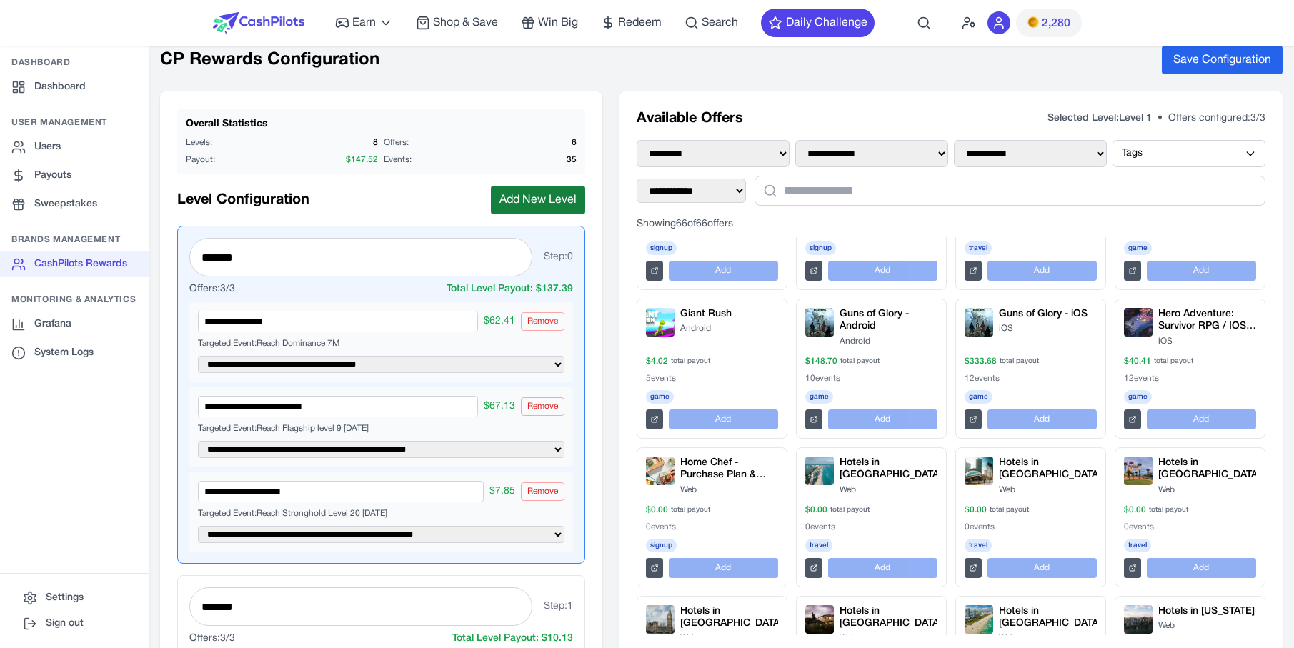
click at [542, 191] on button "Add New Level" at bounding box center [538, 200] width 94 height 29
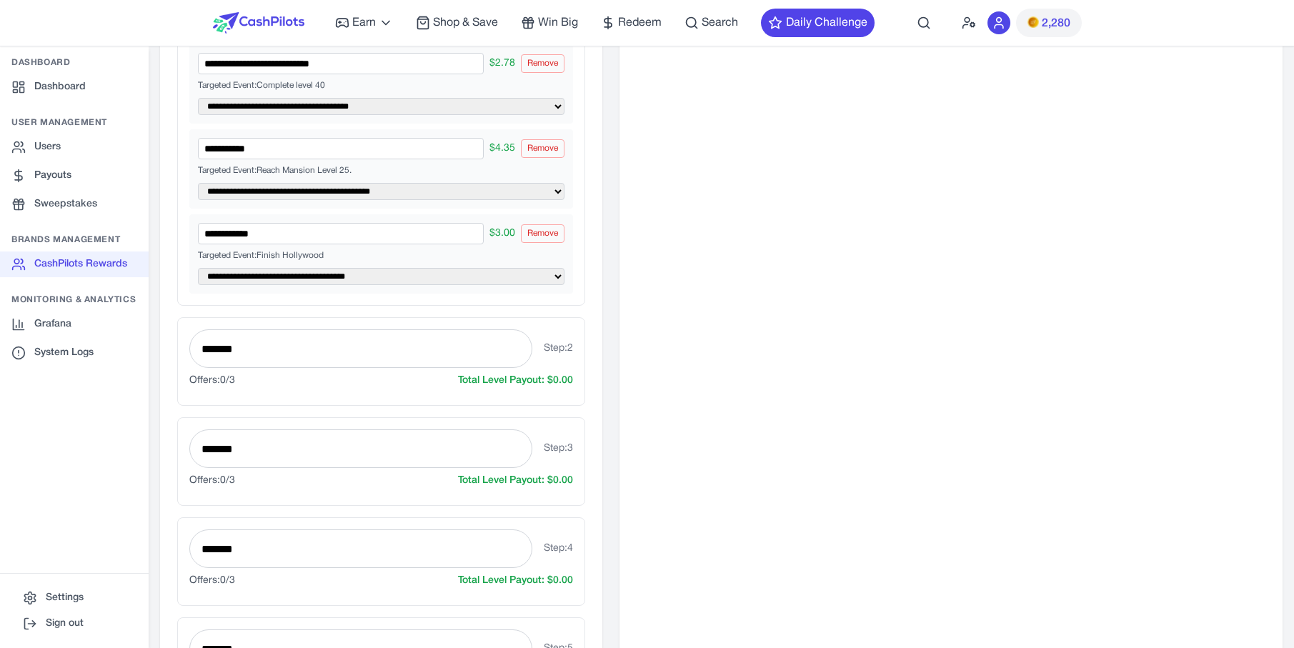
scroll to position [629, 0]
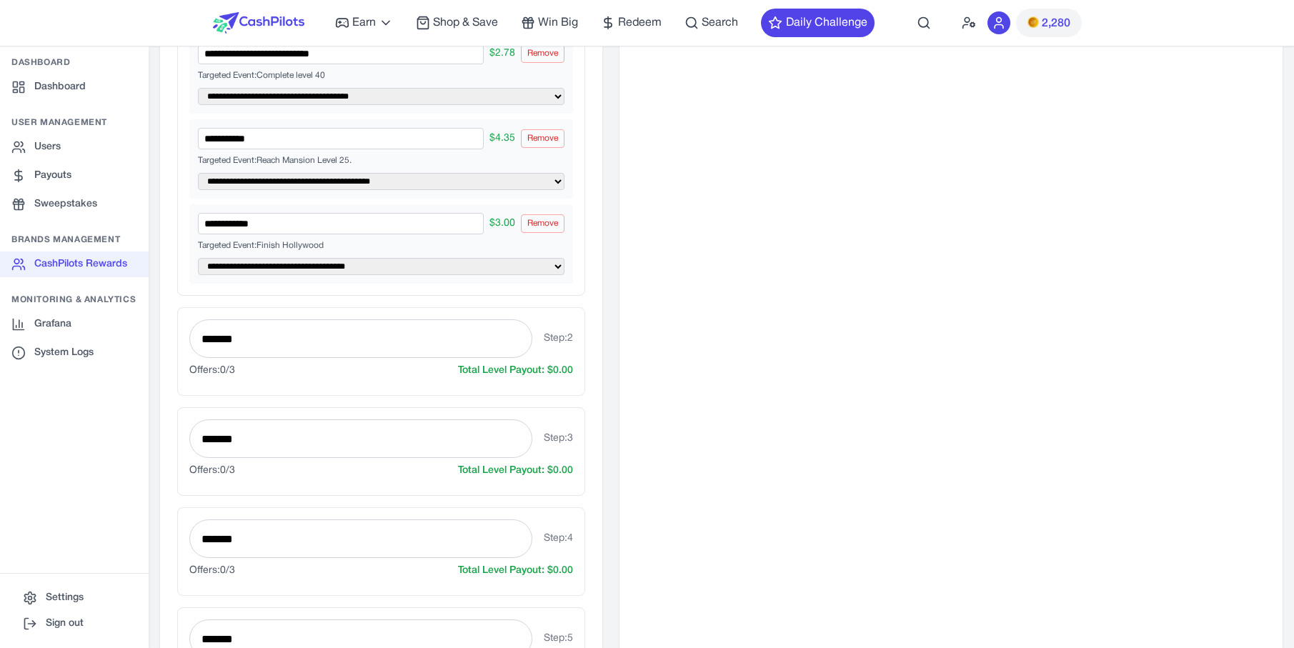
click at [558, 373] on div "Total Level Payout: $ 0.00" at bounding box center [515, 371] width 115 height 14
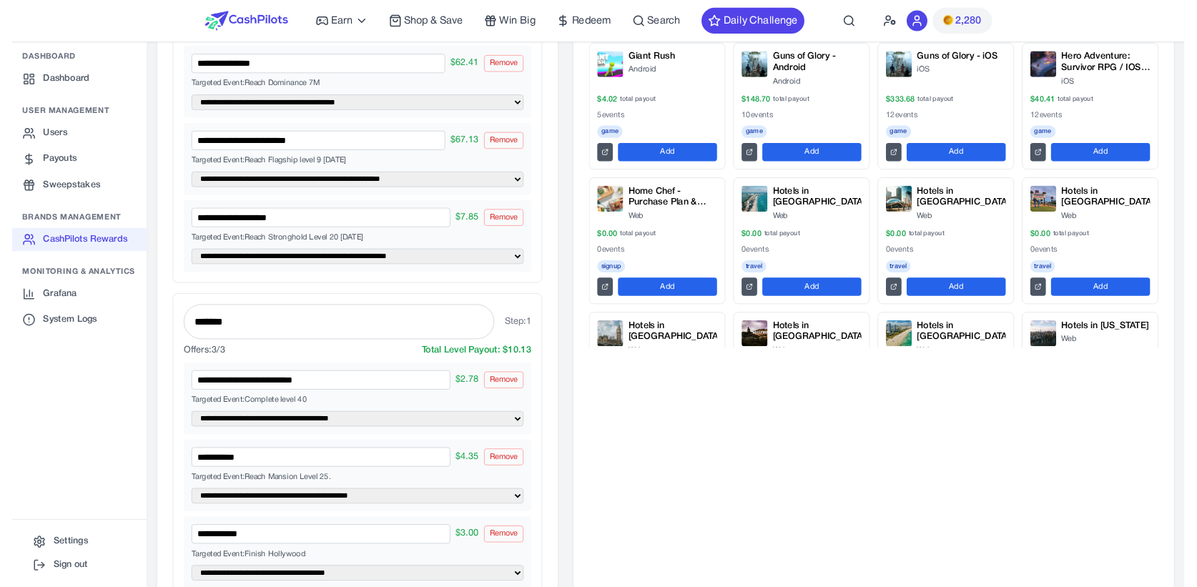
scroll to position [0, 0]
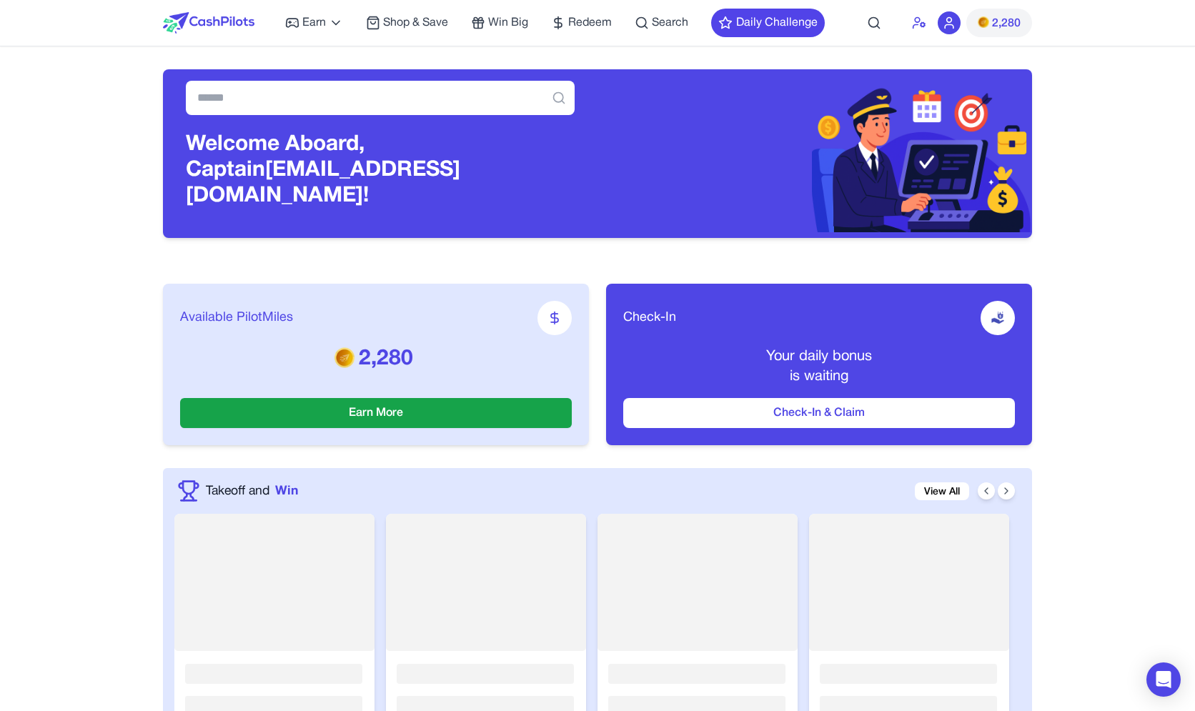
click at [922, 21] on icon at bounding box center [919, 23] width 14 height 14
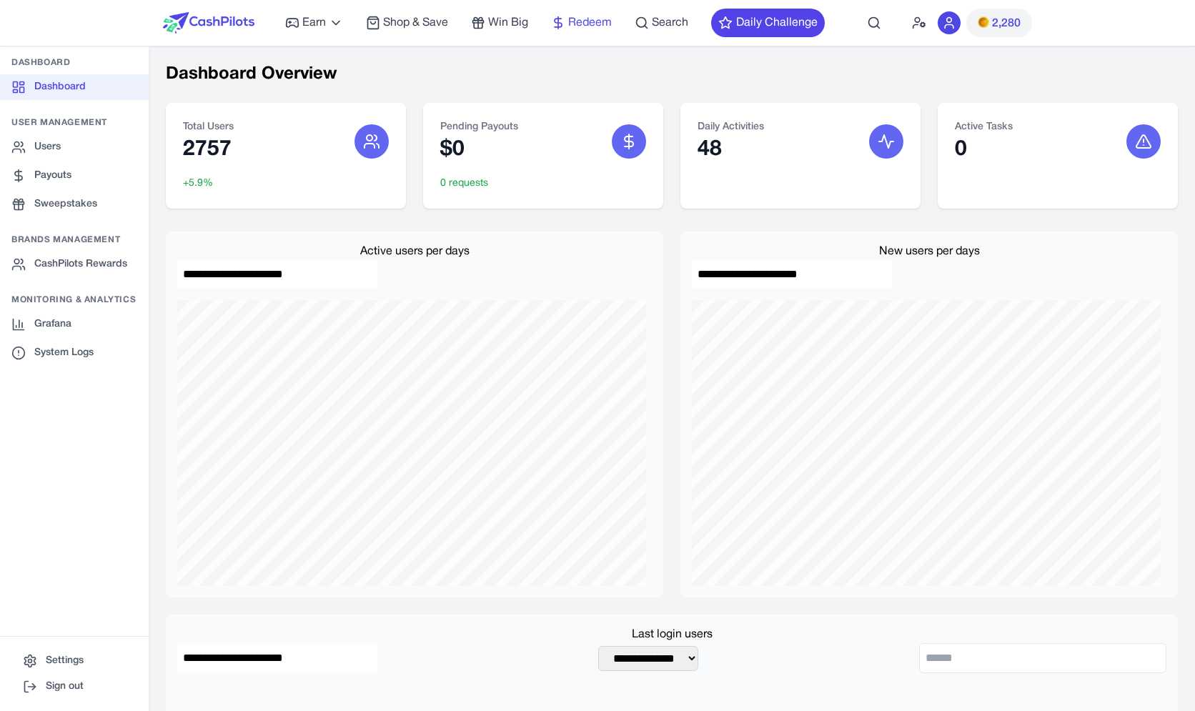
click at [562, 25] on icon at bounding box center [558, 23] width 14 height 14
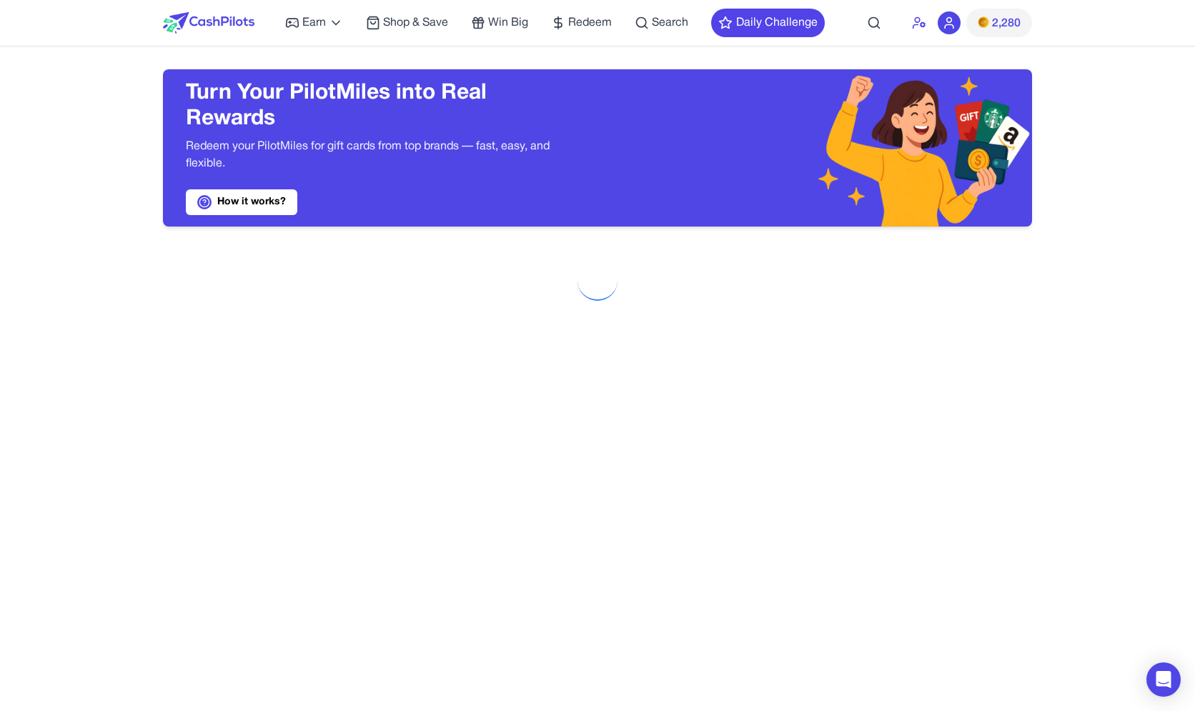
click at [914, 22] on icon at bounding box center [919, 23] width 14 height 14
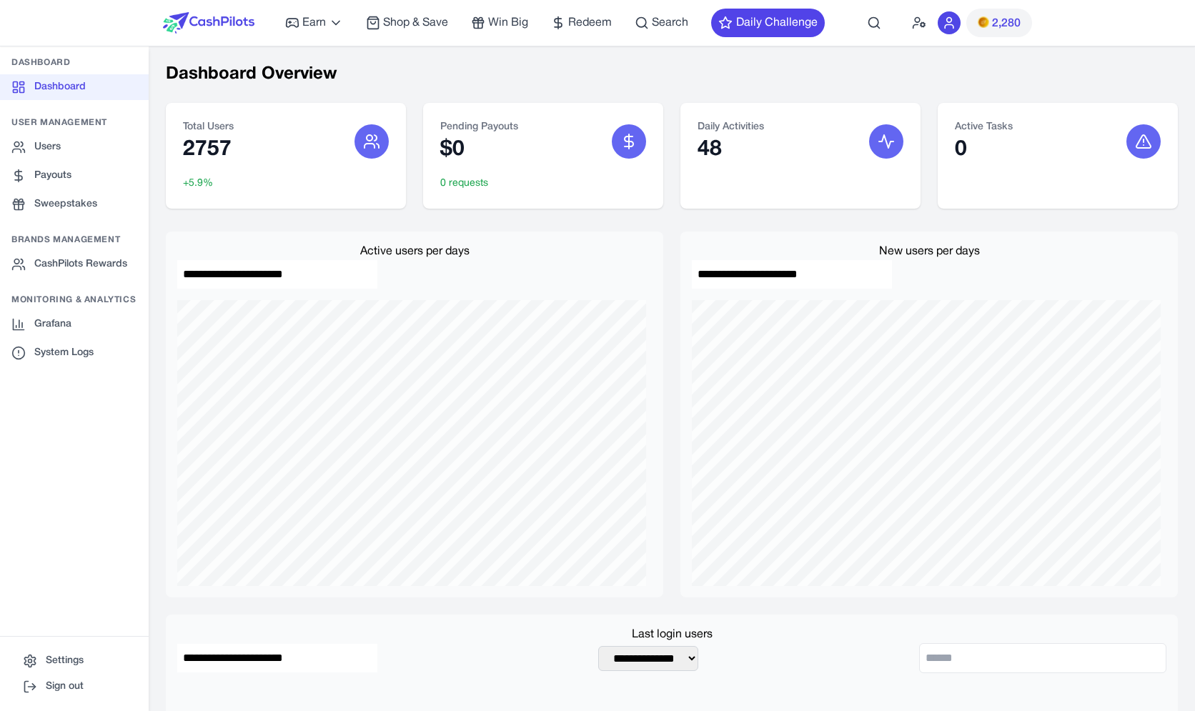
click at [532, 28] on div "Earn Play Games Enjoy fun games and earn Try New App Test new app for rewards T…" at bounding box center [555, 23] width 540 height 46
click at [502, 21] on span "Win Big" at bounding box center [508, 22] width 40 height 17
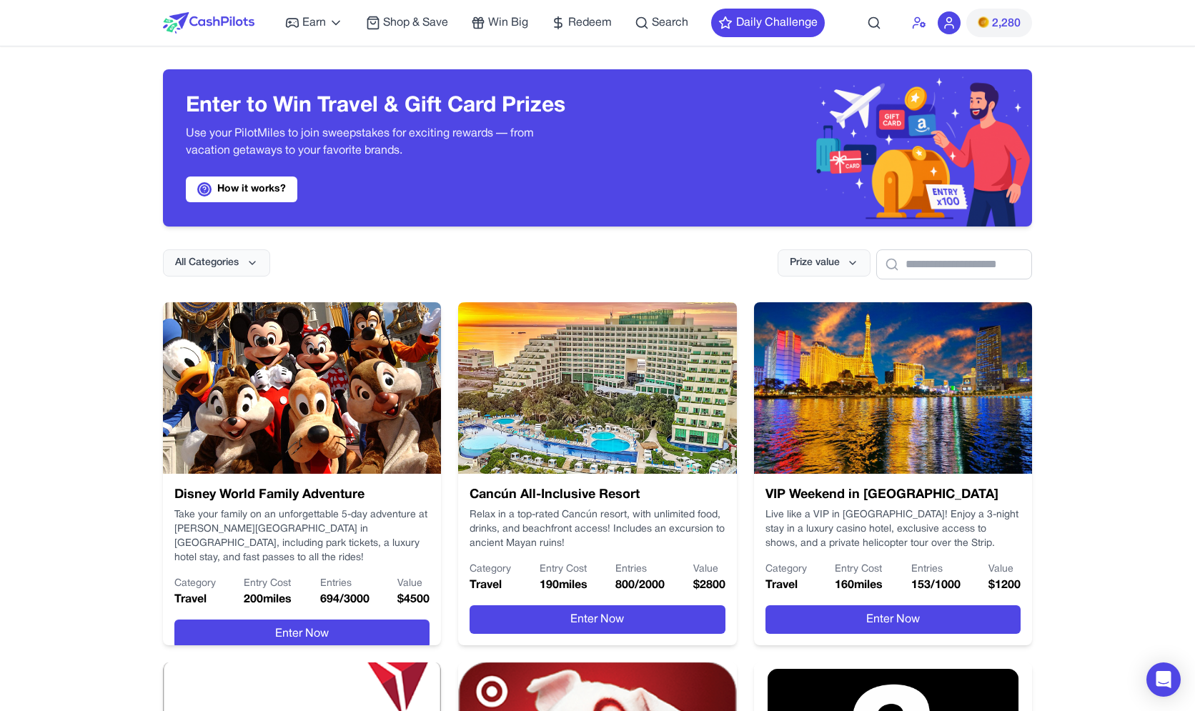
click at [921, 22] on icon at bounding box center [919, 23] width 14 height 14
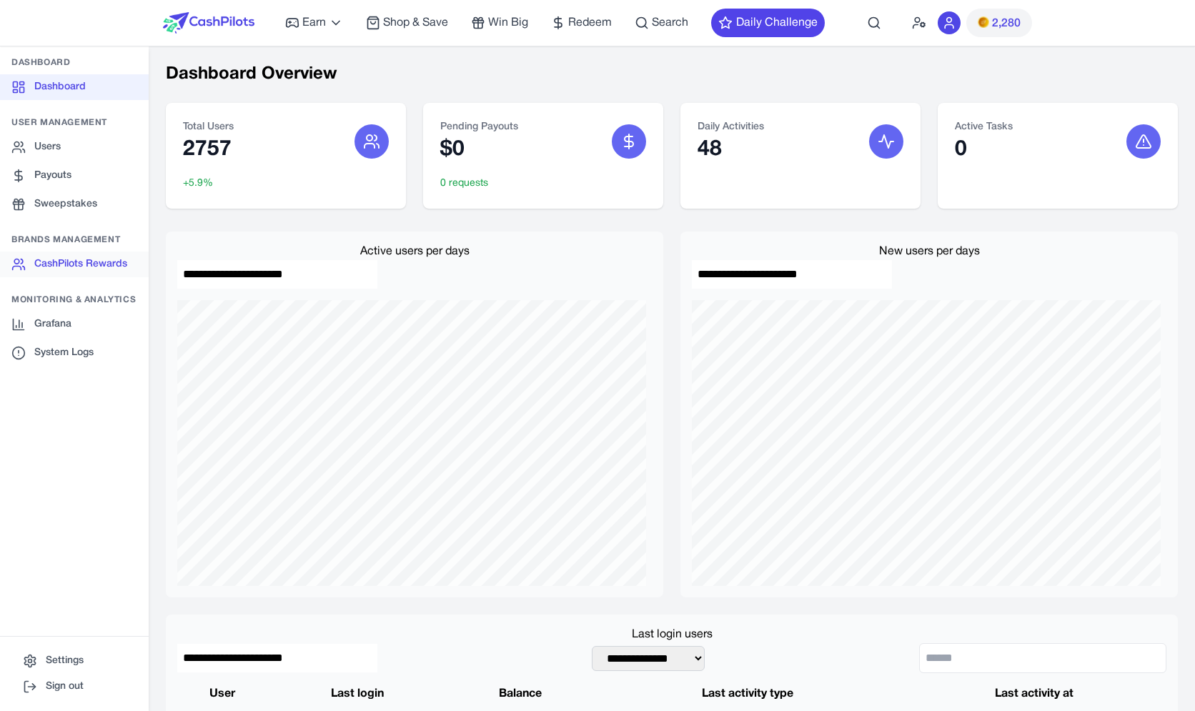
click at [122, 264] on link "CashPilots Rewards" at bounding box center [74, 265] width 149 height 26
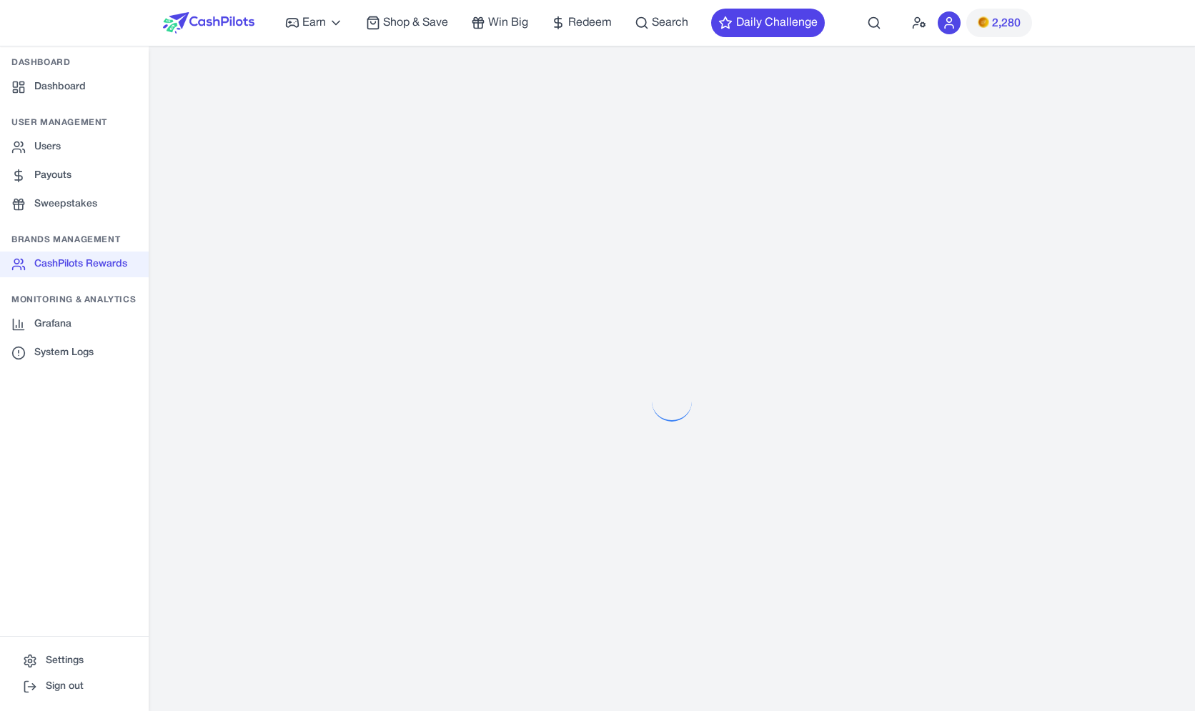
select select "**********"
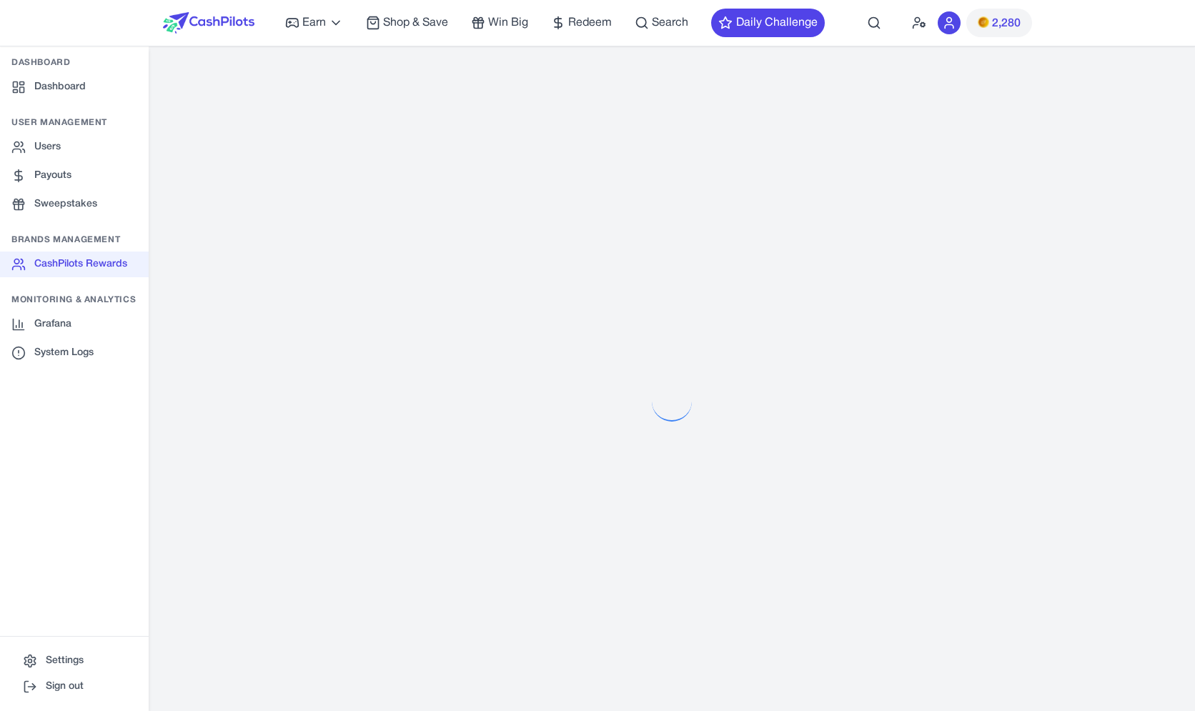
select select "**********"
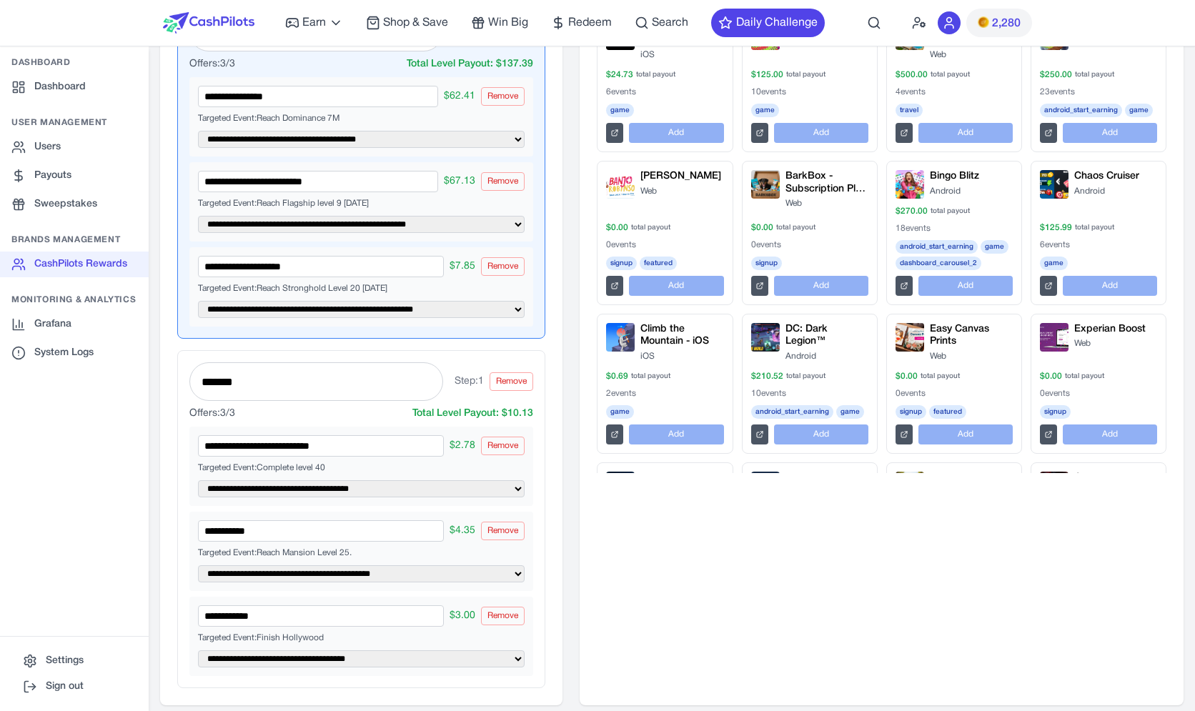
scroll to position [300, 0]
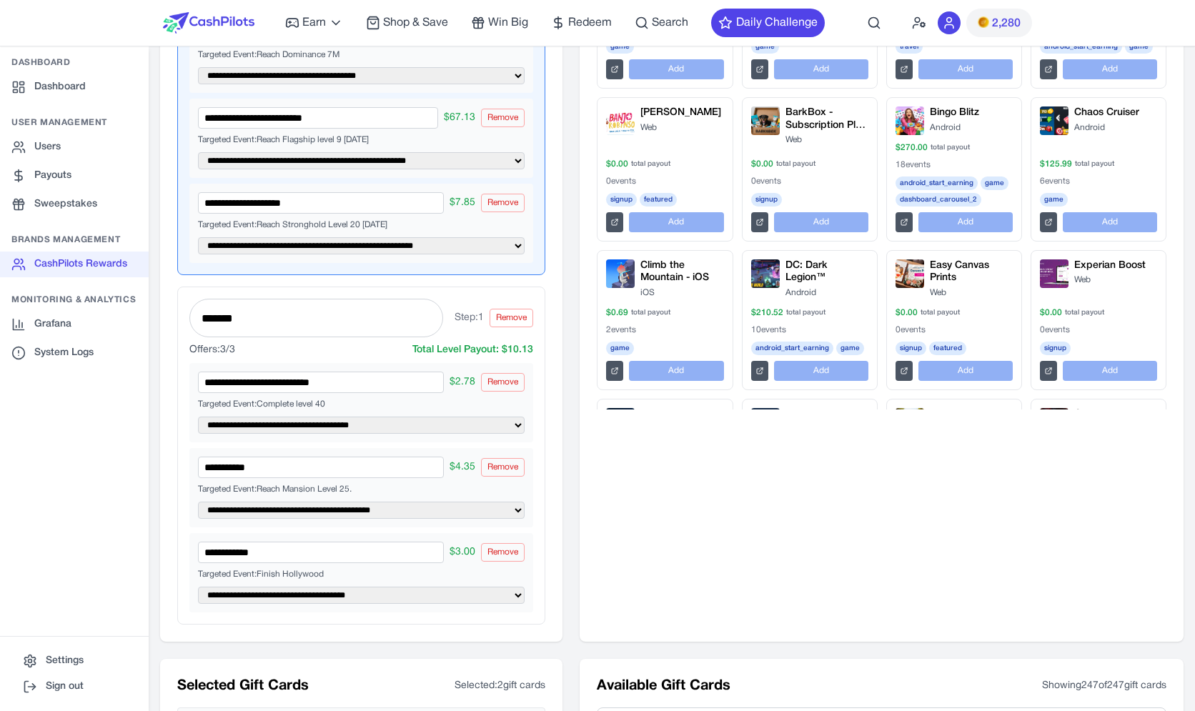
click at [510, 294] on div "**********" at bounding box center [361, 456] width 368 height 338
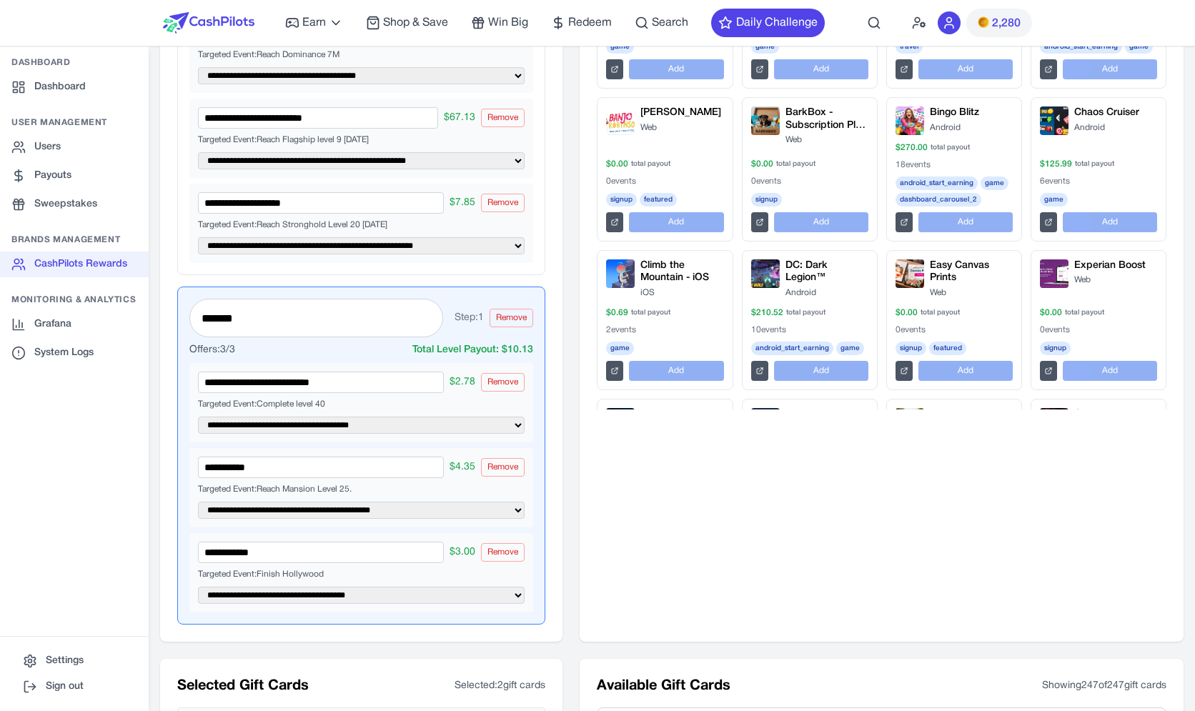
click at [535, 267] on div "**********" at bounding box center [361, 106] width 368 height 338
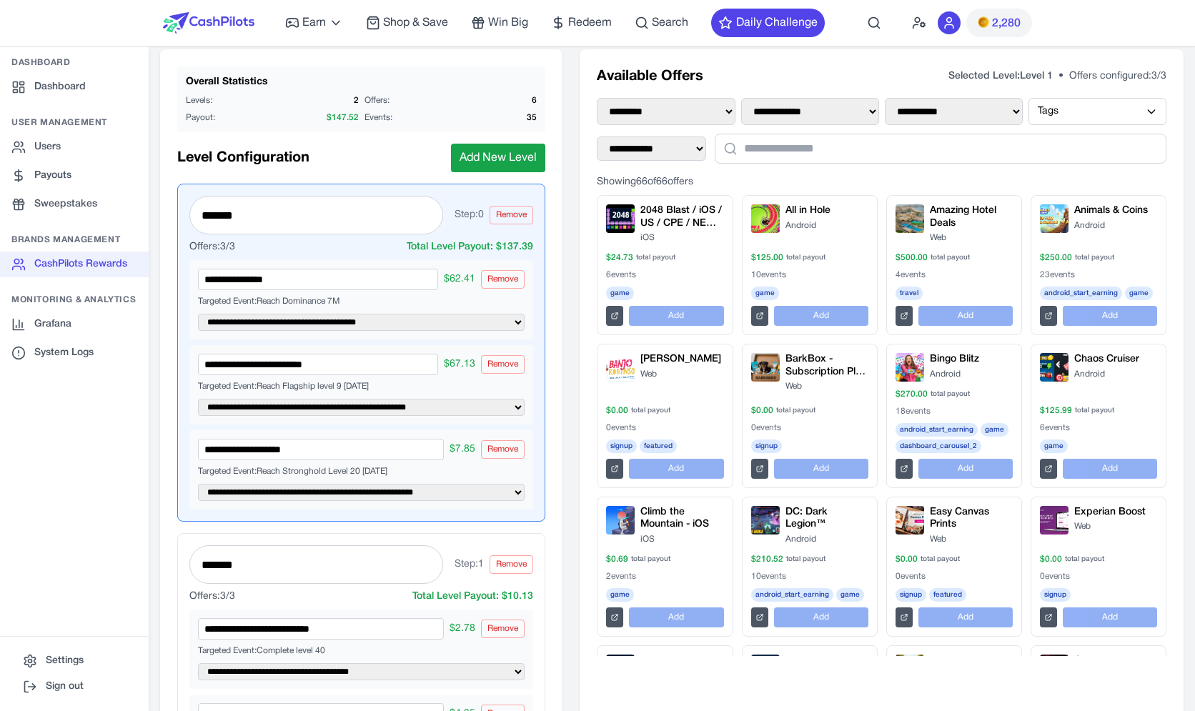
scroll to position [0, 0]
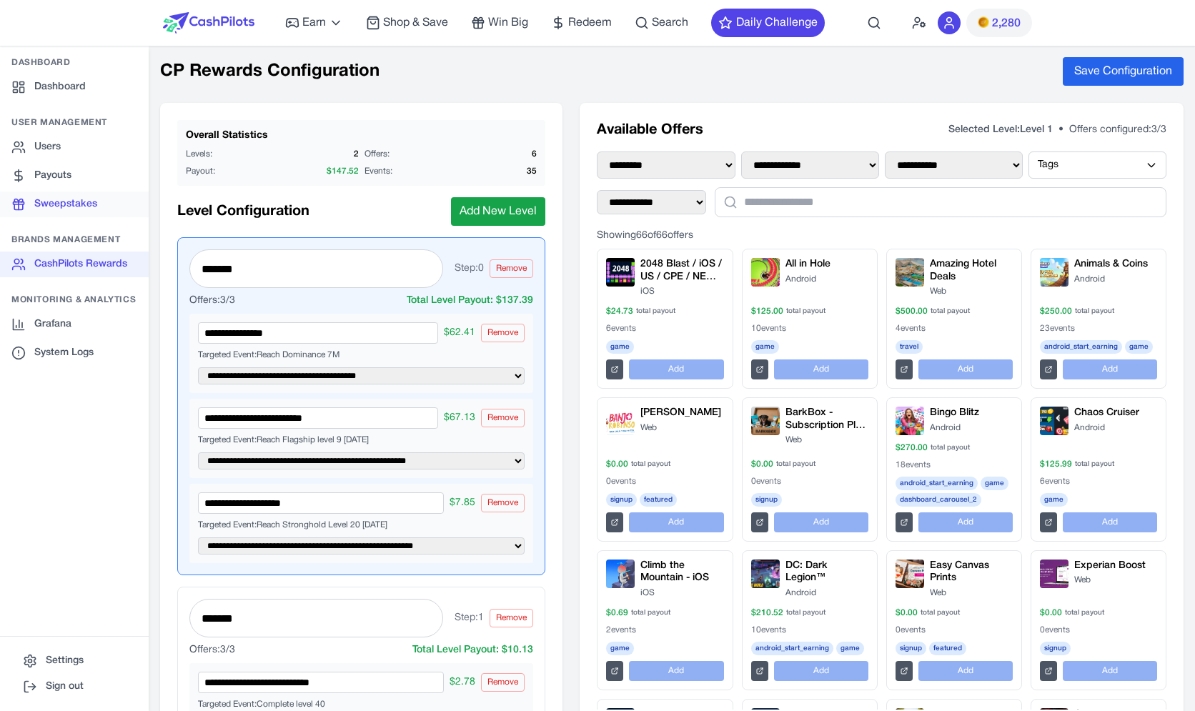
click at [95, 198] on link "Sweepstakes" at bounding box center [74, 205] width 149 height 26
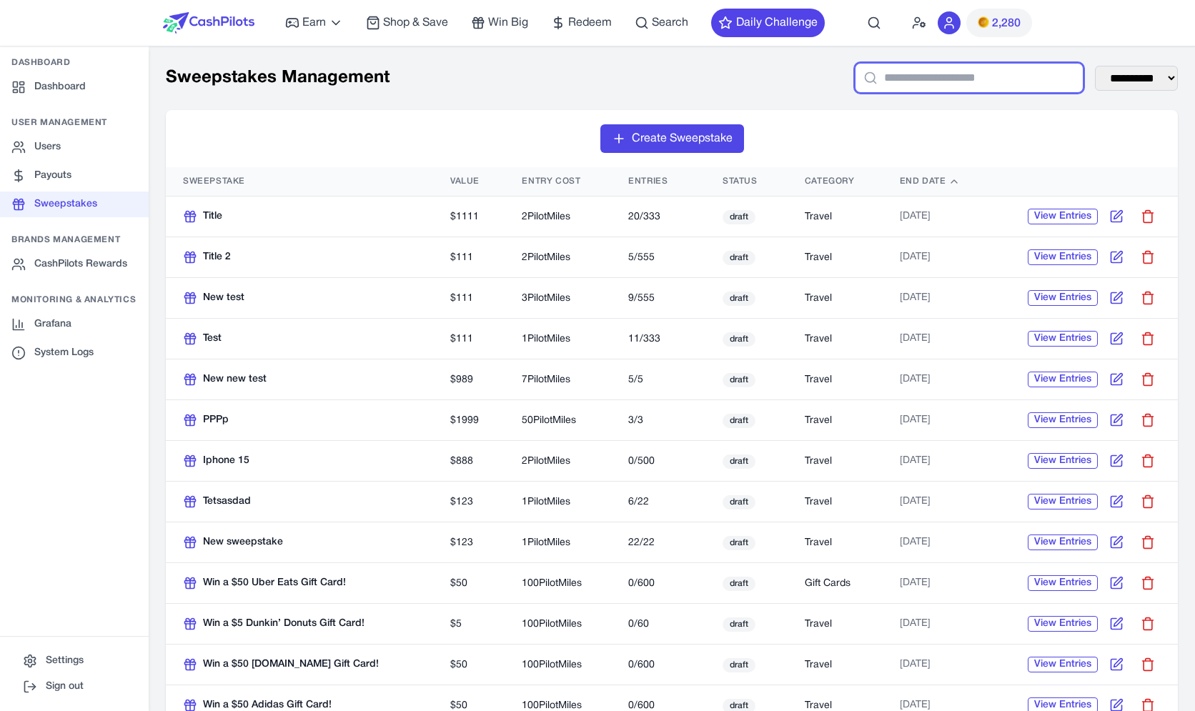
click at [875, 81] on input "text" at bounding box center [969, 78] width 229 height 30
click at [863, 79] on icon "Focus search input" at bounding box center [870, 78] width 14 height 14
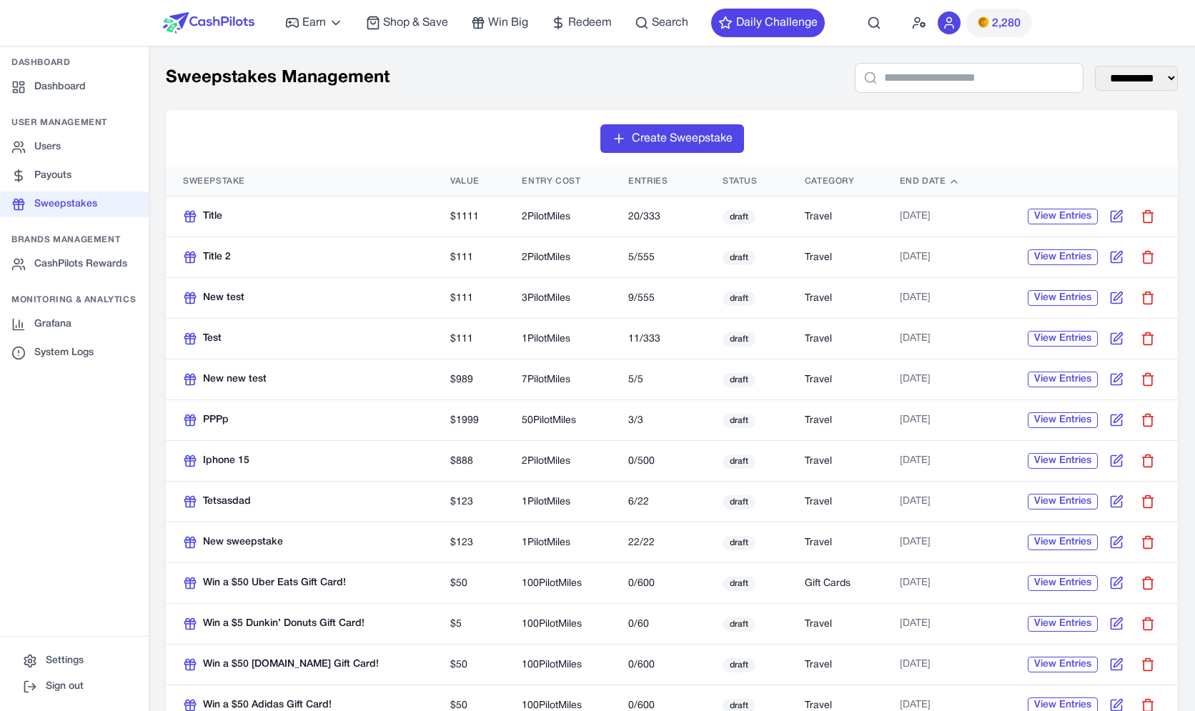
drag, startPoint x: 648, startPoint y: 84, endPoint x: 264, endPoint y: 149, distance: 389.3
click at [648, 84] on div "**********" at bounding box center [672, 78] width 1012 height 30
click at [138, 176] on link "Payouts" at bounding box center [74, 176] width 149 height 26
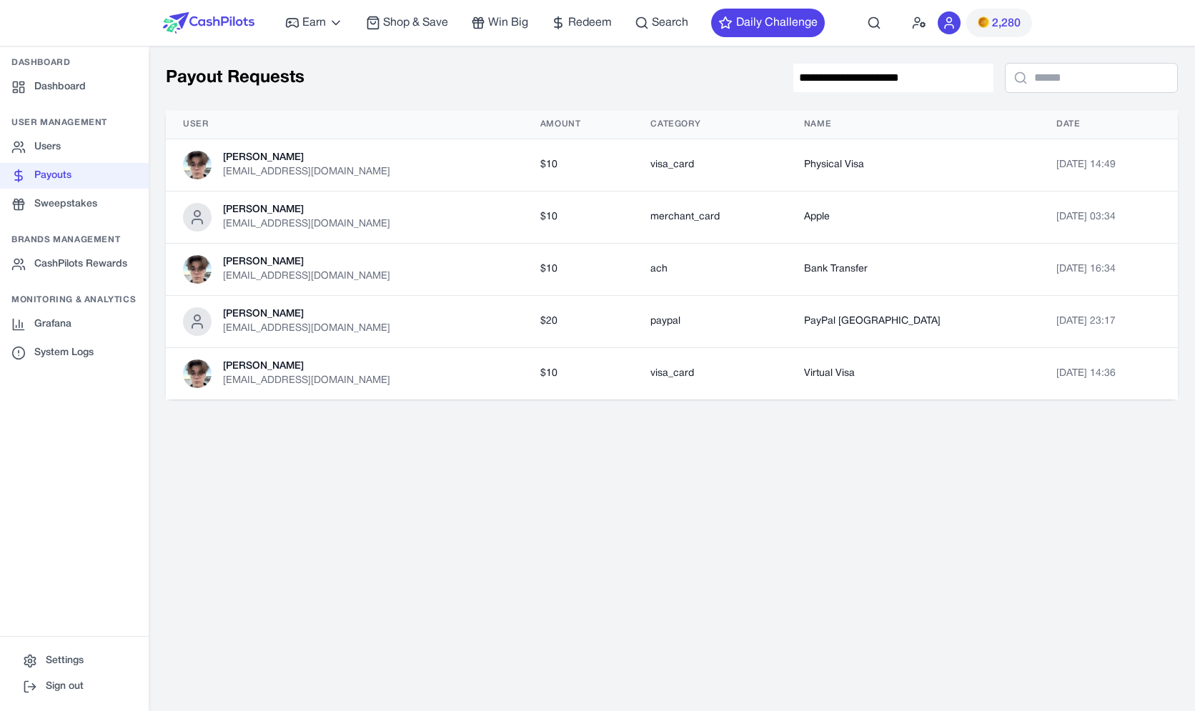
click at [1014, 75] on icon at bounding box center [1021, 78] width 14 height 14
click at [1014, 77] on icon at bounding box center [1021, 78] width 14 height 14
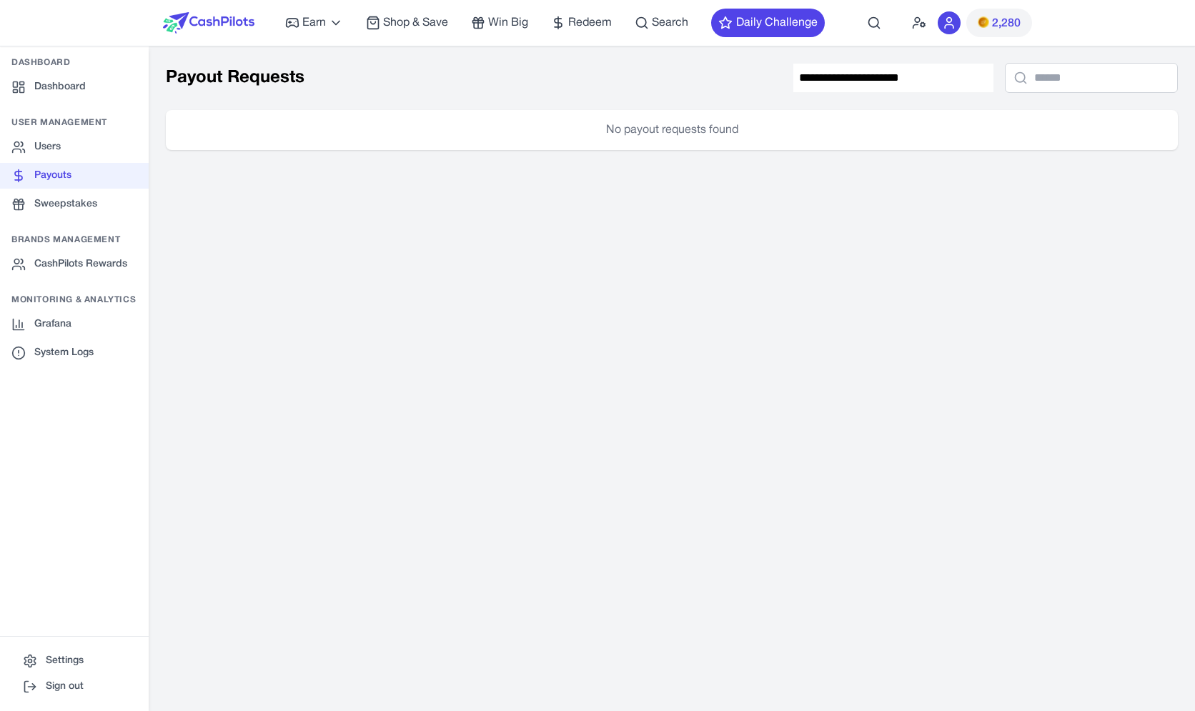
click at [1014, 77] on icon at bounding box center [1021, 78] width 14 height 14
click at [1011, 77] on input "text" at bounding box center [1091, 78] width 173 height 30
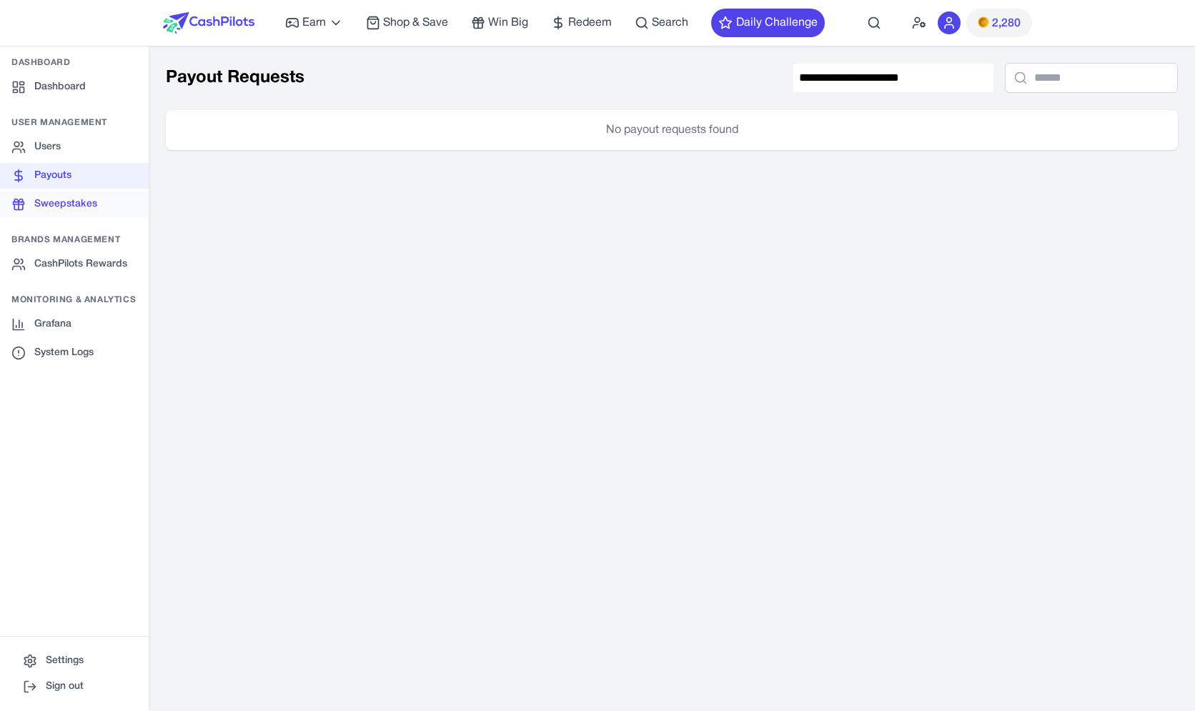
click at [69, 199] on link "Sweepstakes" at bounding box center [74, 205] width 149 height 26
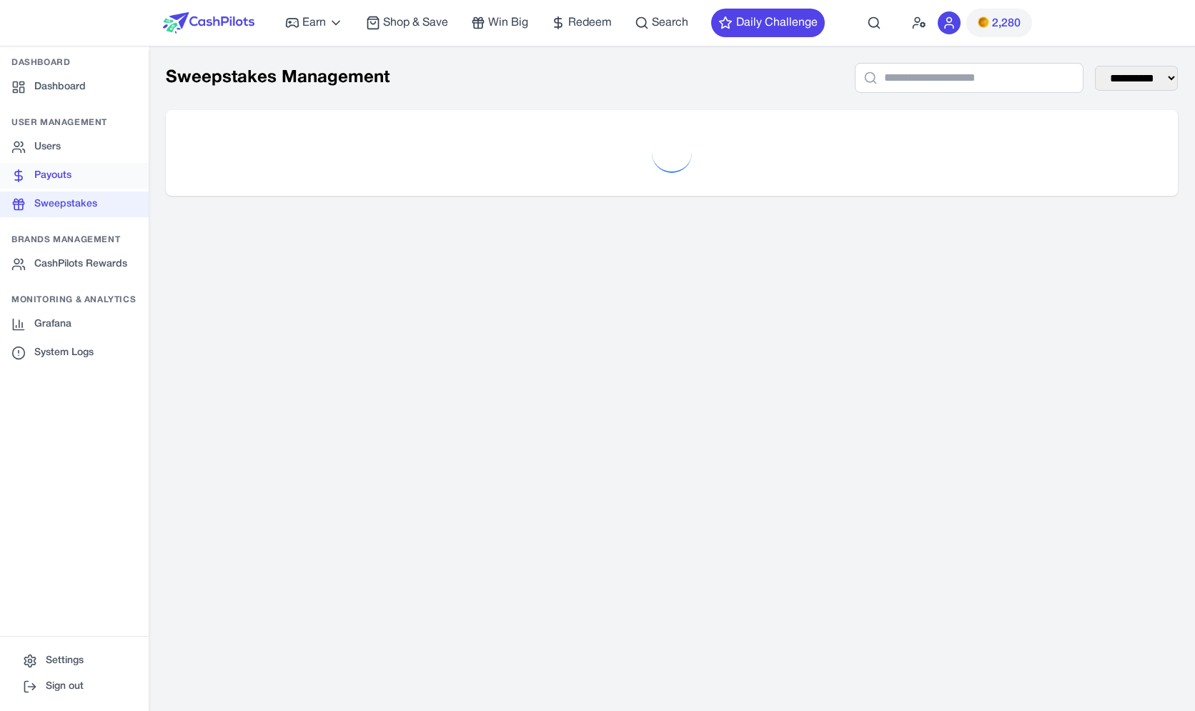
drag, startPoint x: 83, startPoint y: 177, endPoint x: 51, endPoint y: 169, distance: 33.1
click at [82, 177] on link "Payouts" at bounding box center [74, 176] width 149 height 26
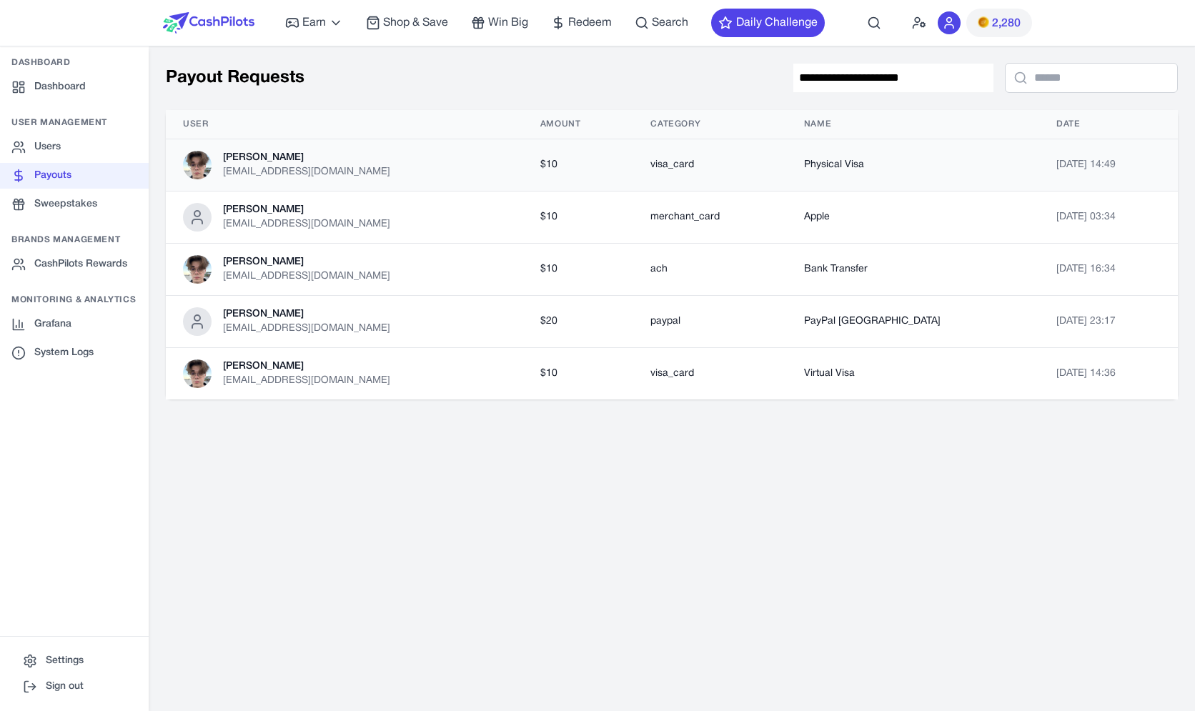
click at [320, 159] on div "[PERSON_NAME]" at bounding box center [306, 158] width 167 height 14
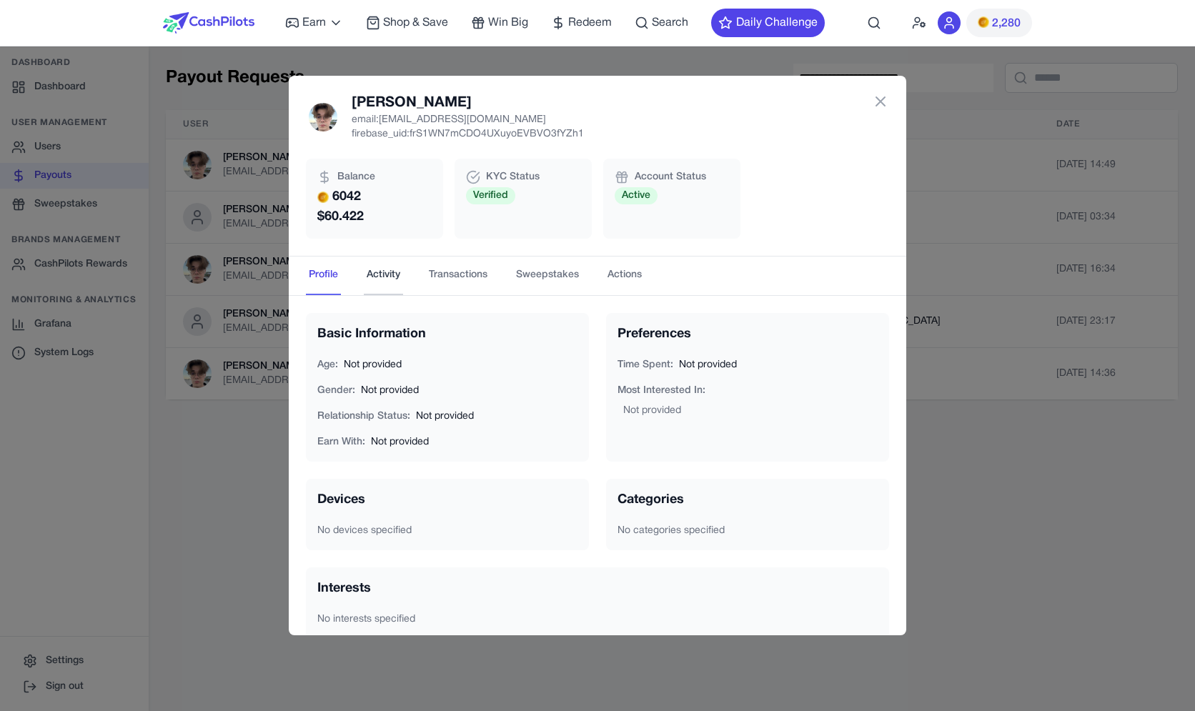
click at [372, 269] on button "Activity" at bounding box center [383, 276] width 39 height 39
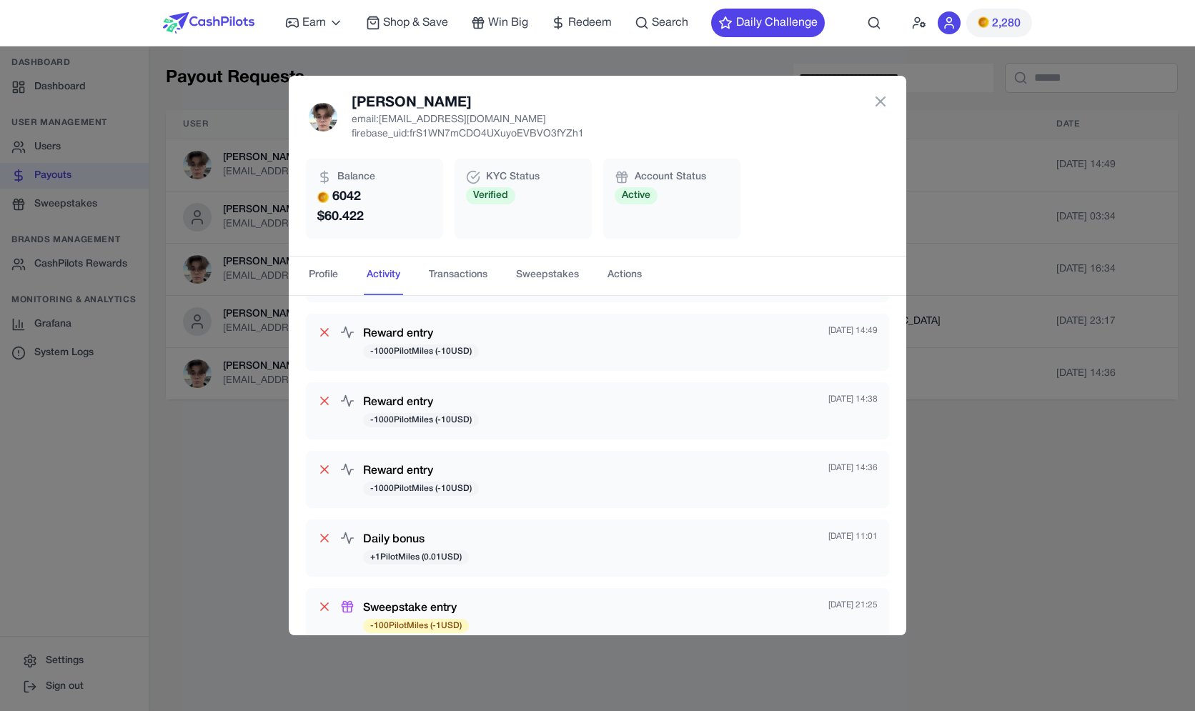
scroll to position [64, 0]
click at [487, 274] on button "Transactions" at bounding box center [458, 276] width 64 height 39
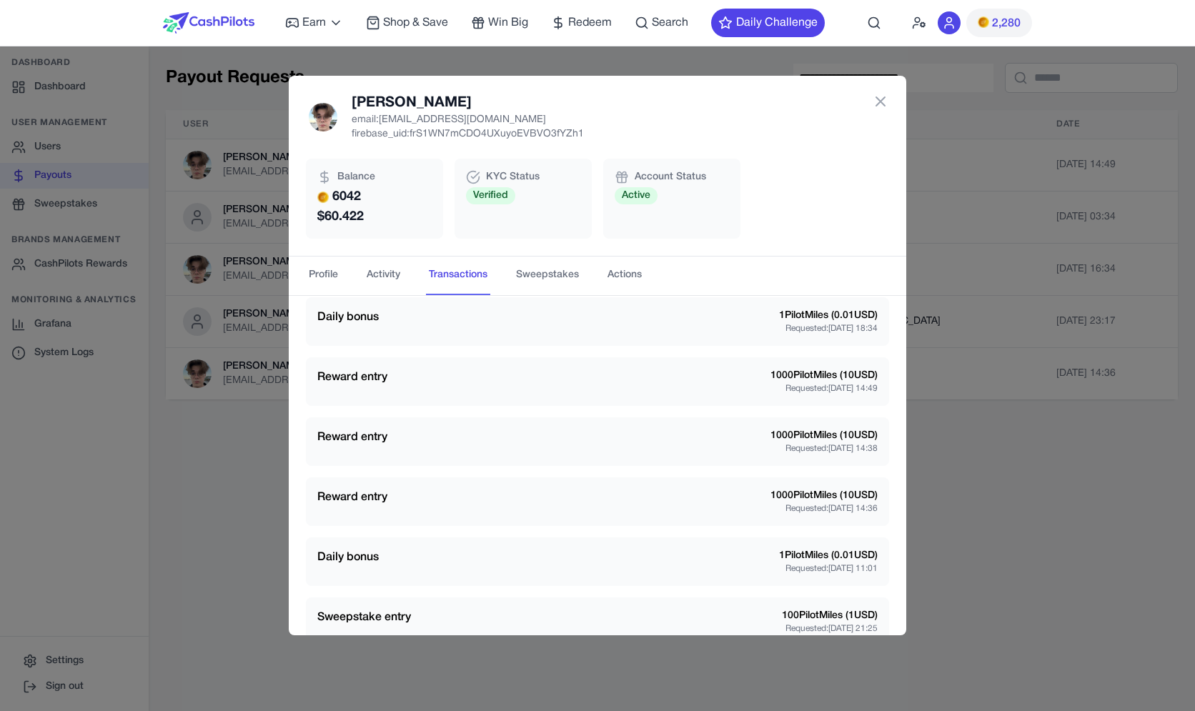
scroll to position [0, 0]
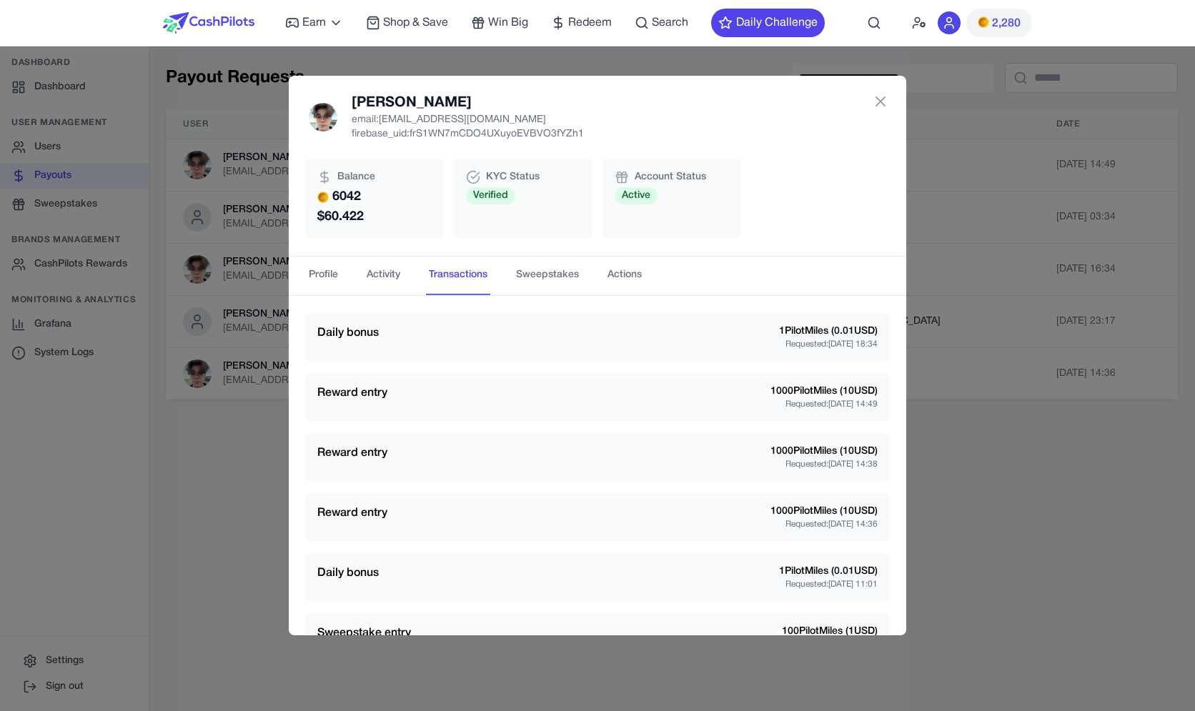
click at [152, 361] on div "[PERSON_NAME] email: [EMAIL_ADDRESS][DOMAIN_NAME] firebase_uid: frS1WN7mCDO4UXu…" at bounding box center [597, 355] width 1195 height 711
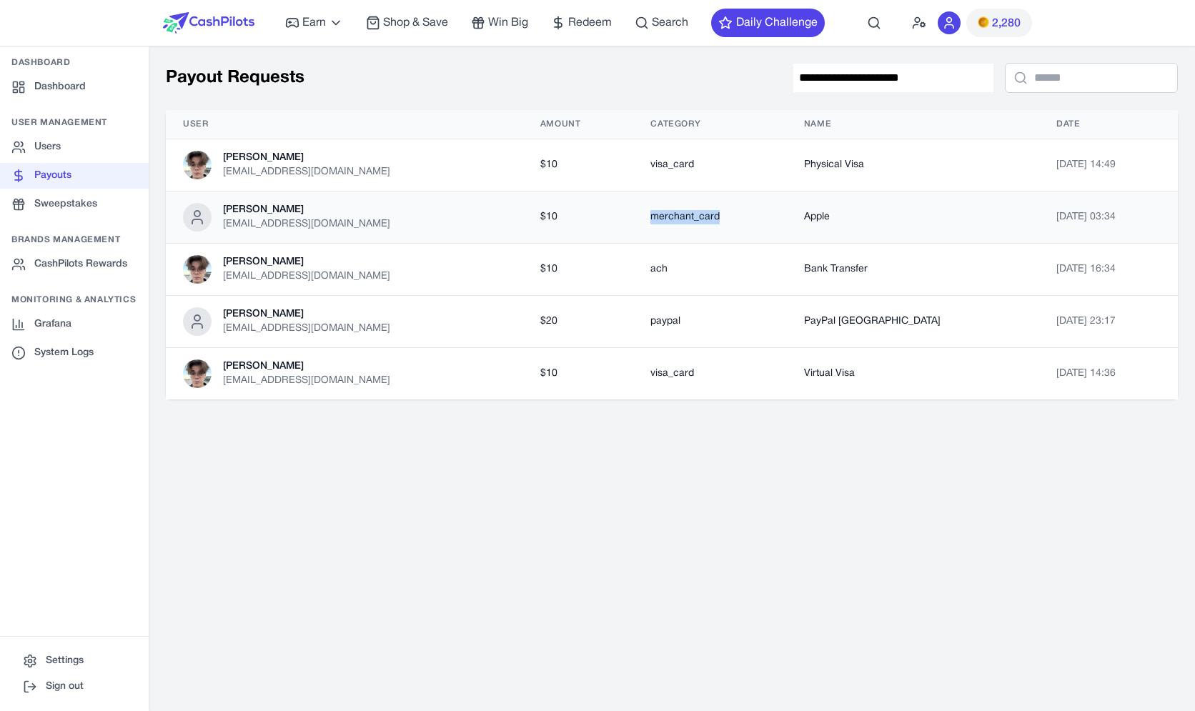
drag, startPoint x: 761, startPoint y: 228, endPoint x: 640, endPoint y: 222, distance: 120.2
click at [640, 222] on td "merchant_card" at bounding box center [709, 218] width 153 height 52
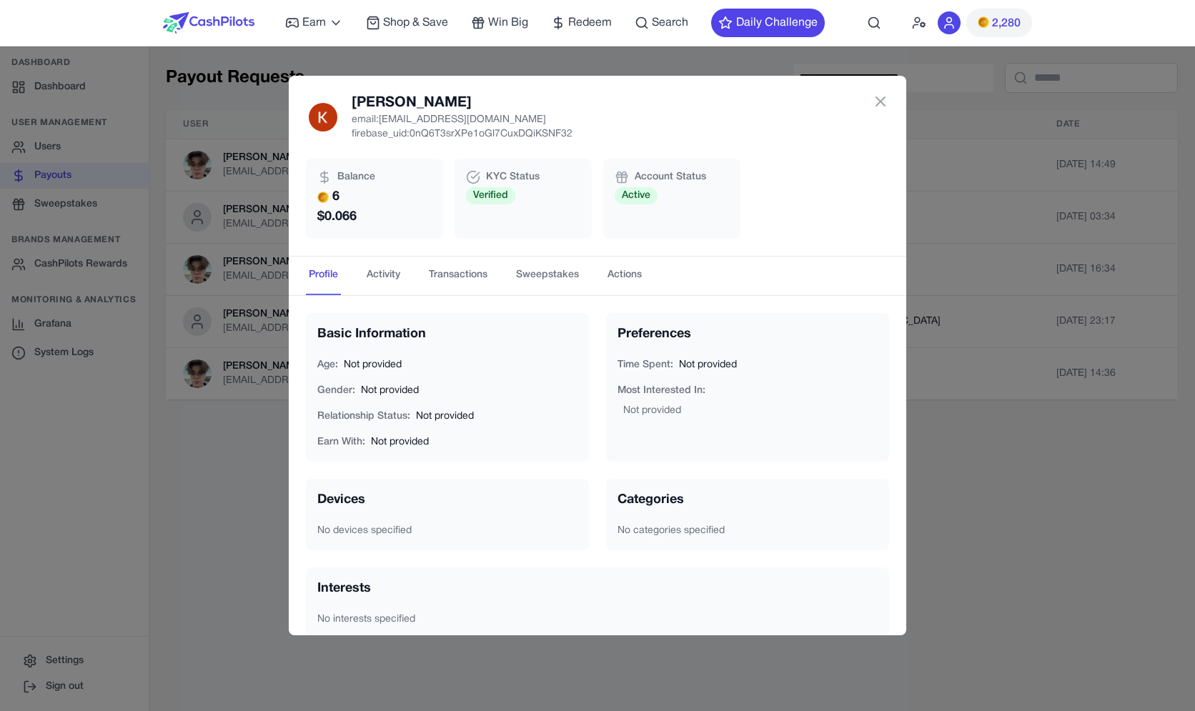
click at [367, 332] on h3 "Basic Information" at bounding box center [447, 335] width 260 height 20
click at [387, 287] on button "Activity" at bounding box center [383, 276] width 39 height 39
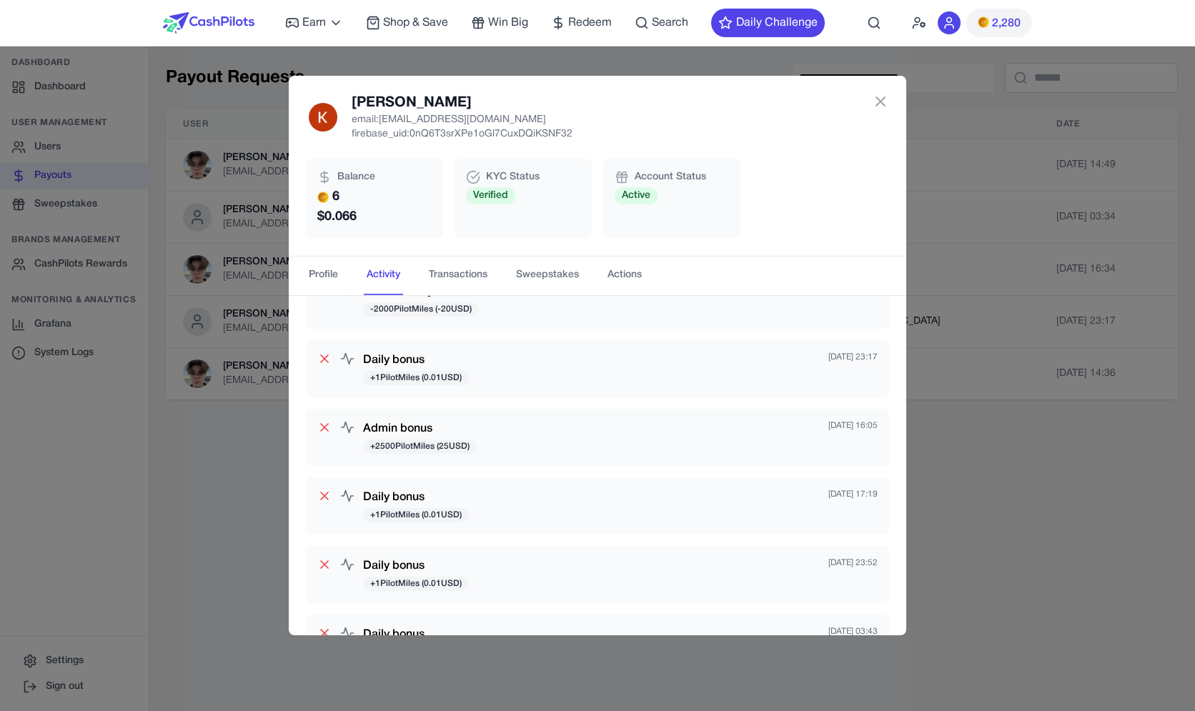
scroll to position [257, 0]
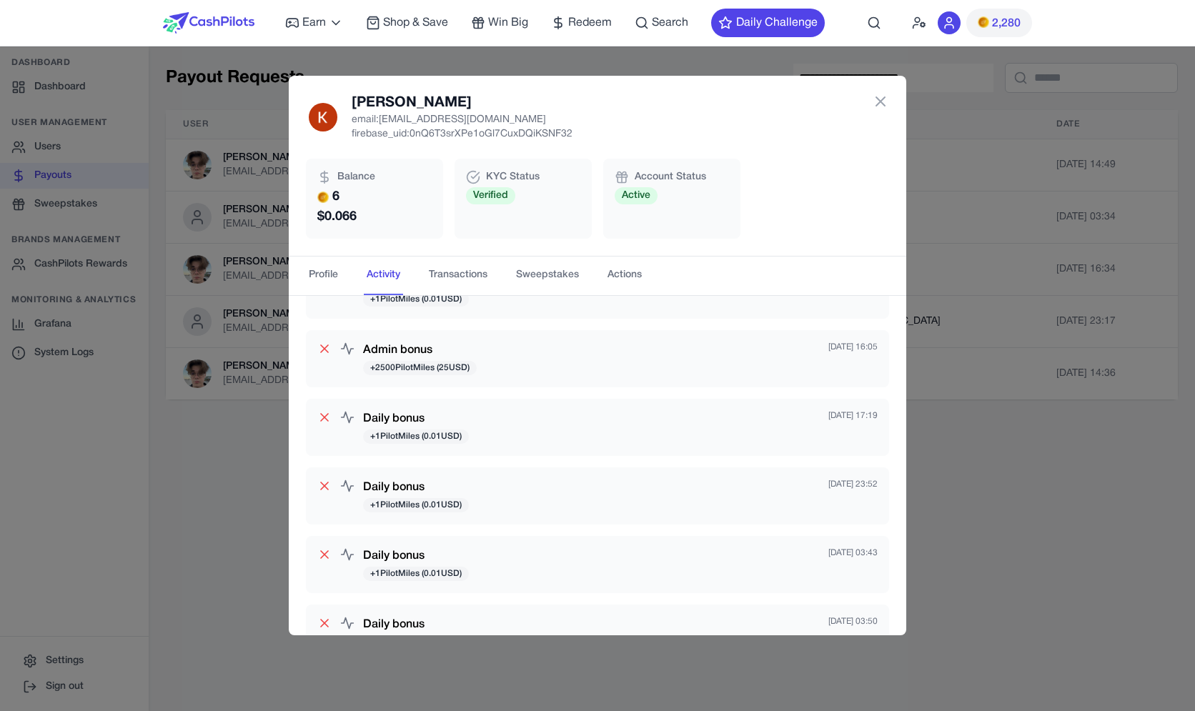
click at [942, 435] on div "[PERSON_NAME] email: [EMAIL_ADDRESS][DOMAIN_NAME] firebase_uid: 0nQ6T3srXPe1oGl…" at bounding box center [597, 355] width 1195 height 711
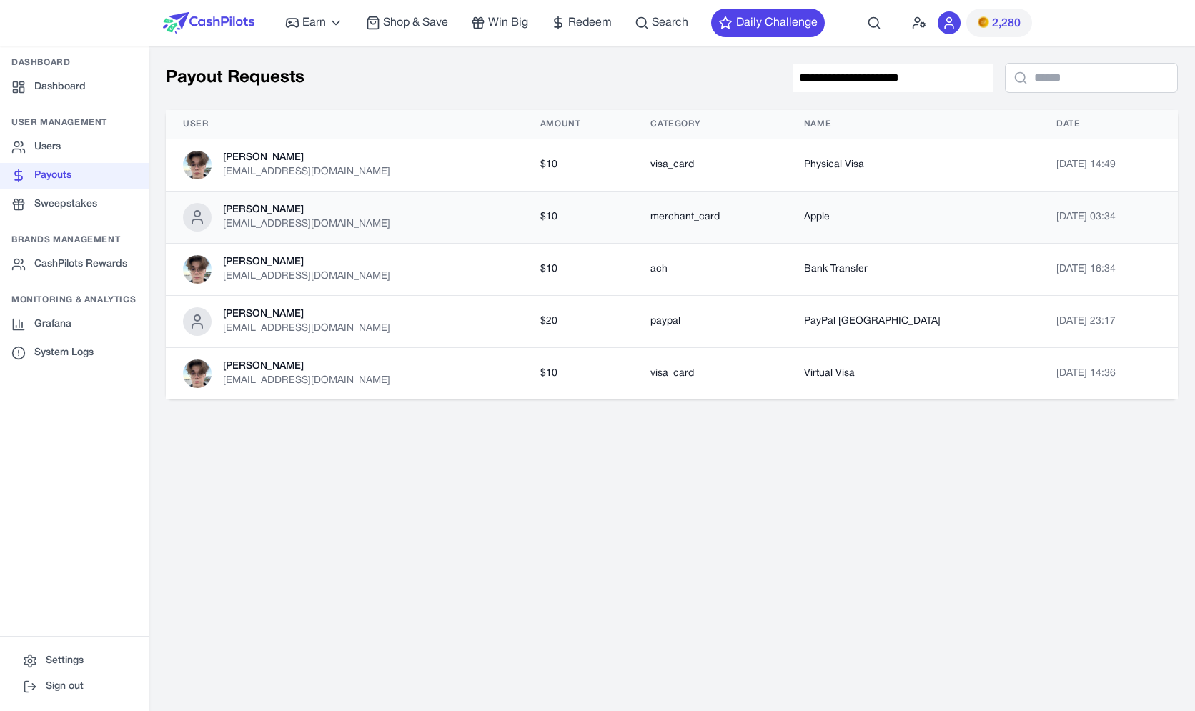
click at [523, 238] on td "$ 10" at bounding box center [578, 218] width 111 height 52
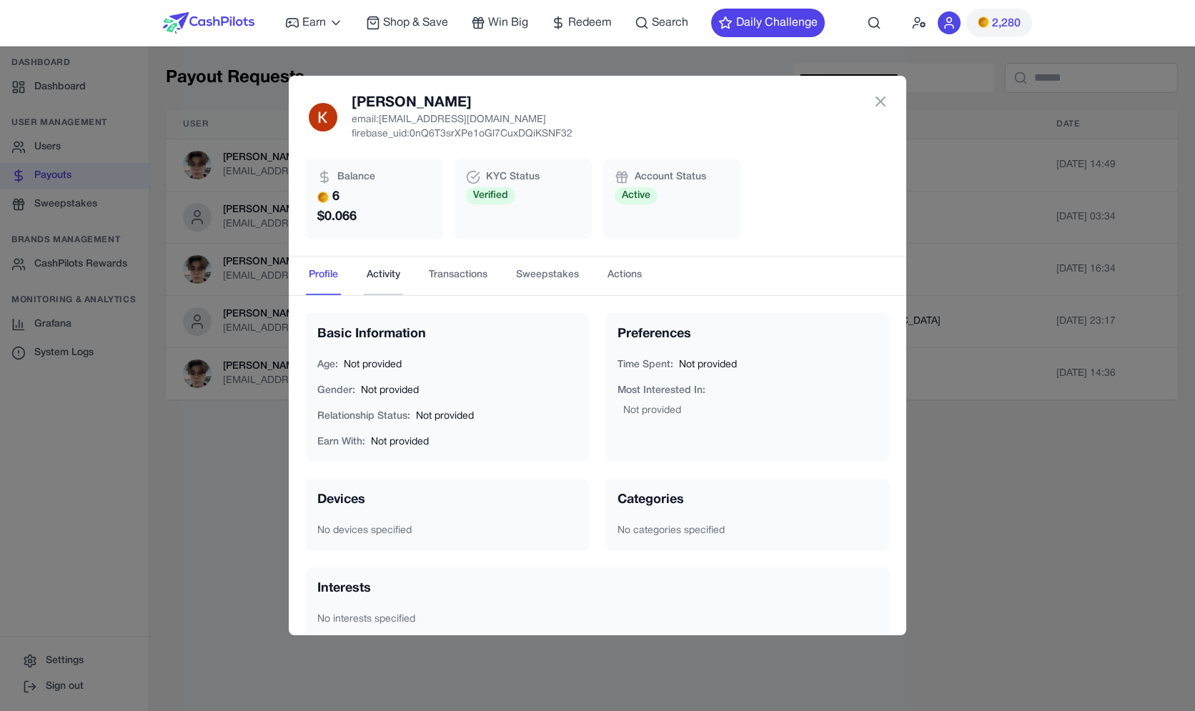
click at [399, 276] on button "Activity" at bounding box center [383, 276] width 39 height 39
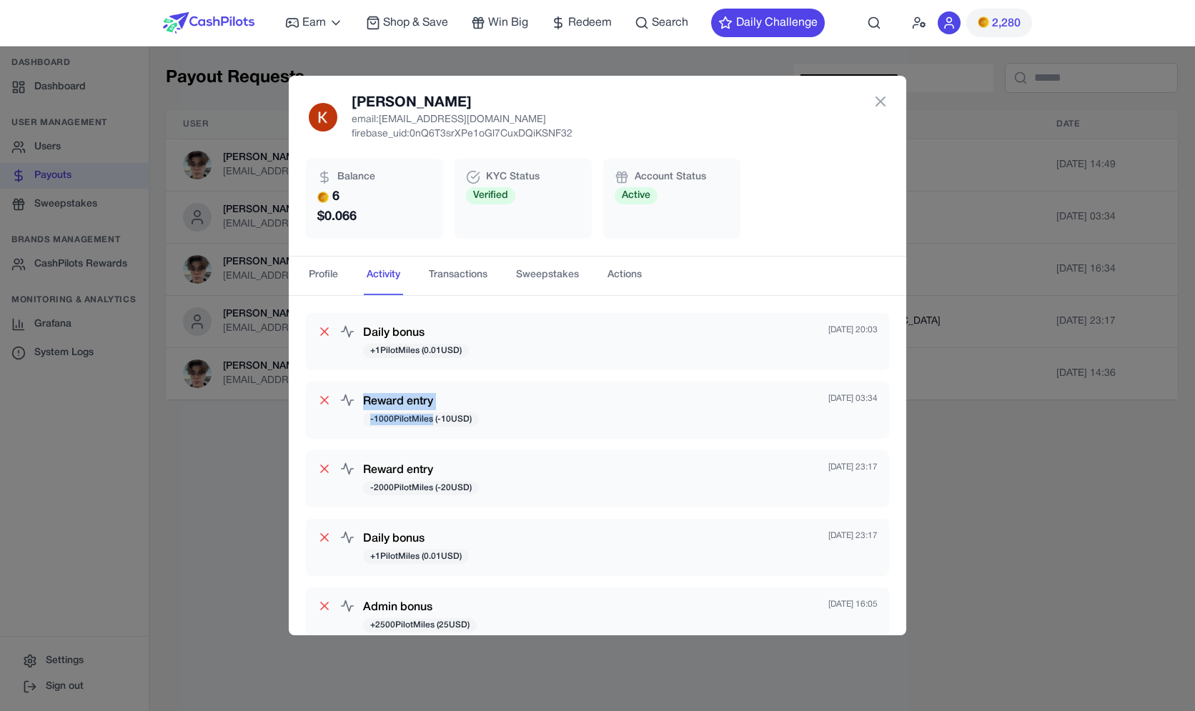
drag, startPoint x: 416, startPoint y: 396, endPoint x: 429, endPoint y: 416, distance: 23.8
click at [429, 416] on div "Reward entry -1000 PilotMiles ( -10 USD) [DATE] 03:34" at bounding box center [597, 410] width 583 height 57
click at [430, 416] on span "-1000 PilotMiles ( -10 USD)" at bounding box center [421, 419] width 116 height 14
click at [418, 405] on h3 "Reward entry" at bounding box center [421, 401] width 116 height 17
drag, startPoint x: 404, startPoint y: 412, endPoint x: 402, endPoint y: 398, distance: 13.7
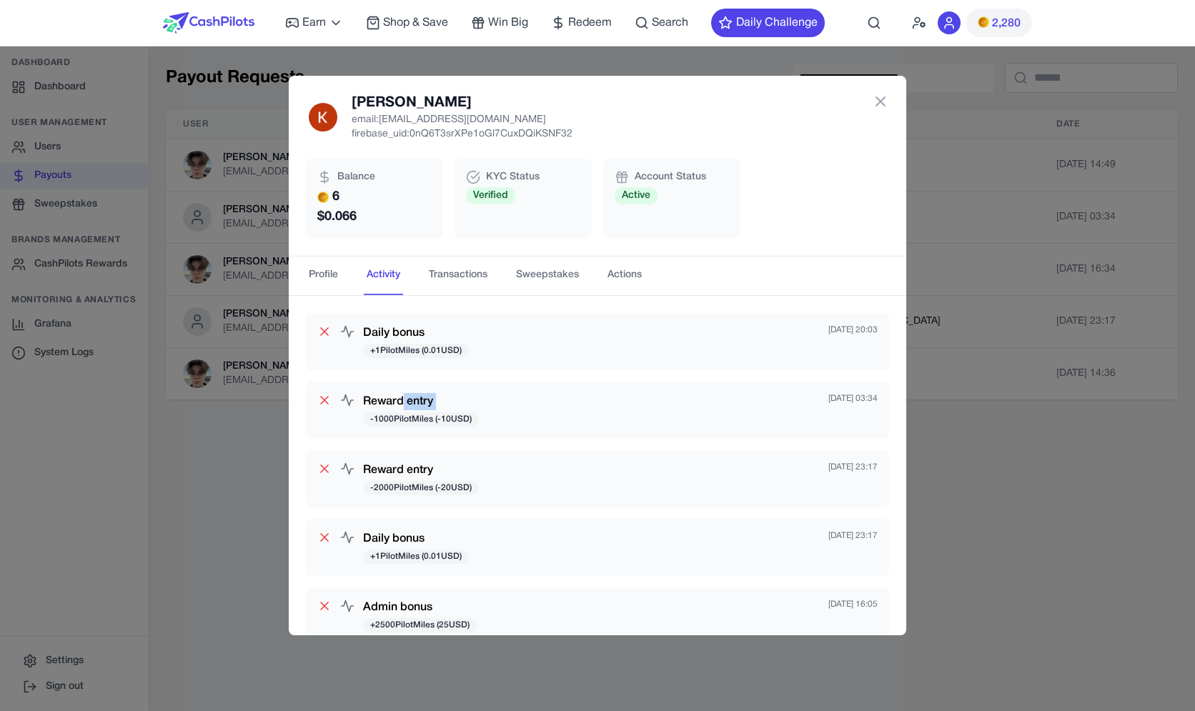
click at [402, 398] on div "Reward entry -1000 PilotMiles ( -10 USD)" at bounding box center [421, 410] width 116 height 34
drag, startPoint x: 402, startPoint y: 398, endPoint x: 402, endPoint y: 415, distance: 16.5
click at [402, 415] on div "Reward entry -1000 PilotMiles ( -10 USD)" at bounding box center [421, 410] width 116 height 34
click at [191, 379] on div "[PERSON_NAME] email: [EMAIL_ADDRESS][DOMAIN_NAME] firebase_uid: 0nQ6T3srXPe1oGl…" at bounding box center [597, 355] width 1195 height 711
